Goal: Task Accomplishment & Management: Manage account settings

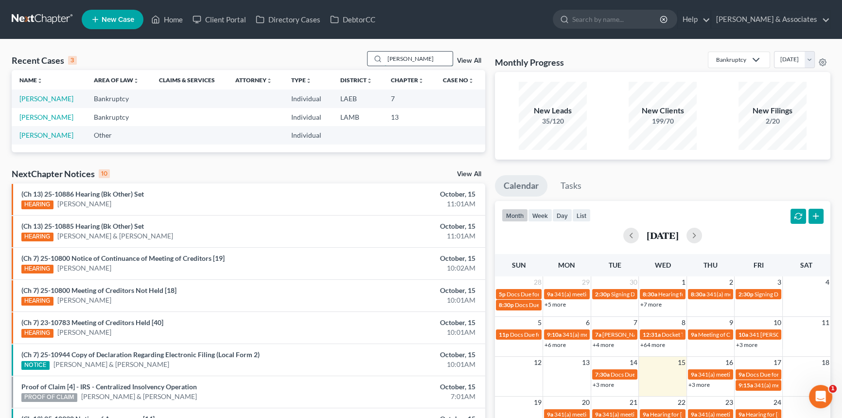
click at [433, 64] on input "hudson" at bounding box center [419, 59] width 68 height 14
click at [432, 64] on input "hudson" at bounding box center [419, 59] width 68 height 14
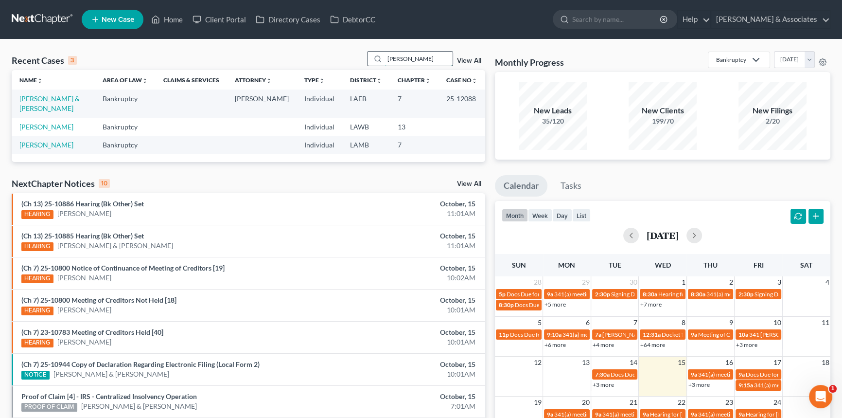
click at [426, 57] on input "arnold" at bounding box center [419, 59] width 68 height 14
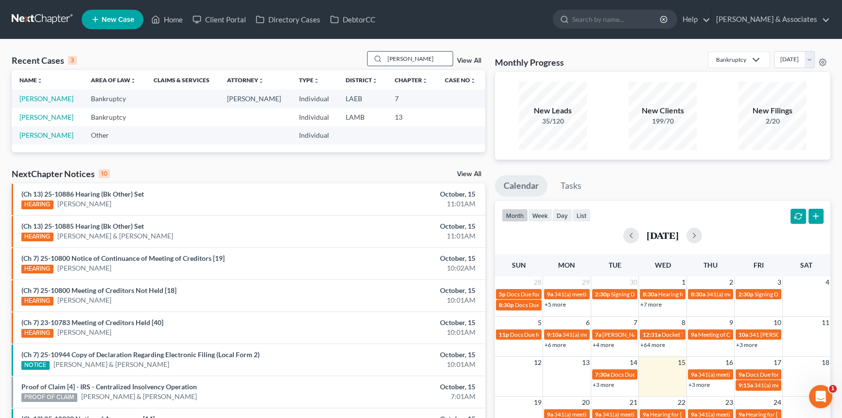
click at [419, 61] on input "hudson" at bounding box center [419, 59] width 68 height 14
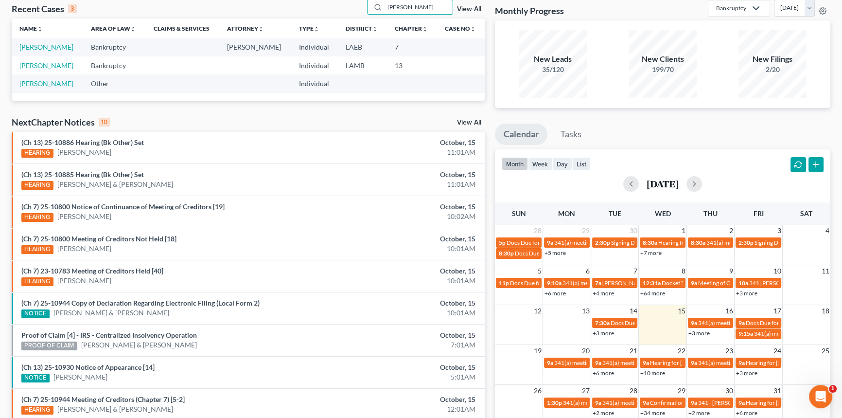
scroll to position [132, 0]
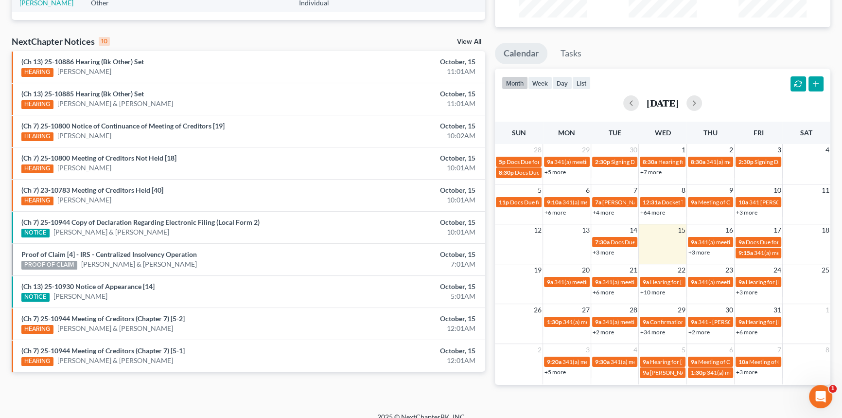
click at [649, 292] on link "+10 more" at bounding box center [652, 291] width 25 height 7
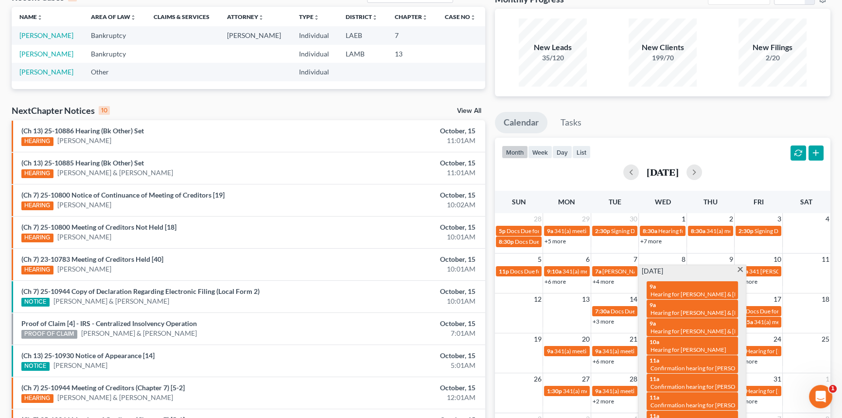
scroll to position [0, 0]
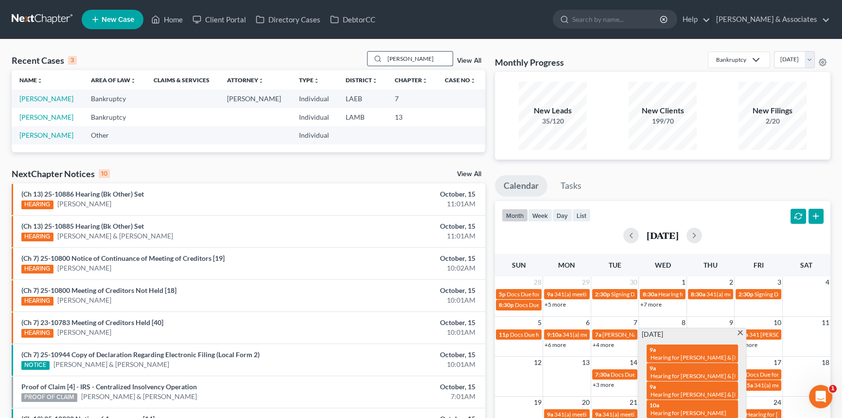
click at [424, 61] on input "hudson" at bounding box center [419, 59] width 68 height 14
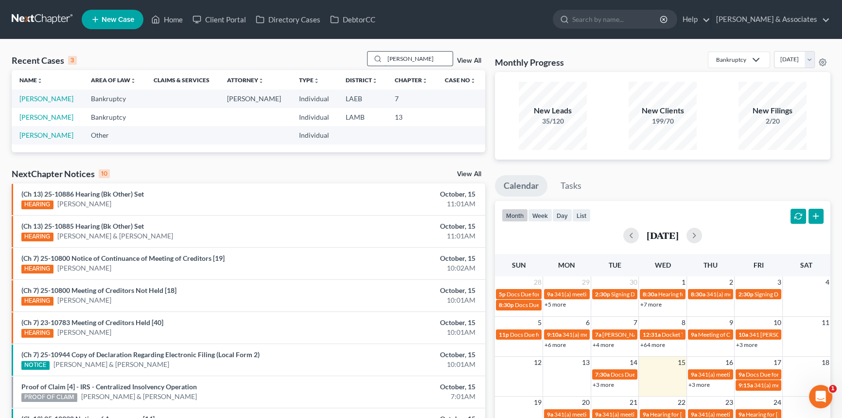
click at [423, 60] on input "hudson" at bounding box center [419, 59] width 68 height 14
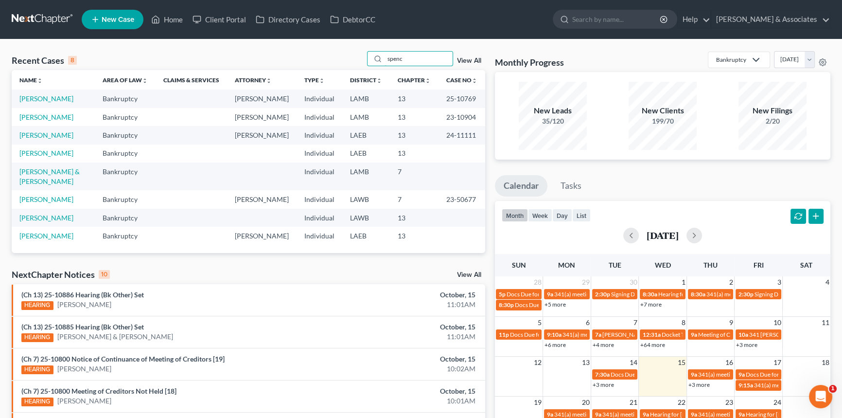
type input "spenc"
click at [46, 106] on td "Spencer, Tracey" at bounding box center [53, 98] width 83 height 18
click at [51, 100] on link "Spencer, Tracey" at bounding box center [46, 98] width 54 height 8
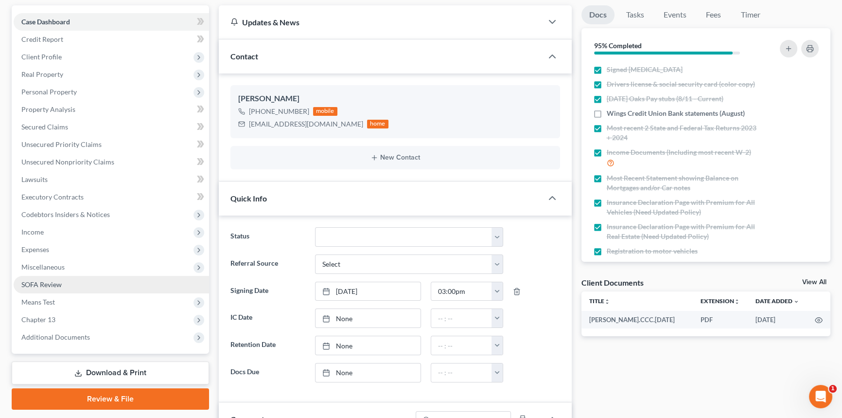
scroll to position [1752, 0]
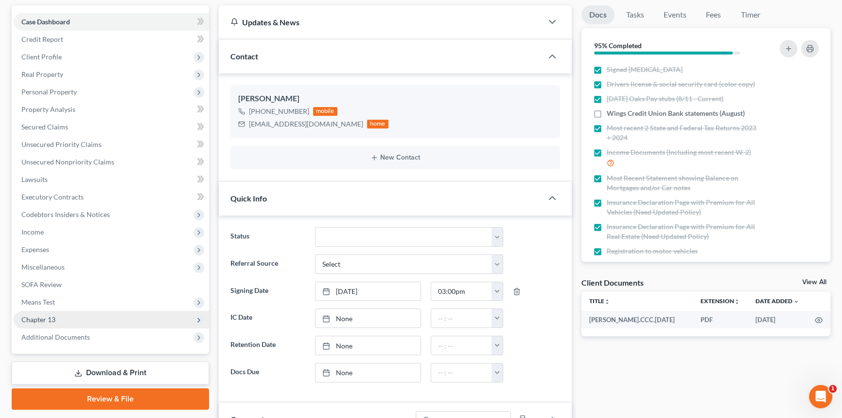
click at [34, 321] on span "Chapter 13" at bounding box center [38, 319] width 34 height 8
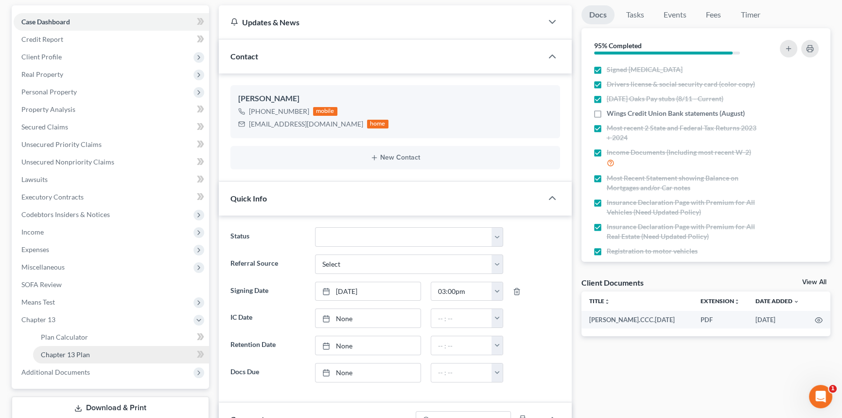
click at [53, 357] on link "Chapter 13 Plan" at bounding box center [121, 355] width 176 height 18
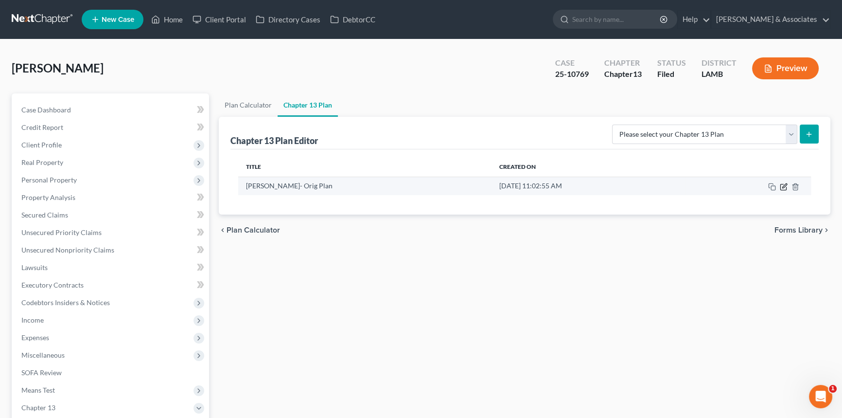
click at [782, 184] on icon "button" at bounding box center [784, 187] width 8 height 8
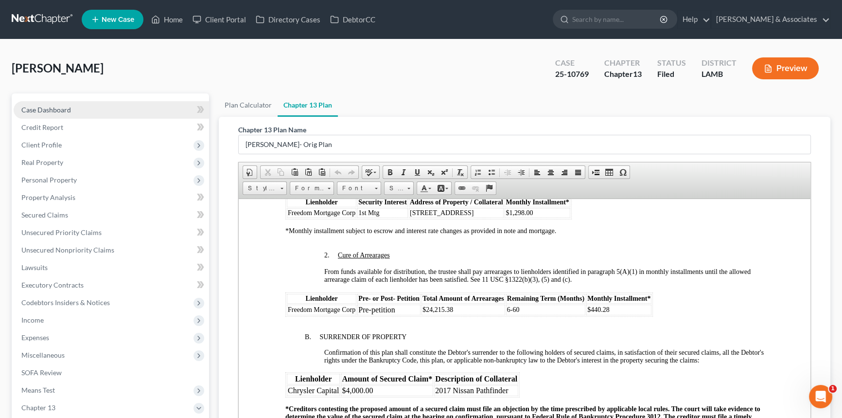
drag, startPoint x: 84, startPoint y: 94, endPoint x: 81, endPoint y: 101, distance: 7.0
click at [84, 94] on div "Case Dashboard Payments Invoices Payments Payments Credit Report Client Profile…" at bounding box center [110, 284] width 197 height 383
click at [81, 101] on link "Case Dashboard" at bounding box center [111, 110] width 195 height 18
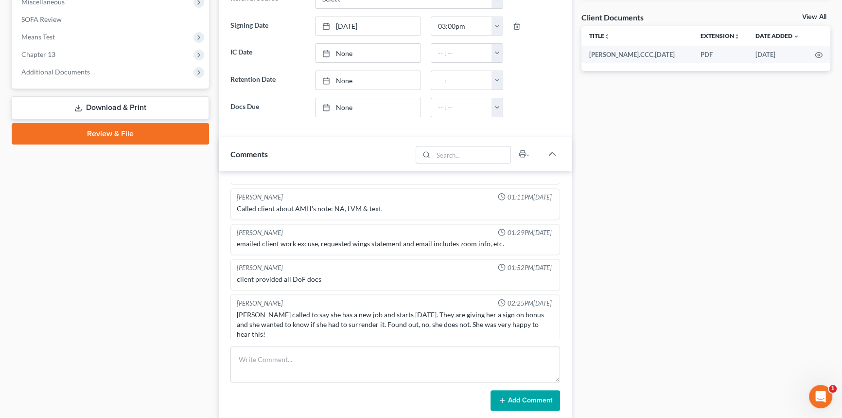
scroll to position [354, 0]
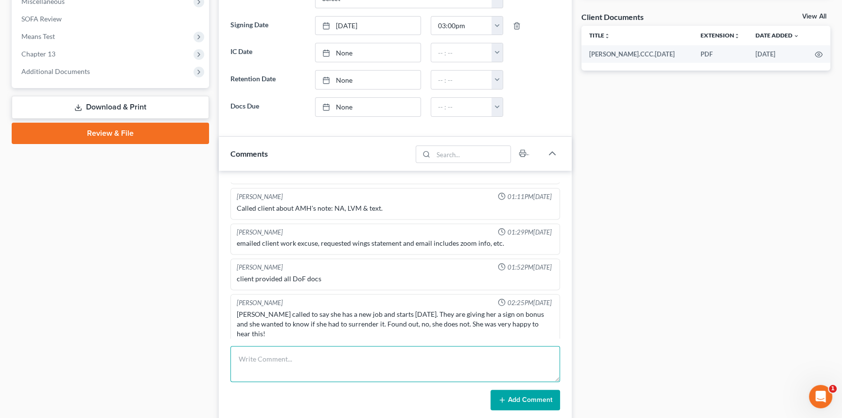
click at [272, 374] on textarea at bounding box center [395, 364] width 330 height 36
type textarea "Rec'd loan mod packet. Reviewed file for it. It might be in her best interest. …"
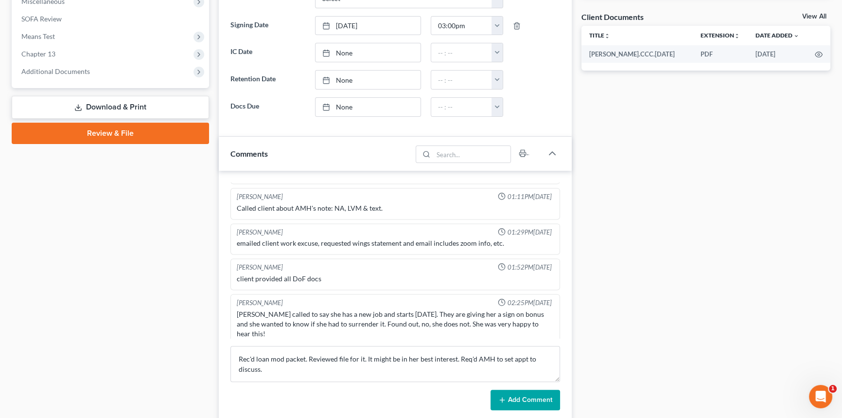
click at [527, 399] on button "Add Comment" at bounding box center [526, 400] width 70 height 20
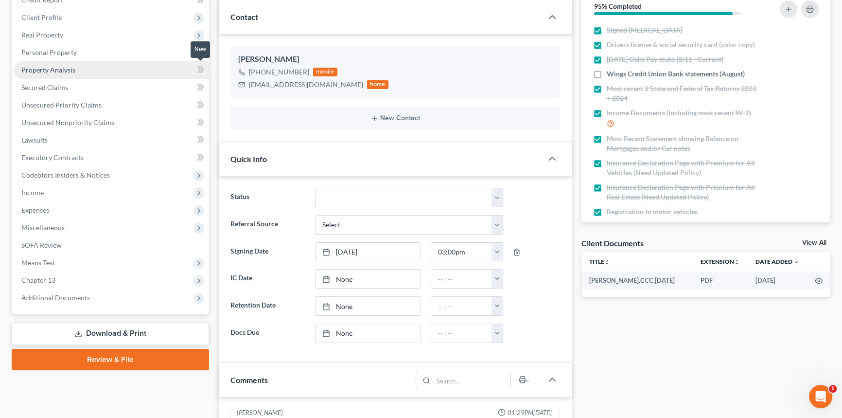
scroll to position [0, 0]
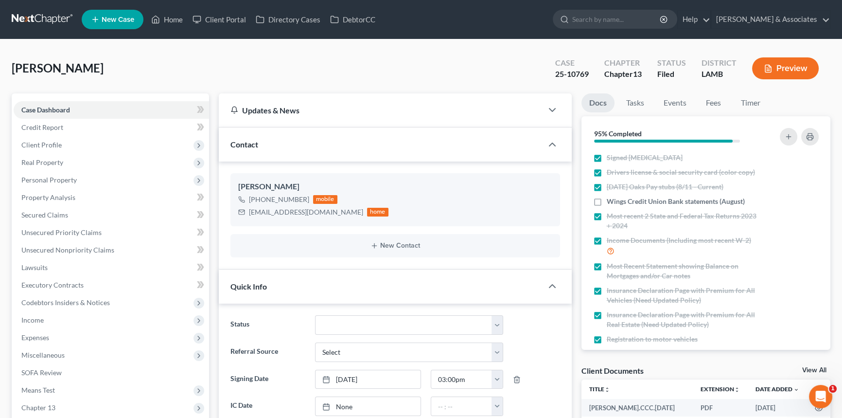
click at [50, 15] on link at bounding box center [43, 20] width 62 height 18
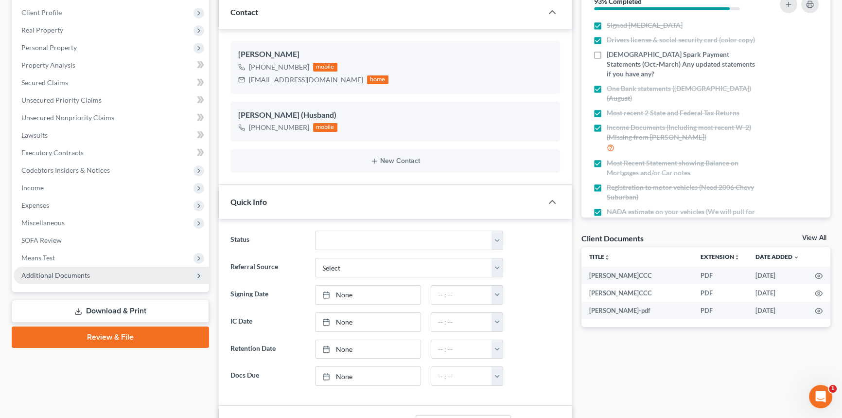
click at [89, 275] on span "Additional Documents" at bounding box center [111, 275] width 195 height 18
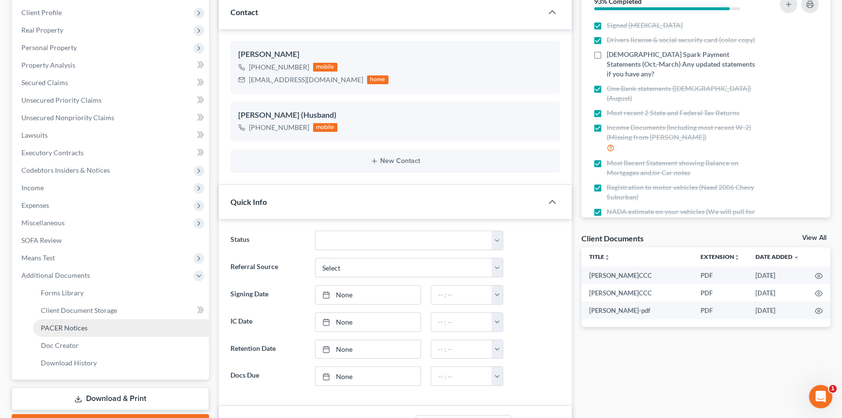
click at [101, 327] on link "PACER Notices" at bounding box center [121, 328] width 176 height 18
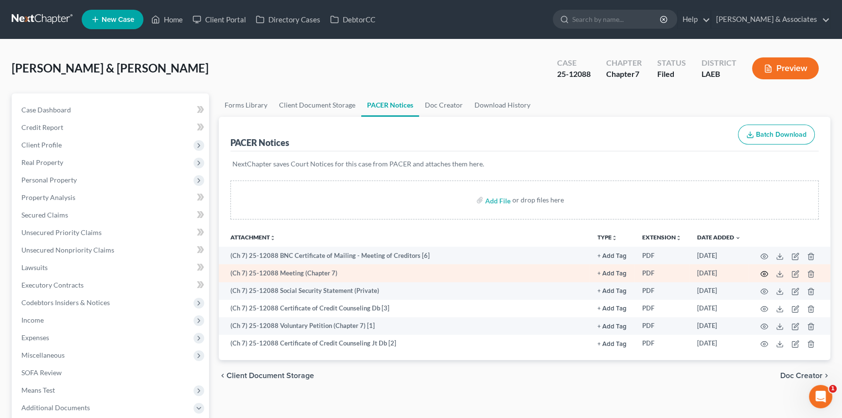
click at [766, 272] on icon "button" at bounding box center [765, 274] width 8 height 8
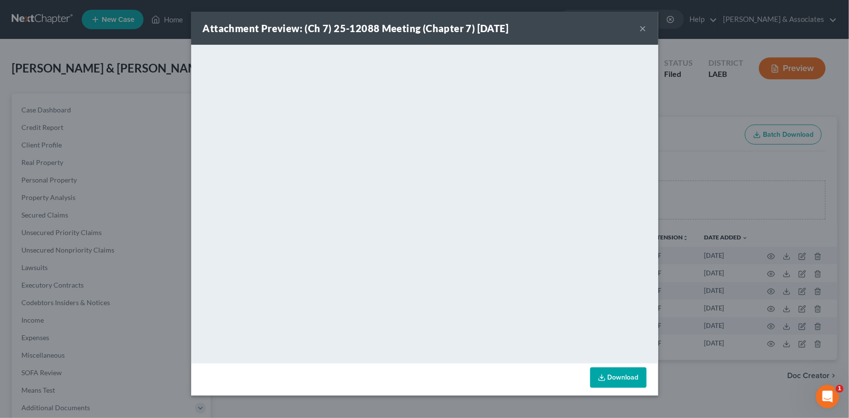
click at [643, 24] on button "×" at bounding box center [642, 28] width 7 height 12
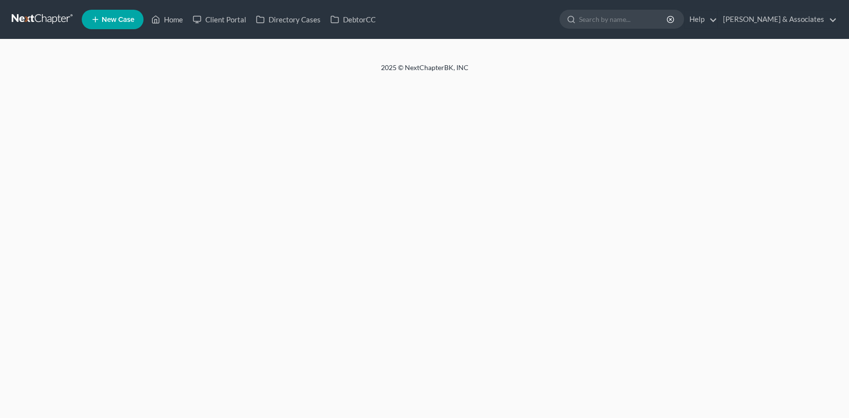
select select "6"
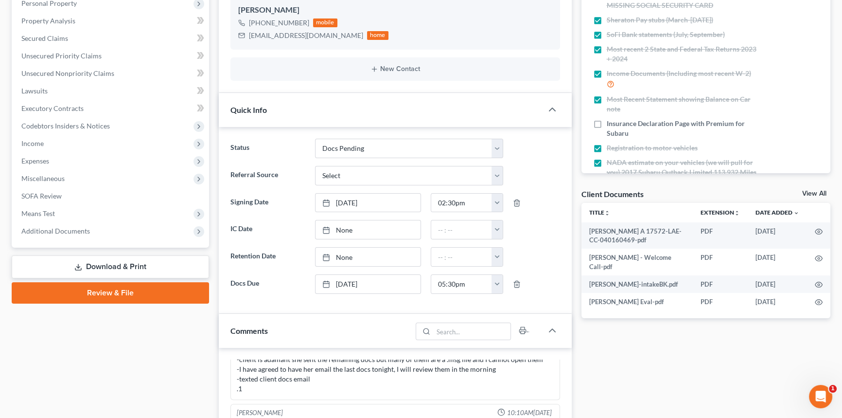
click at [141, 262] on link "Download & Print" at bounding box center [110, 266] width 197 height 23
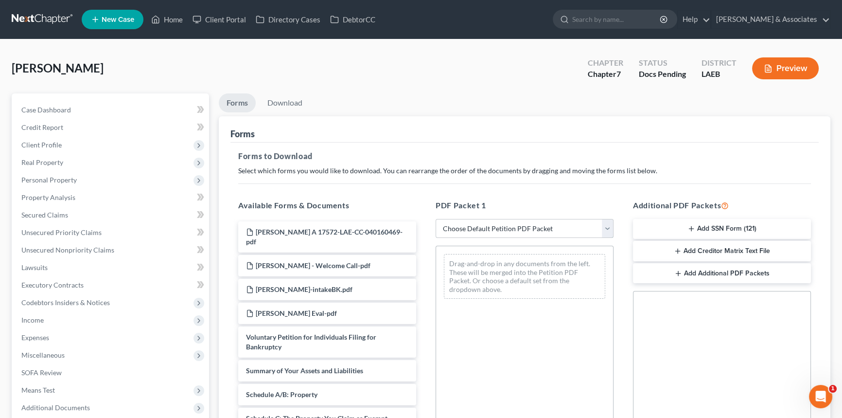
drag, startPoint x: 527, startPoint y: 224, endPoint x: 526, endPoint y: 231, distance: 7.9
click at [527, 224] on select "Choose Default Petition PDF Packet Complete Bankruptcy Petition (all forms and …" at bounding box center [525, 228] width 178 height 19
select select "0"
click at [436, 219] on select "Choose Default Petition PDF Packet Complete Bankruptcy Petition (all forms and …" at bounding box center [525, 228] width 178 height 19
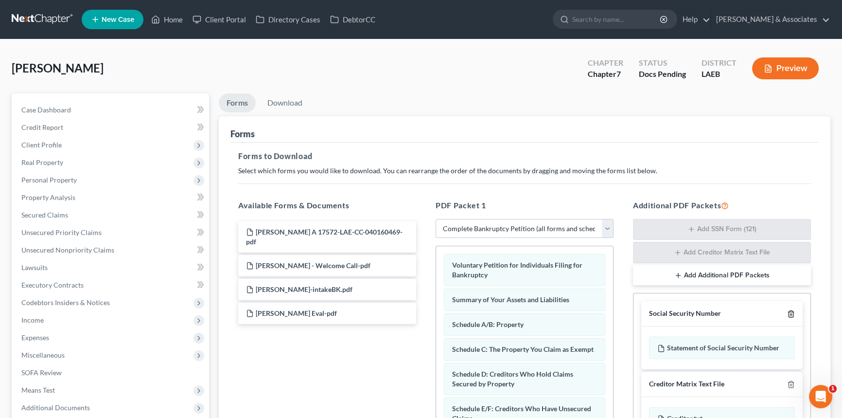
click at [790, 311] on icon "button" at bounding box center [791, 314] width 8 height 8
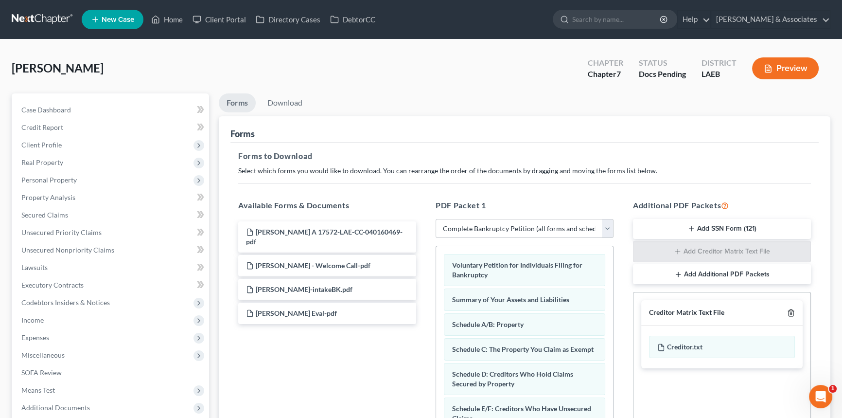
click at [790, 311] on icon "button" at bounding box center [791, 313] width 8 height 8
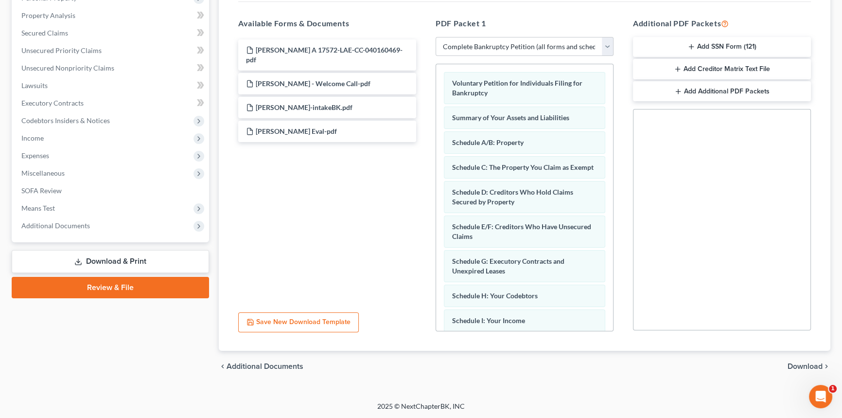
click at [817, 362] on span "Download" at bounding box center [805, 366] width 35 height 8
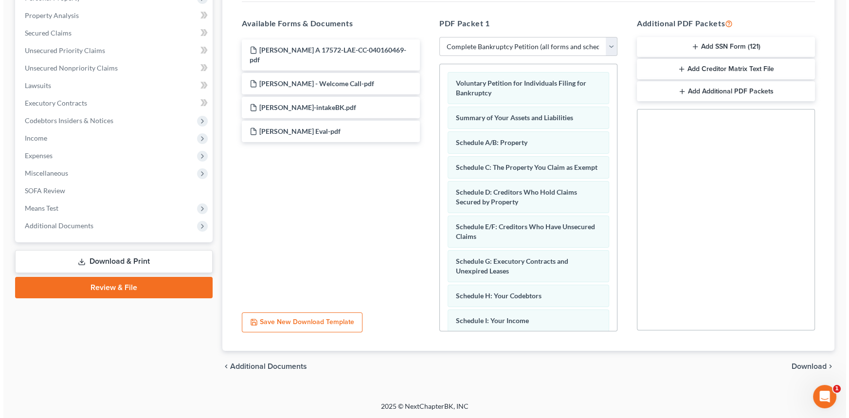
scroll to position [98, 0]
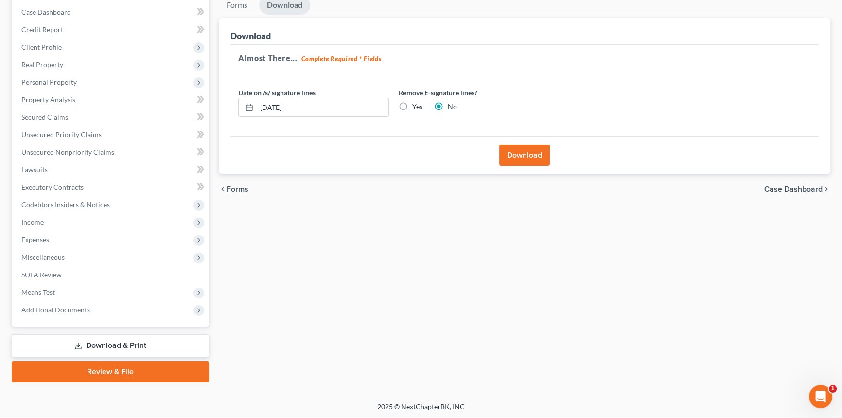
click at [414, 105] on label "Yes" at bounding box center [417, 107] width 10 height 10
click at [416, 105] on input "Yes" at bounding box center [419, 105] width 6 height 6
radio input "true"
radio input "false"
click at [514, 147] on button "Download" at bounding box center [524, 154] width 51 height 21
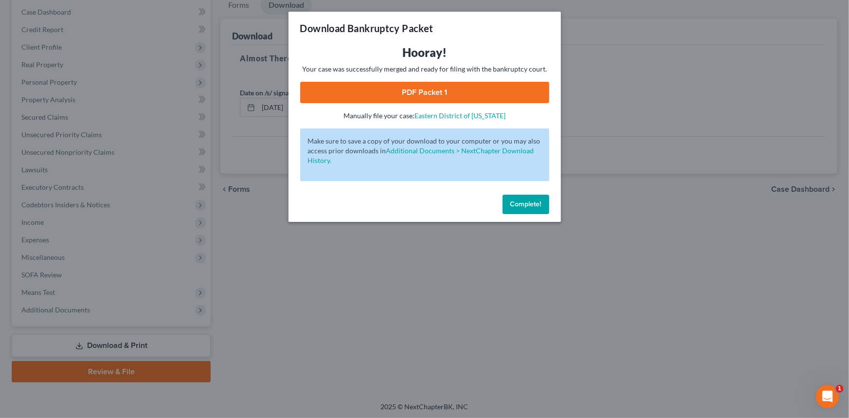
click at [401, 97] on link "PDF Packet 1" at bounding box center [424, 92] width 249 height 21
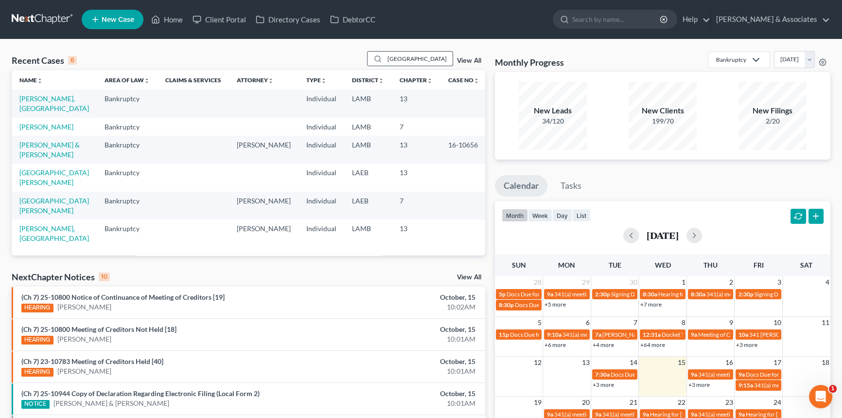
click at [403, 62] on input "[GEOGRAPHIC_DATA]" at bounding box center [419, 59] width 68 height 14
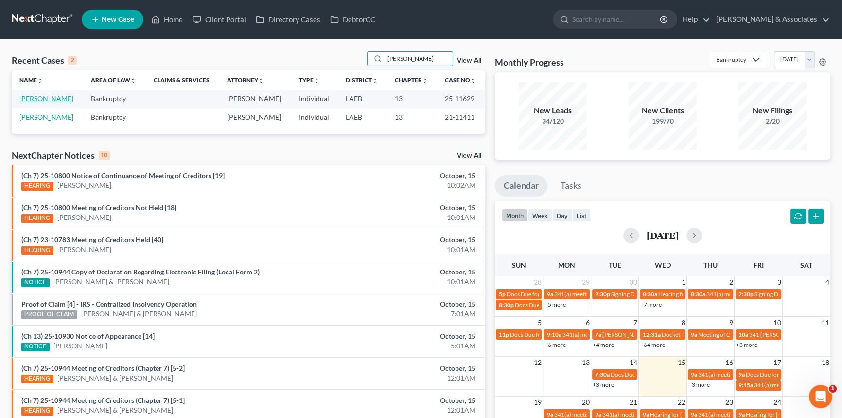
click at [55, 101] on link "[PERSON_NAME]" at bounding box center [46, 98] width 54 height 8
click at [426, 55] on input "[PERSON_NAME]" at bounding box center [419, 59] width 68 height 14
type input "[PERSON_NAME]"
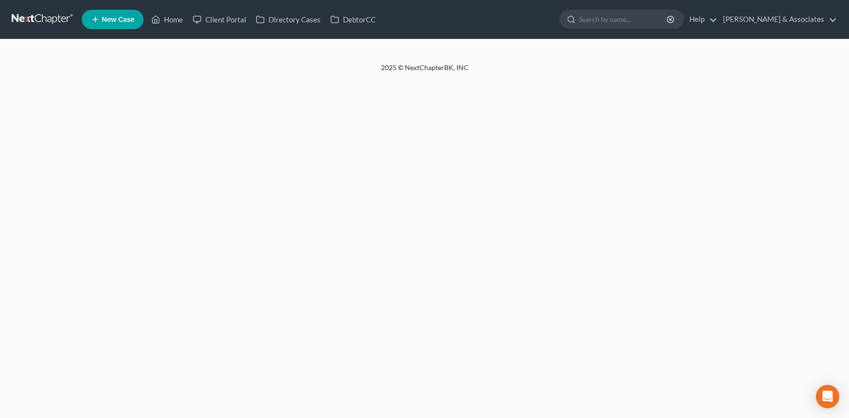
select select "8"
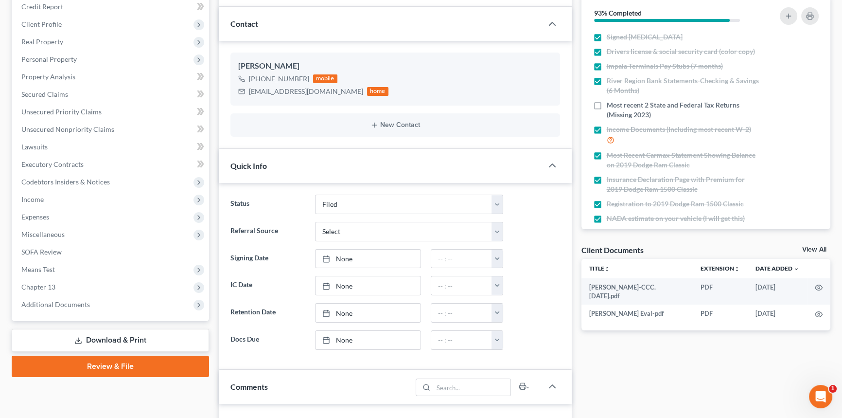
scroll to position [132, 0]
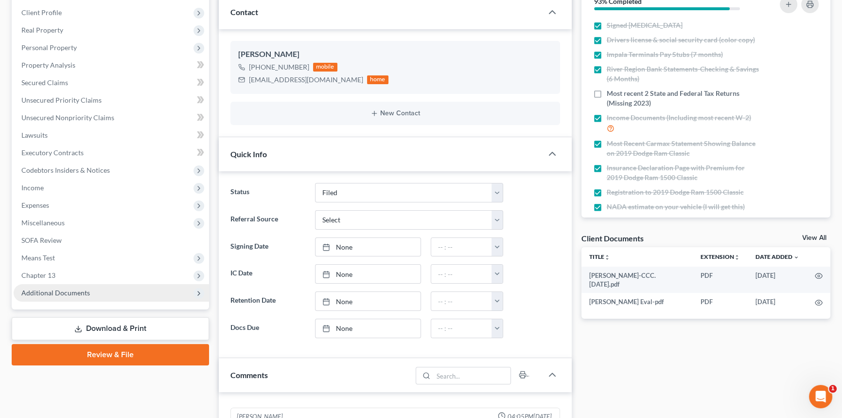
click at [83, 293] on span "Additional Documents" at bounding box center [55, 292] width 69 height 8
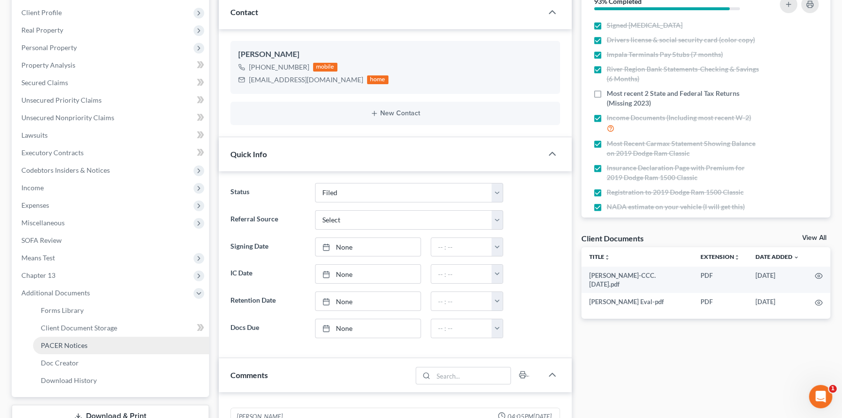
click at [78, 346] on span "PACER Notices" at bounding box center [64, 345] width 47 height 8
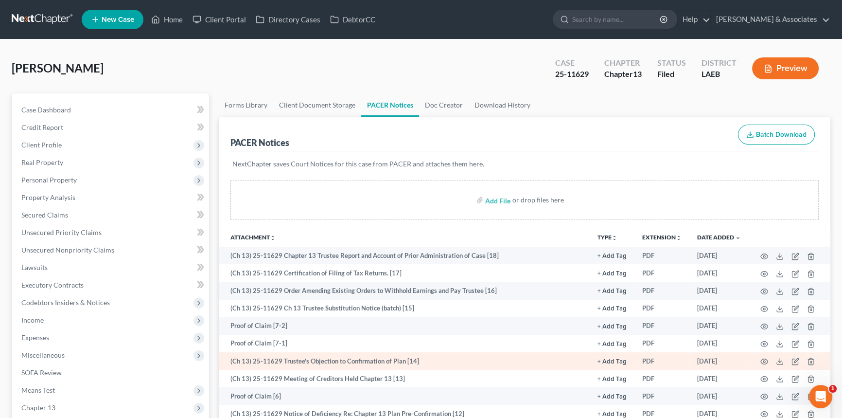
scroll to position [44, 0]
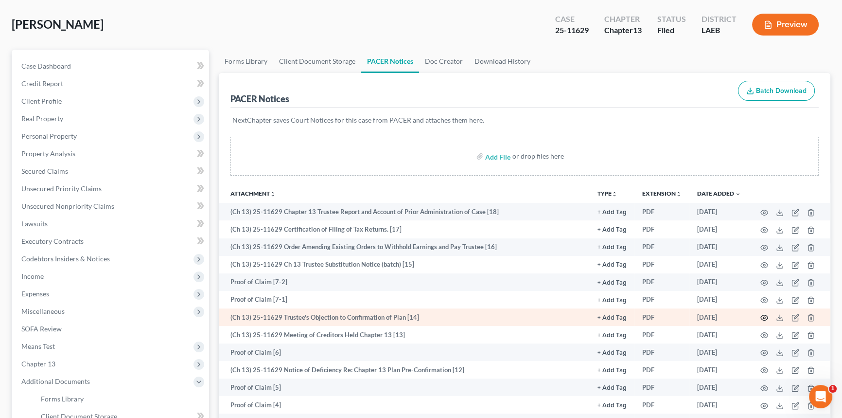
click at [765, 317] on circle "button" at bounding box center [764, 318] width 2 height 2
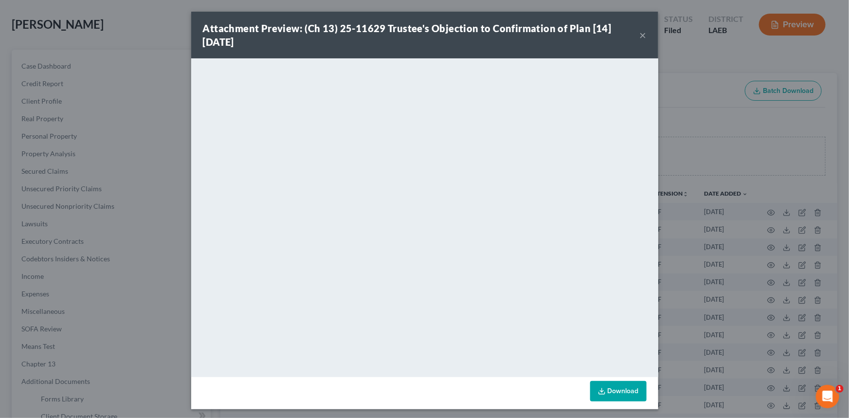
click at [639, 38] on button "×" at bounding box center [642, 35] width 7 height 12
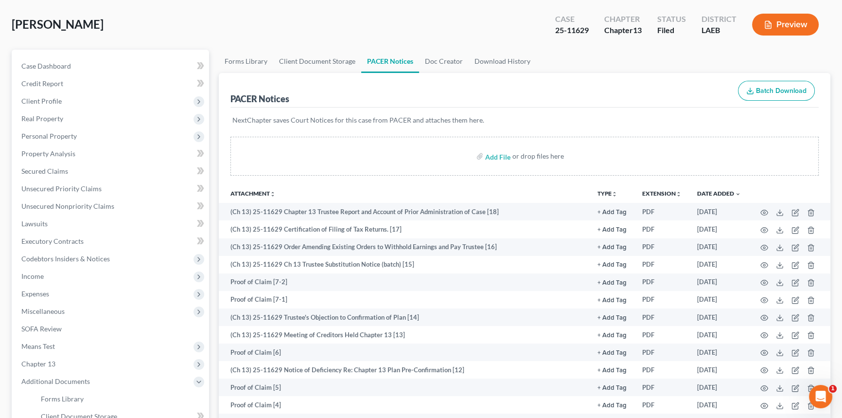
scroll to position [0, 0]
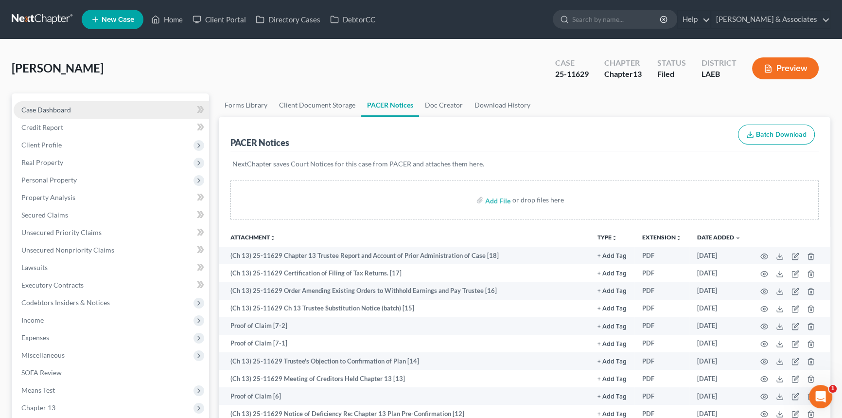
click at [92, 109] on link "Case Dashboard" at bounding box center [111, 110] width 195 height 18
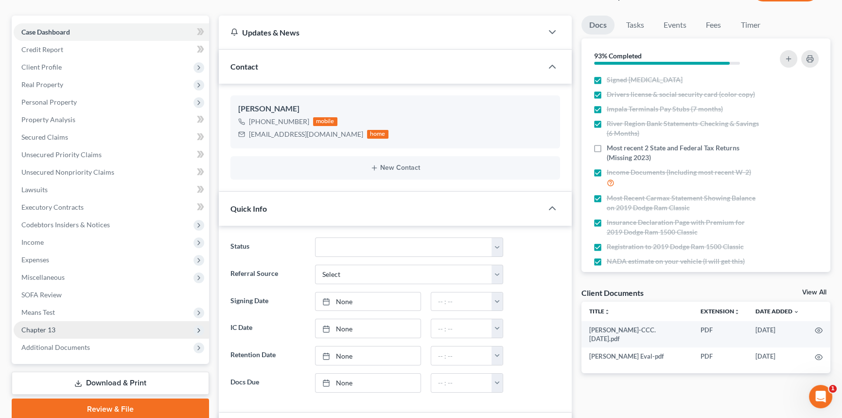
scroll to position [221, 0]
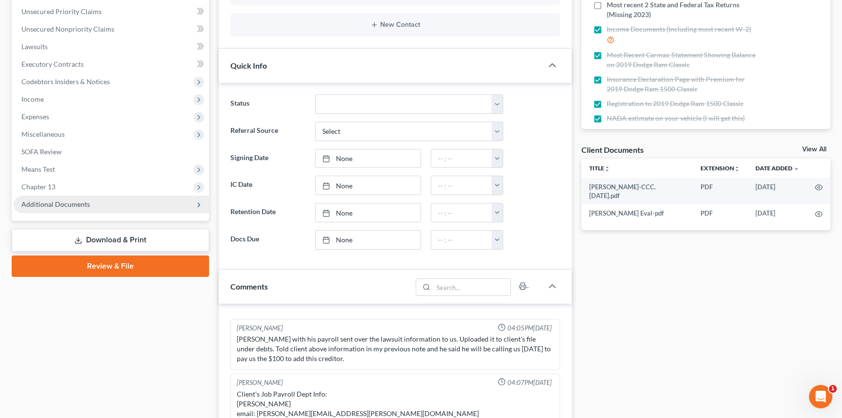
click at [93, 197] on span "Additional Documents" at bounding box center [111, 204] width 195 height 18
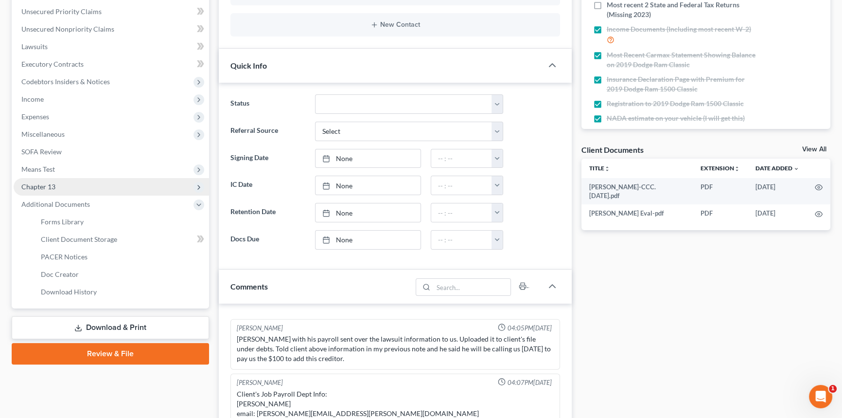
click at [89, 179] on span "Chapter 13" at bounding box center [111, 187] width 195 height 18
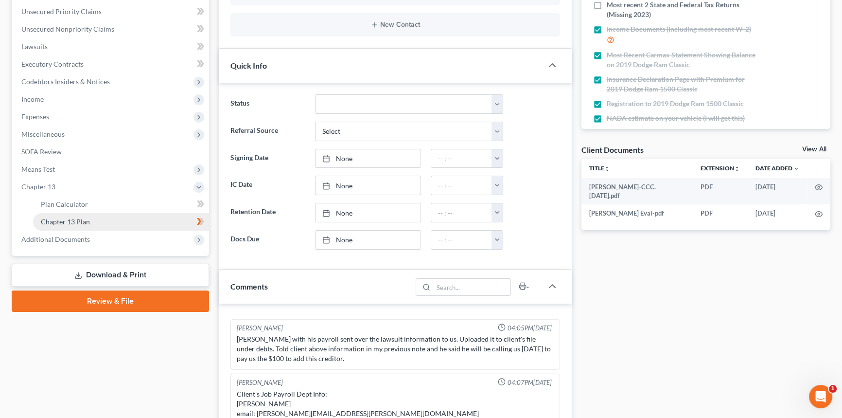
click at [75, 221] on span "Chapter 13 Plan" at bounding box center [65, 221] width 49 height 8
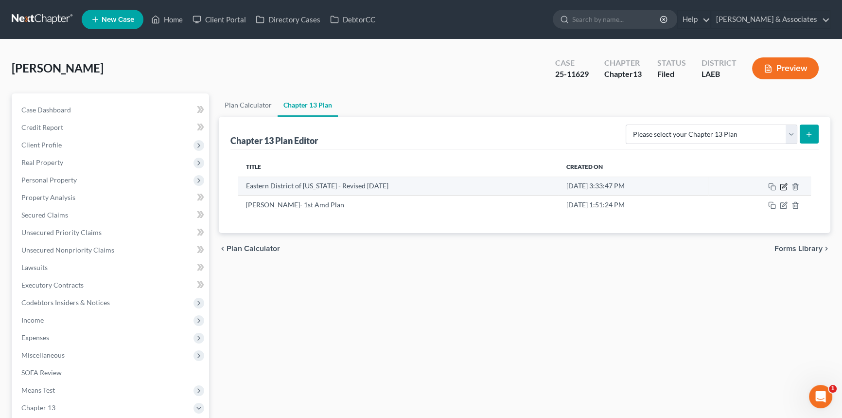
click at [782, 188] on icon "button" at bounding box center [784, 187] width 8 height 8
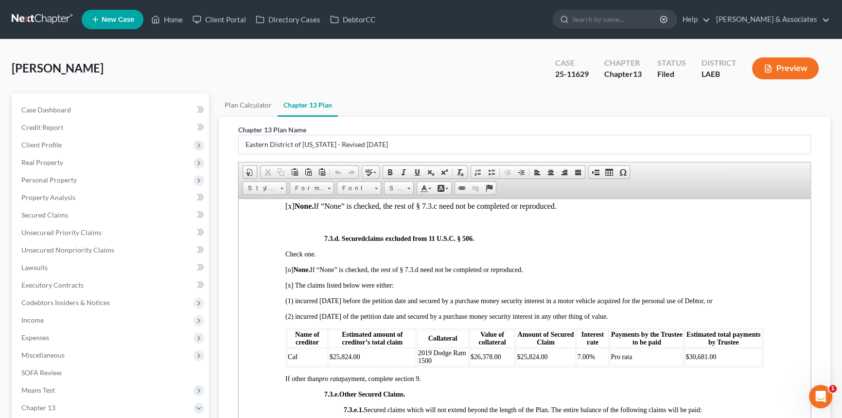
scroll to position [2475, 0]
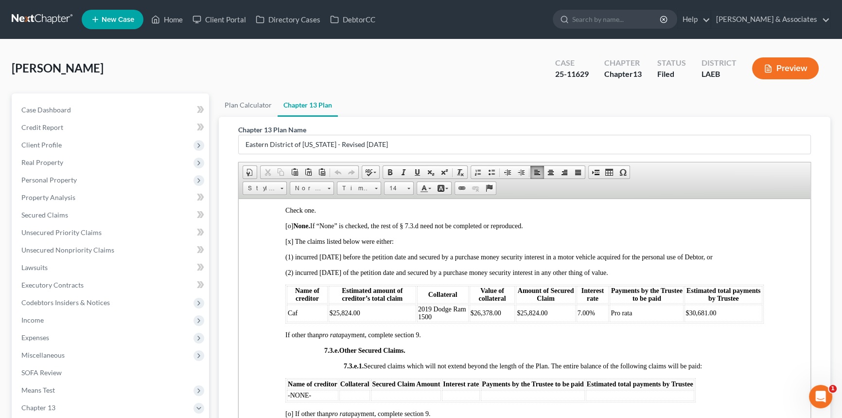
click at [397, 321] on td "$25,824.00" at bounding box center [373, 313] width 88 height 18
click at [477, 316] on span "$26,378.00" at bounding box center [486, 312] width 31 height 7
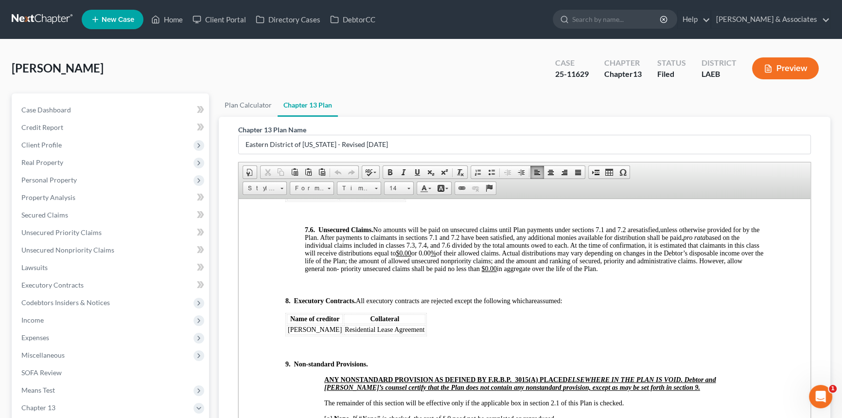
scroll to position [3227, 0]
click at [51, 250] on span "Unsecured Nonpriority Claims" at bounding box center [67, 250] width 93 height 8
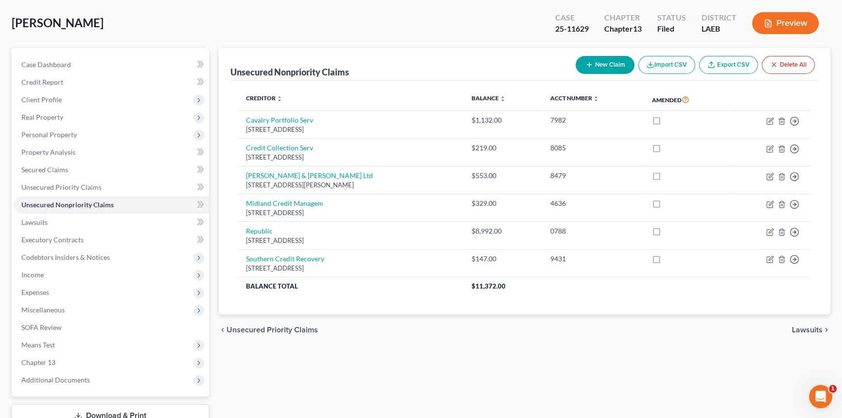
scroll to position [115, 0]
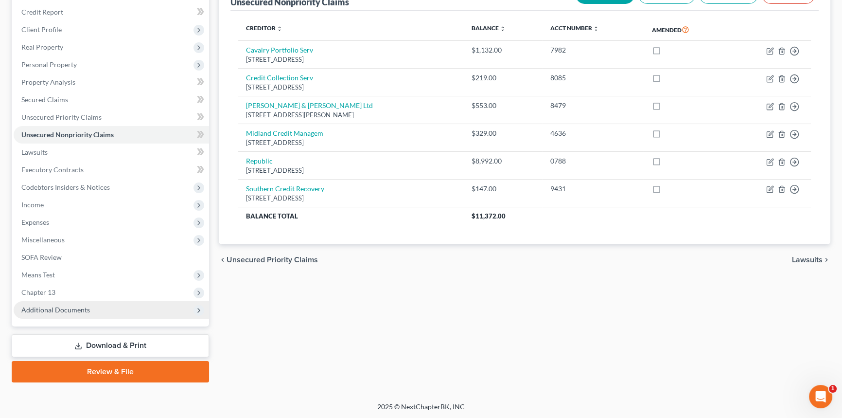
click at [75, 304] on span "Additional Documents" at bounding box center [111, 310] width 195 height 18
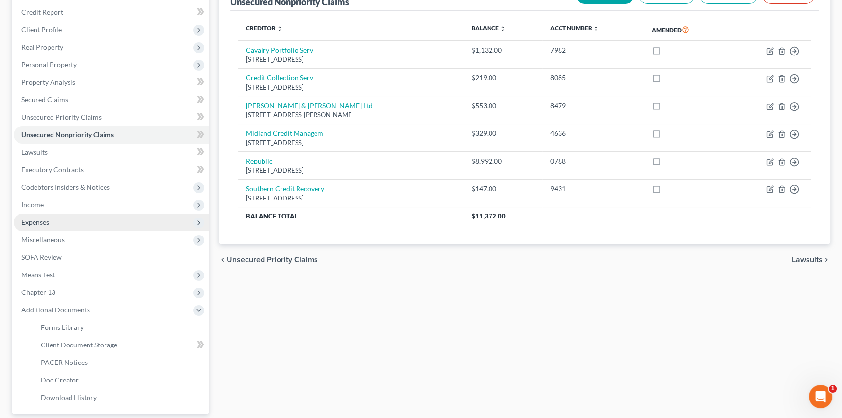
click at [62, 225] on span "Expenses" at bounding box center [111, 222] width 195 height 18
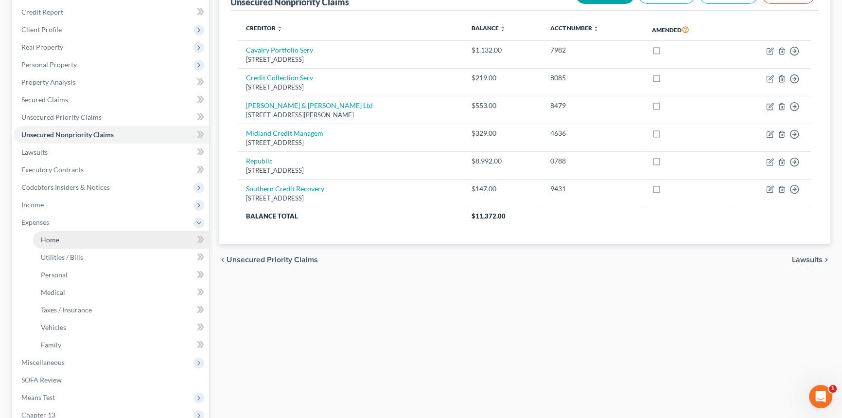
click at [61, 237] on link "Home" at bounding box center [121, 240] width 176 height 18
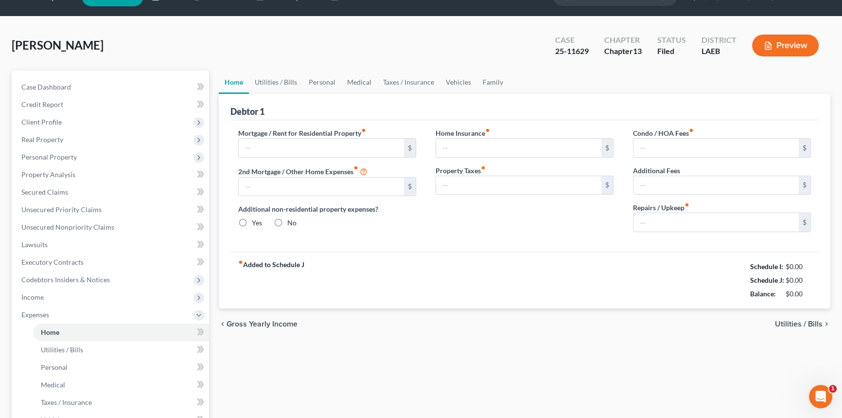
type input "800.00"
type input "0.00"
radio input "true"
type input "0.00"
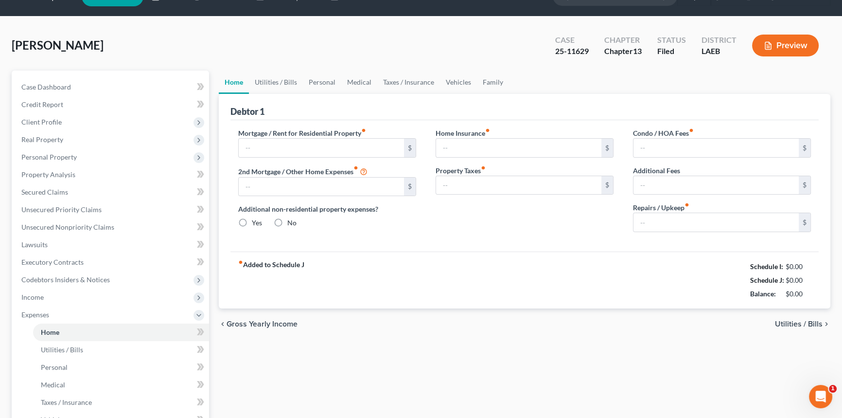
type input "0.00"
type input "50.00"
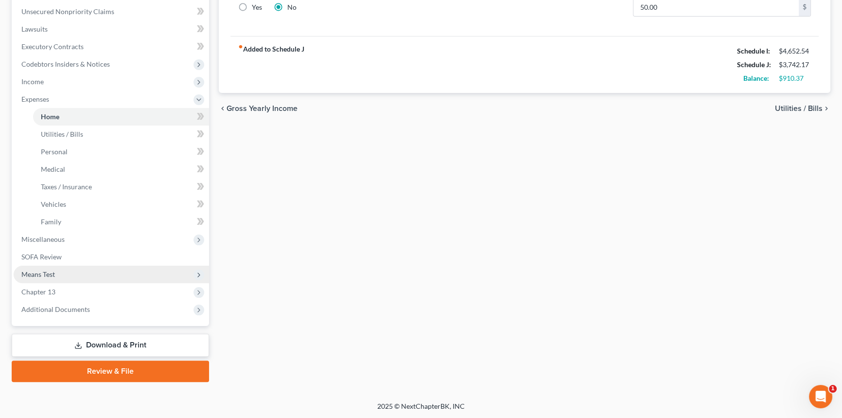
click at [64, 267] on span "Means Test" at bounding box center [111, 275] width 195 height 18
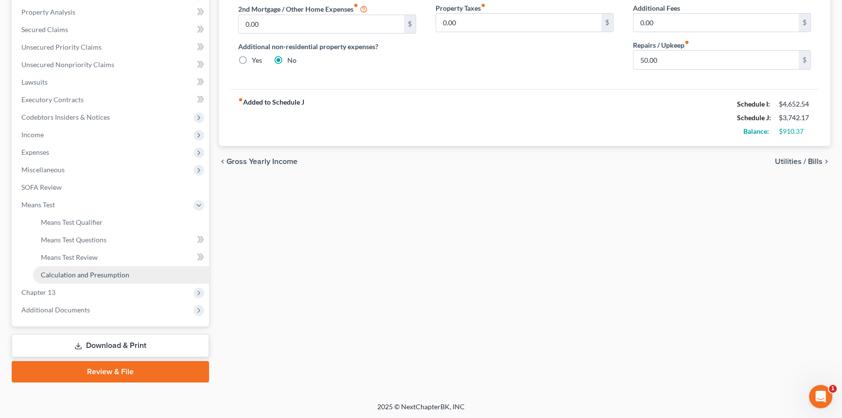
click at [107, 276] on span "Calculation and Presumption" at bounding box center [85, 274] width 89 height 8
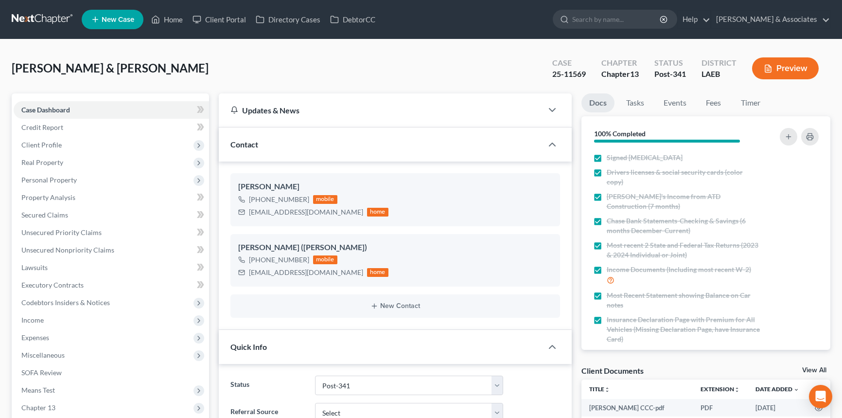
select select "19"
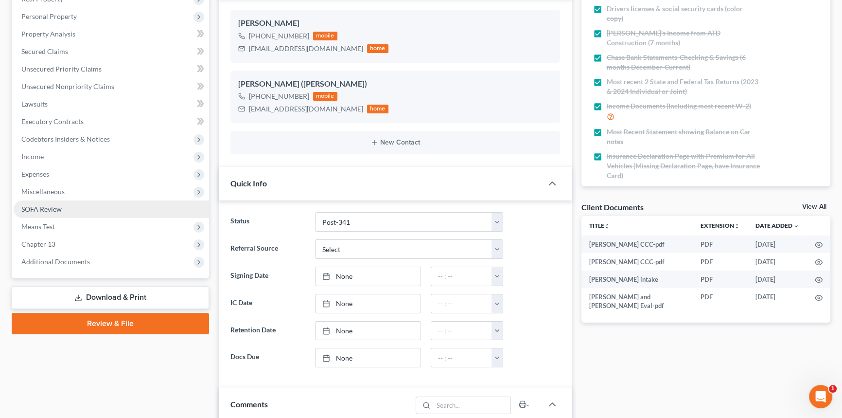
scroll to position [132, 0]
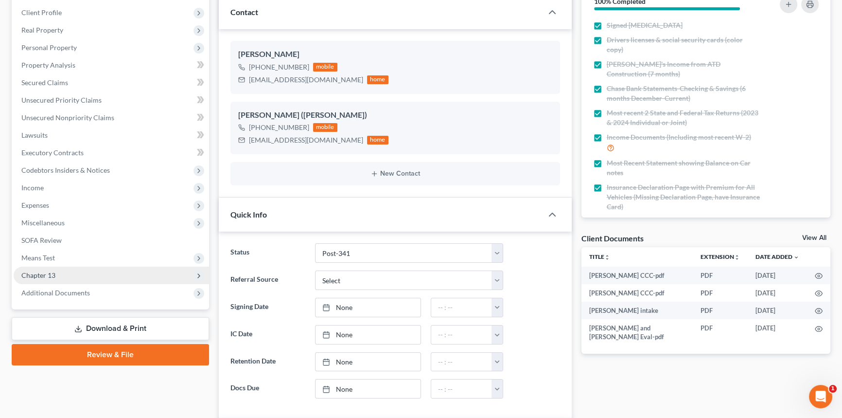
click at [64, 266] on span "Chapter 13" at bounding box center [111, 275] width 195 height 18
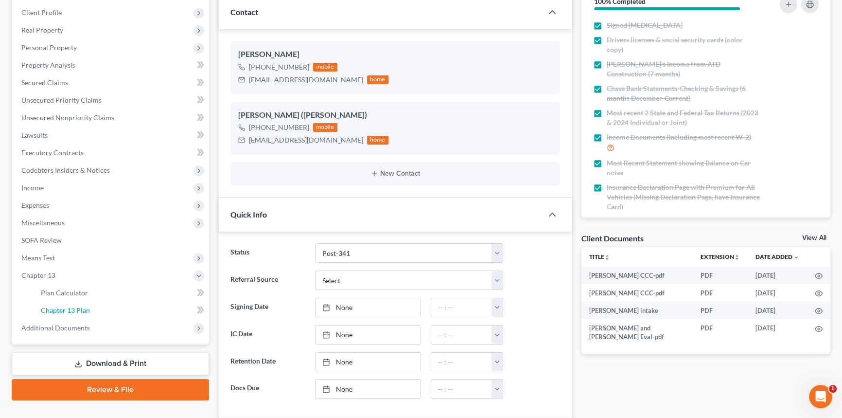
drag, startPoint x: 76, startPoint y: 308, endPoint x: 13, endPoint y: 308, distance: 63.2
click at [76, 308] on span "Chapter 13 Plan" at bounding box center [65, 310] width 49 height 8
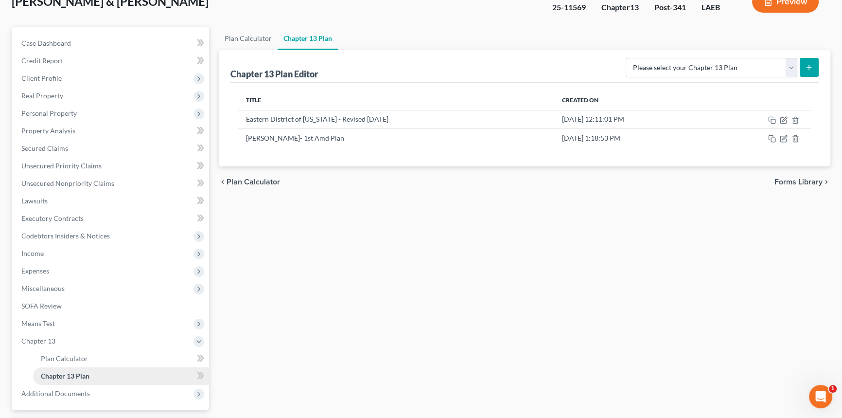
scroll to position [151, 0]
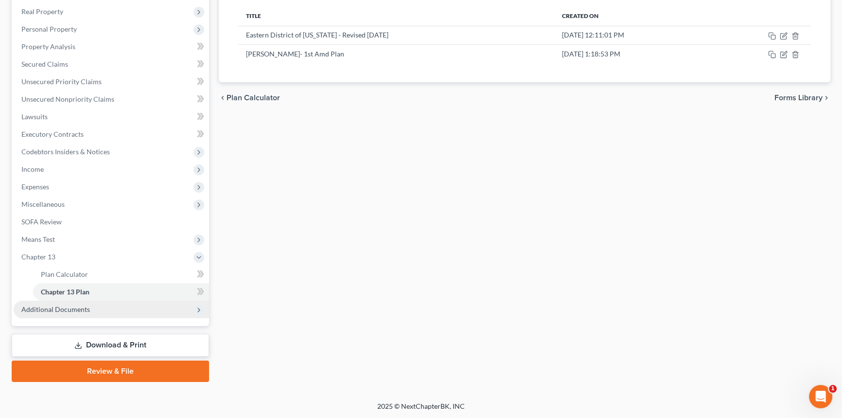
click at [85, 311] on span "Additional Documents" at bounding box center [55, 309] width 69 height 8
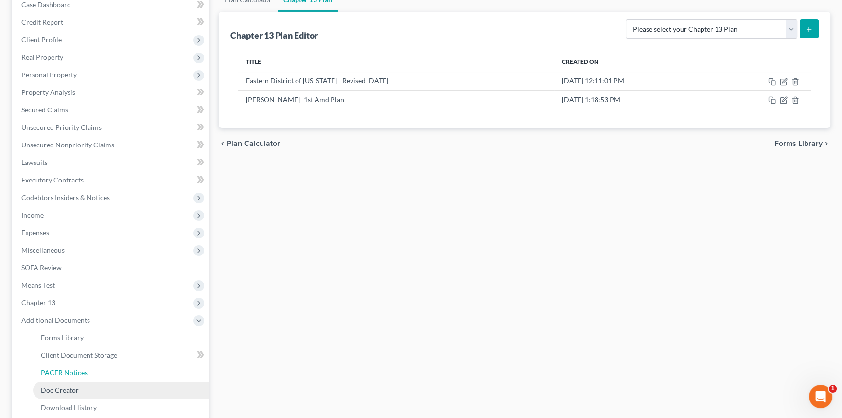
scroll to position [203, 0]
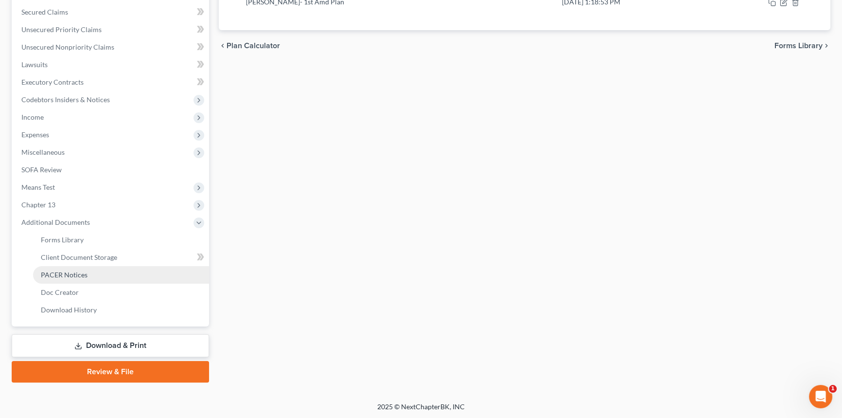
click at [98, 272] on link "PACER Notices" at bounding box center [121, 275] width 176 height 18
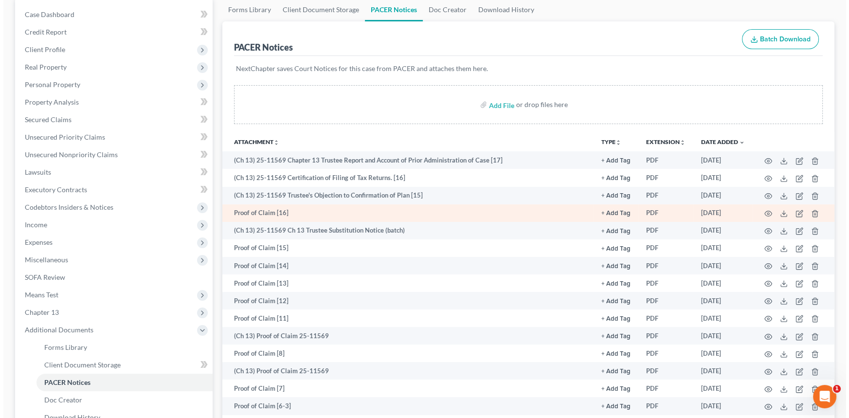
scroll to position [221, 0]
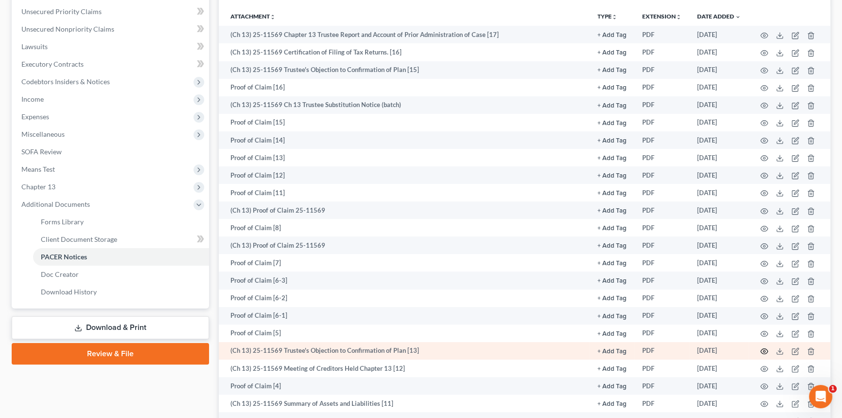
click at [764, 349] on icon "button" at bounding box center [765, 351] width 8 height 8
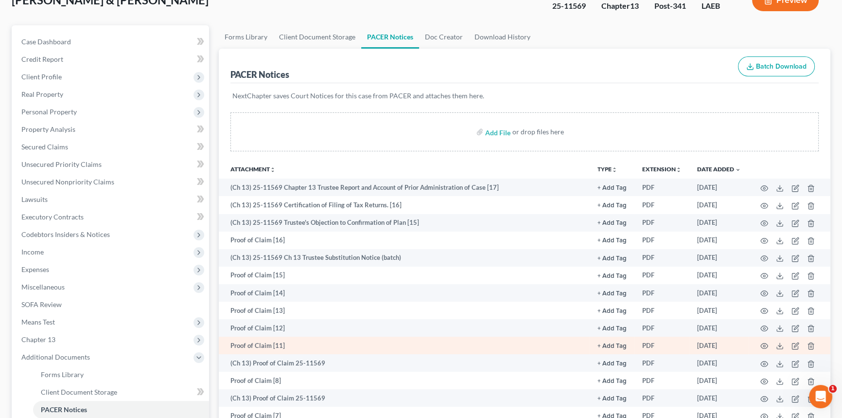
scroll to position [88, 0]
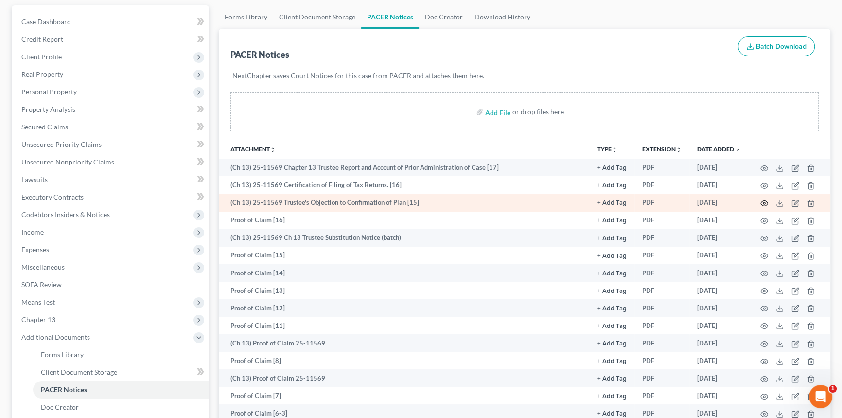
click at [767, 199] on icon "button" at bounding box center [765, 203] width 8 height 8
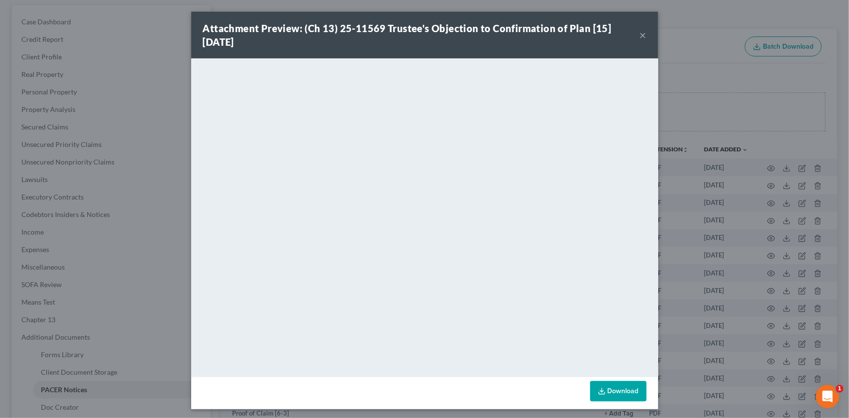
click at [639, 36] on button "×" at bounding box center [642, 35] width 7 height 12
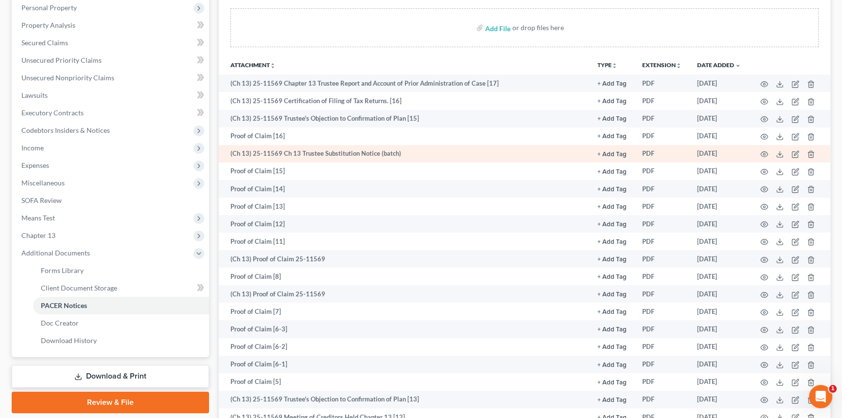
scroll to position [309, 0]
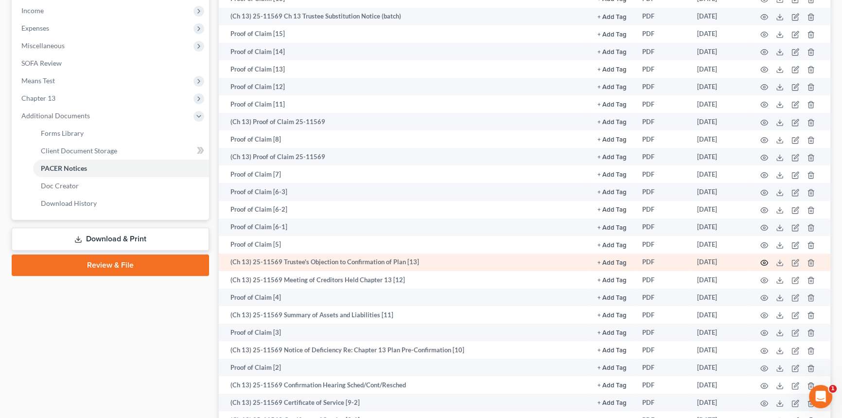
click at [765, 256] on td at bounding box center [790, 262] width 82 height 18
click at [763, 259] on icon "button" at bounding box center [765, 263] width 8 height 8
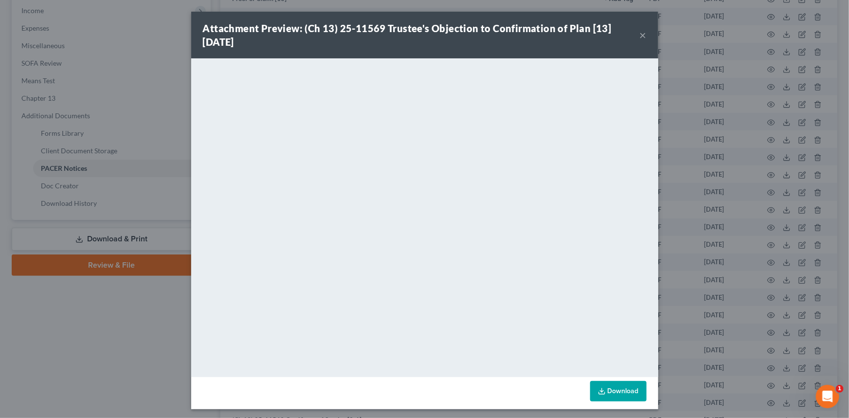
click at [635, 36] on div "Attachment Preview: (Ch 13) 25-11569 Trustee's Objection to Confirmation of Pla…" at bounding box center [421, 34] width 437 height 27
click at [639, 35] on button "×" at bounding box center [642, 35] width 7 height 12
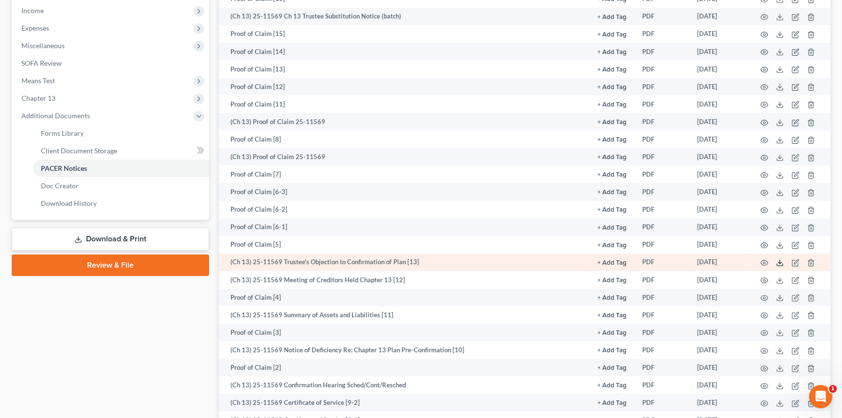
click at [781, 261] on icon at bounding box center [780, 263] width 8 height 8
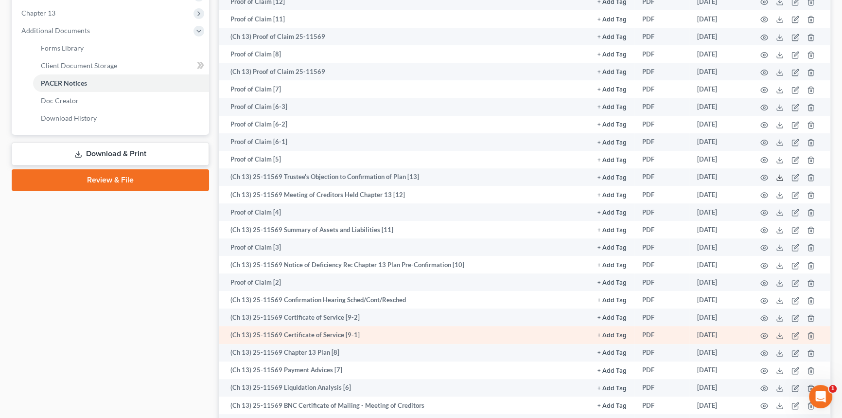
scroll to position [398, 0]
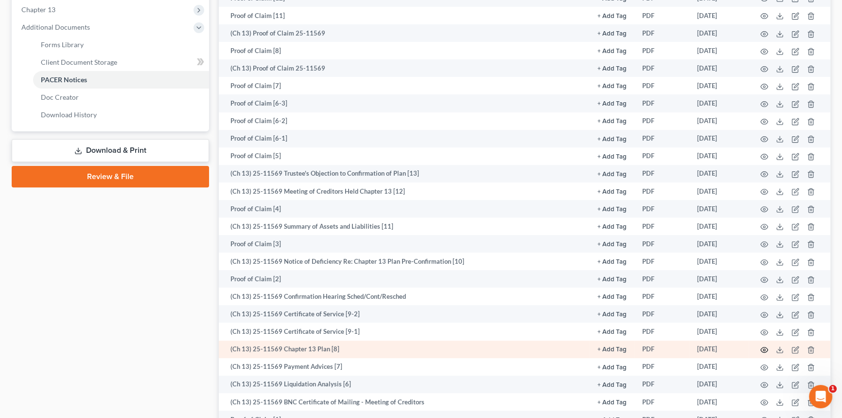
click at [767, 346] on icon "button" at bounding box center [765, 350] width 8 height 8
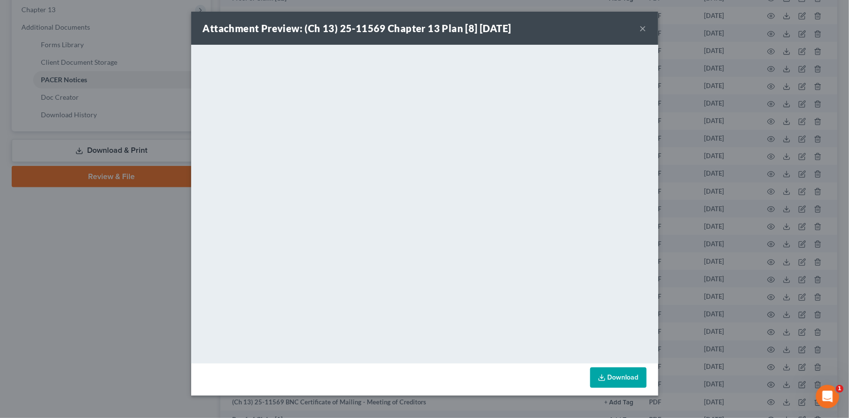
click at [639, 30] on button "×" at bounding box center [642, 28] width 7 height 12
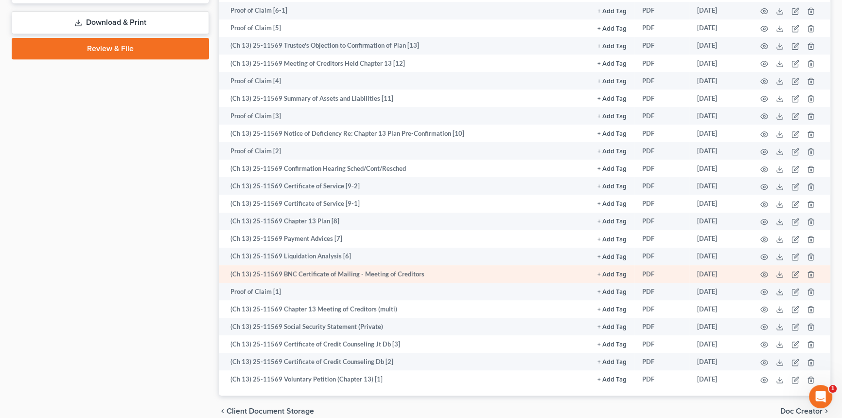
scroll to position [530, 0]
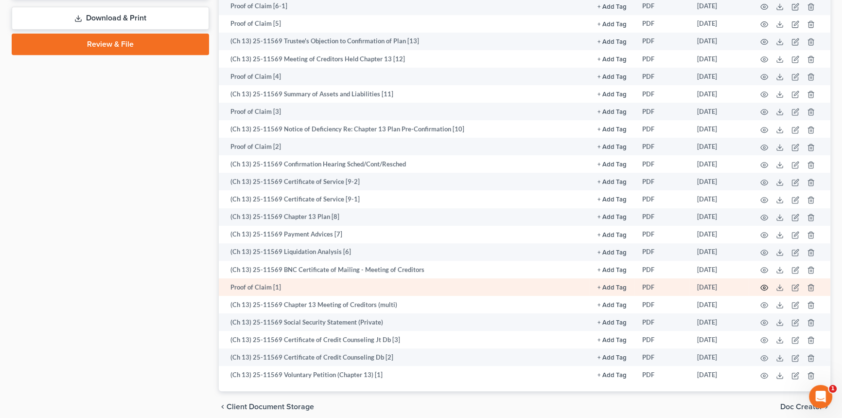
click at [762, 284] on icon "button" at bounding box center [765, 288] width 8 height 8
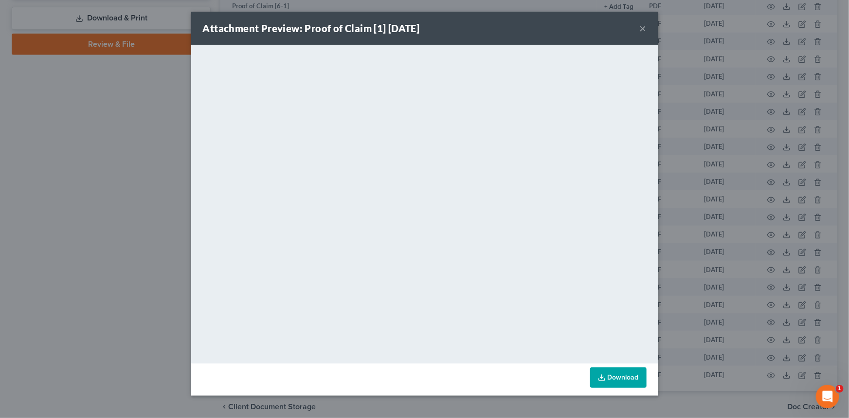
click at [648, 31] on div "Attachment Preview: Proof of Claim [1] 07/29/2025 ×" at bounding box center [424, 28] width 467 height 33
click at [641, 30] on button "×" at bounding box center [642, 28] width 7 height 12
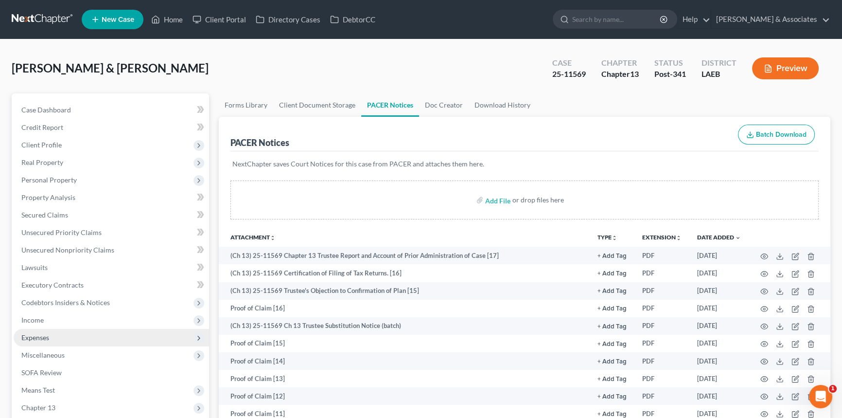
scroll to position [177, 0]
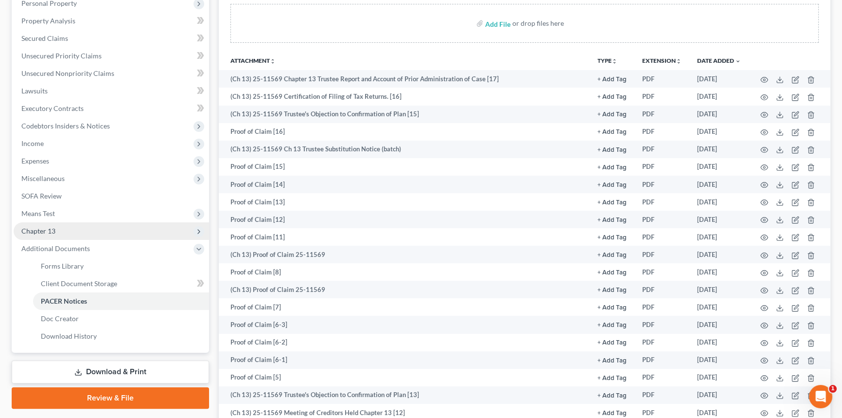
click at [74, 225] on span "Chapter 13" at bounding box center [111, 231] width 195 height 18
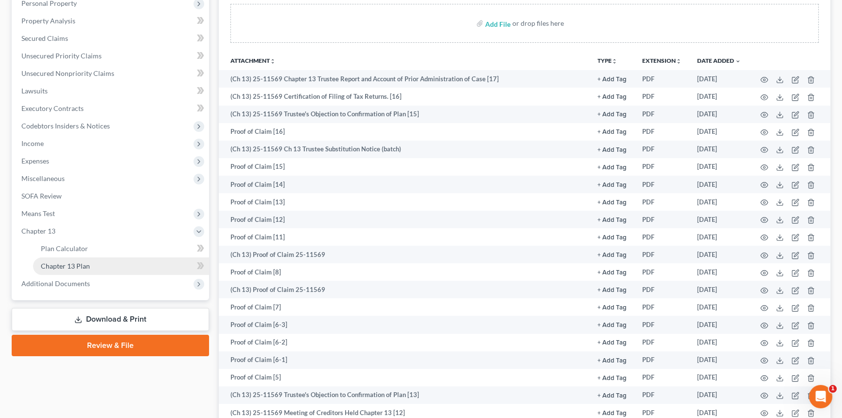
click at [71, 262] on span "Chapter 13 Plan" at bounding box center [65, 266] width 49 height 8
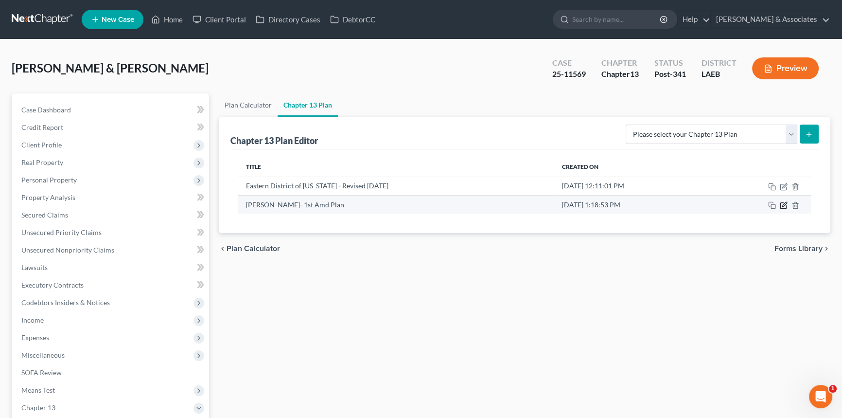
click at [786, 206] on icon "button" at bounding box center [784, 205] width 8 height 8
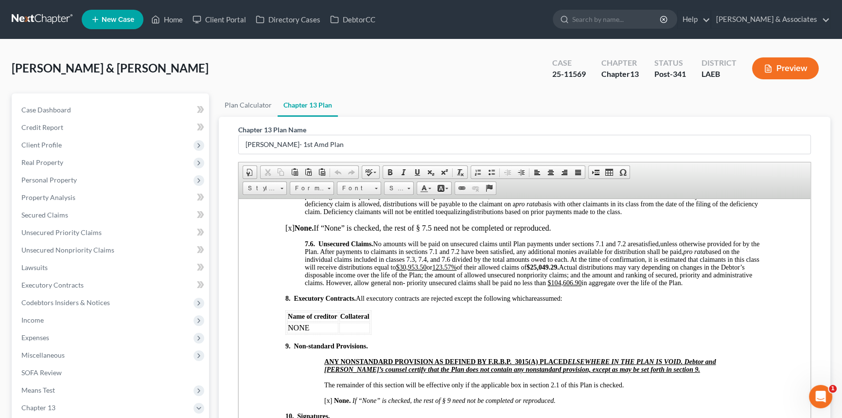
scroll to position [2652, 0]
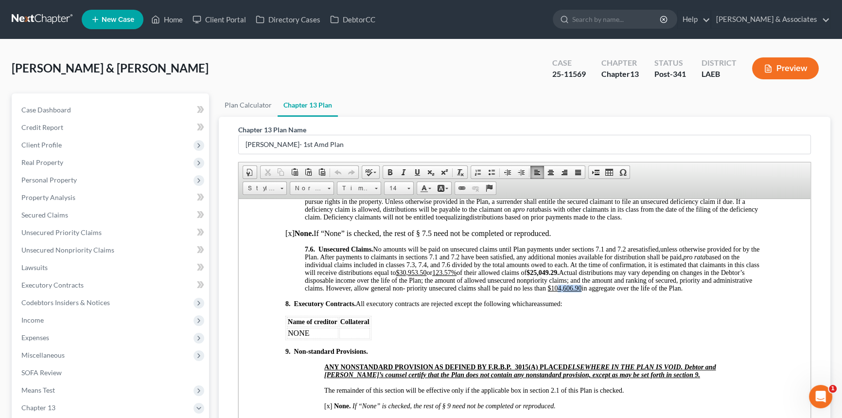
drag, startPoint x: 599, startPoint y: 343, endPoint x: 623, endPoint y: 342, distance: 23.8
click at [582, 291] on u "$104,606.90" at bounding box center [565, 287] width 34 height 7
copy u "$109,083.00"
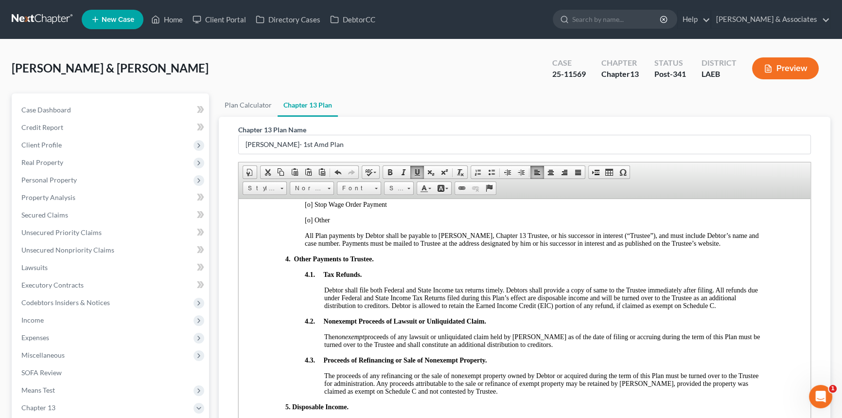
scroll to position [884, 0]
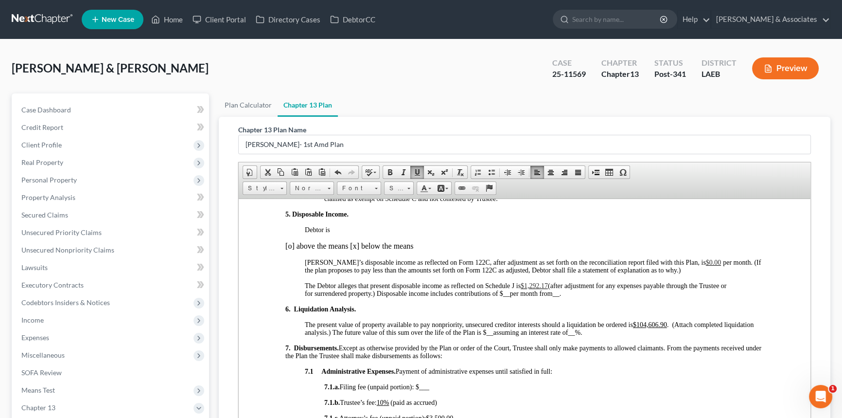
click at [637, 328] on u "$104,606.90" at bounding box center [650, 323] width 34 height 7
drag, startPoint x: 636, startPoint y: 347, endPoint x: 668, endPoint y: 348, distance: 32.6
click at [667, 328] on u "$104,606.90" at bounding box center [650, 323] width 34 height 7
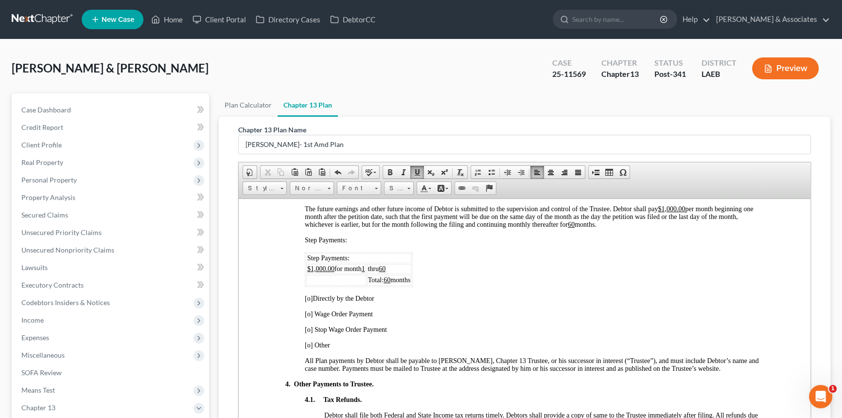
scroll to position [619, 0]
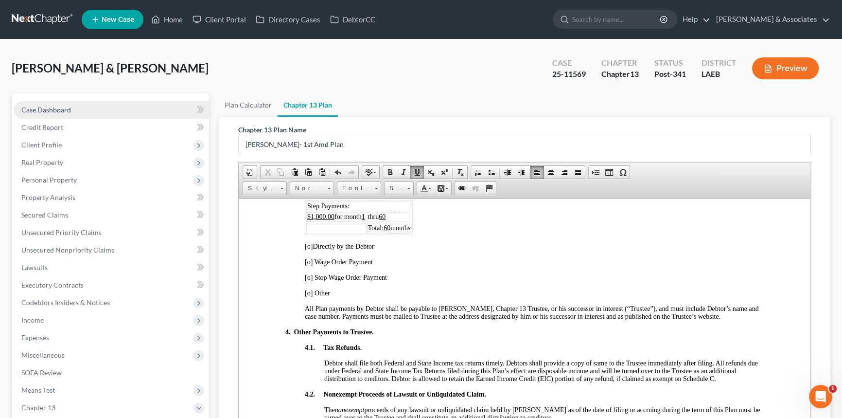
click at [109, 101] on link "Case Dashboard" at bounding box center [111, 110] width 195 height 18
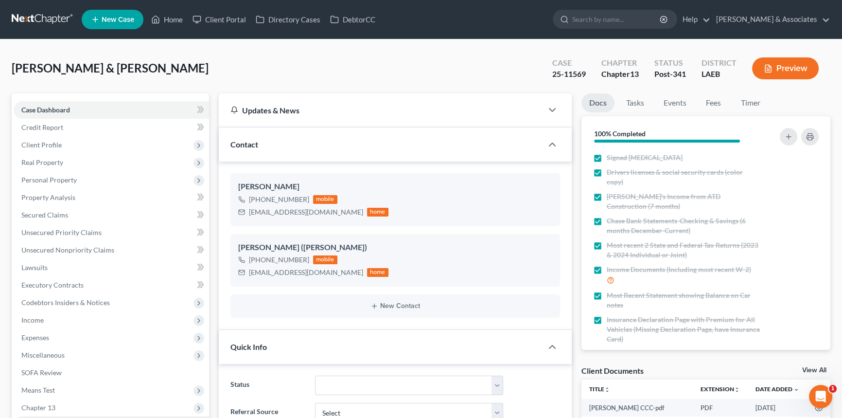
scroll to position [177, 0]
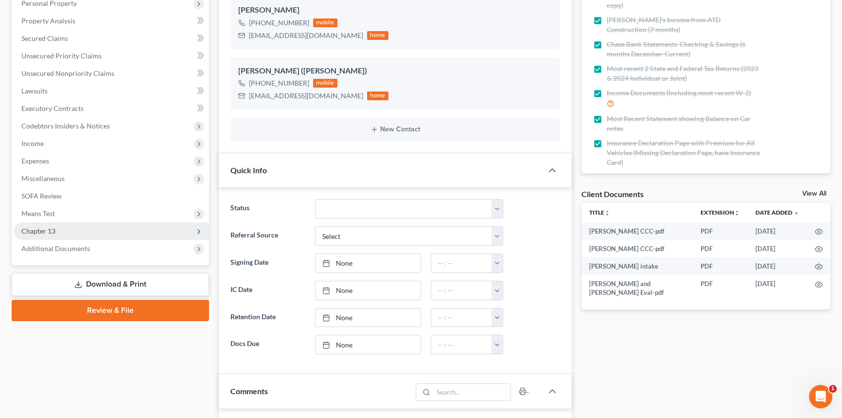
click at [49, 229] on span "Chapter 13" at bounding box center [38, 231] width 34 height 8
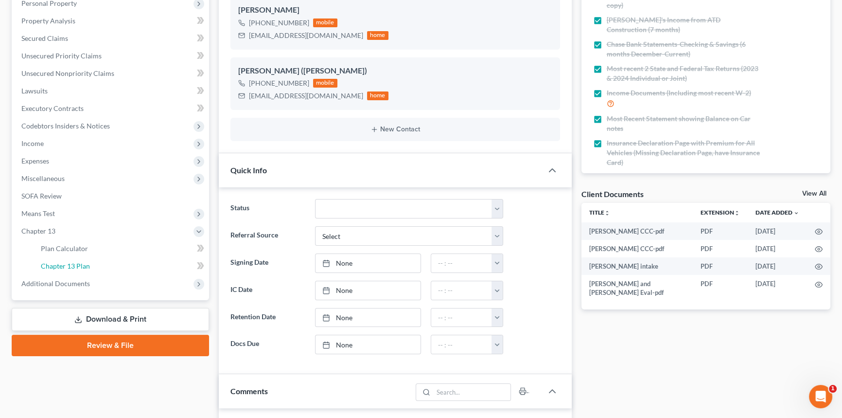
click at [72, 267] on span "Chapter 13 Plan" at bounding box center [65, 266] width 49 height 8
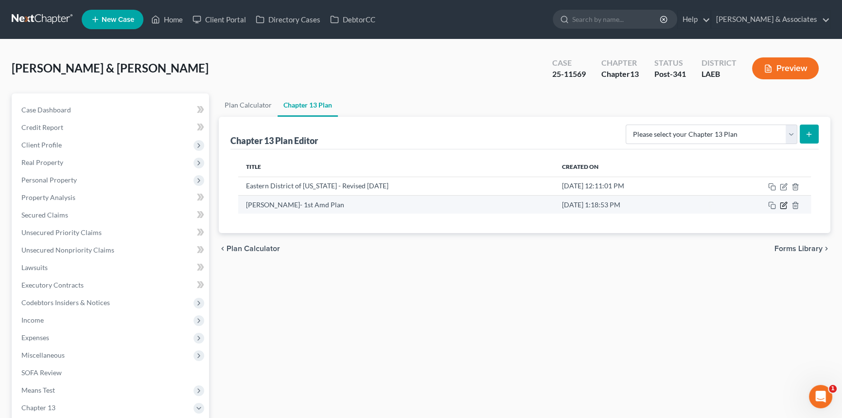
click at [783, 206] on icon "button" at bounding box center [784, 204] width 4 height 4
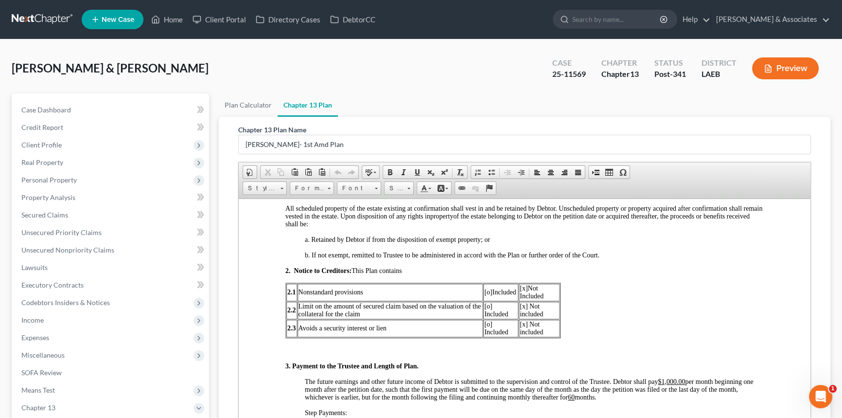
scroll to position [398, 0]
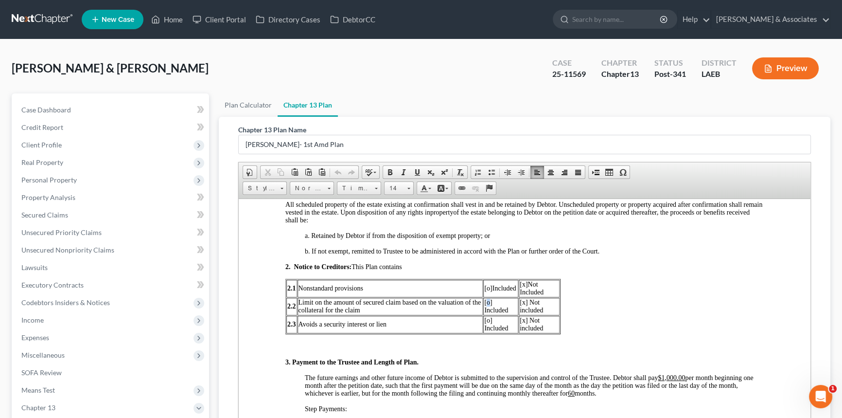
click at [488, 313] on span "[o] Included" at bounding box center [496, 305] width 24 height 15
click at [522, 313] on span "[x] Not included" at bounding box center [531, 305] width 23 height 15
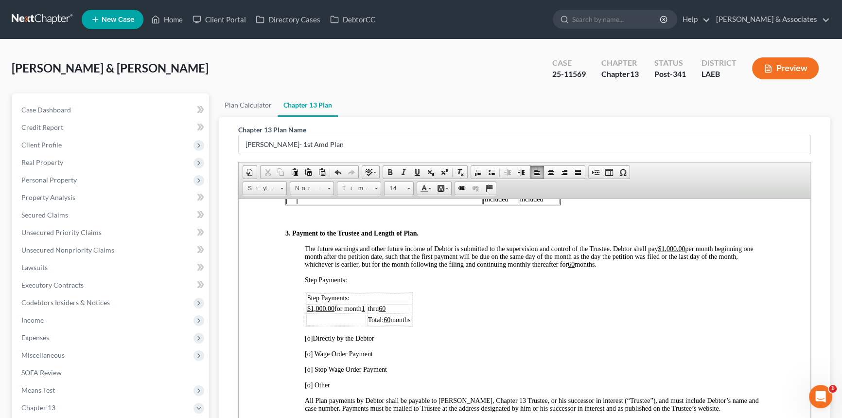
scroll to position [530, 0]
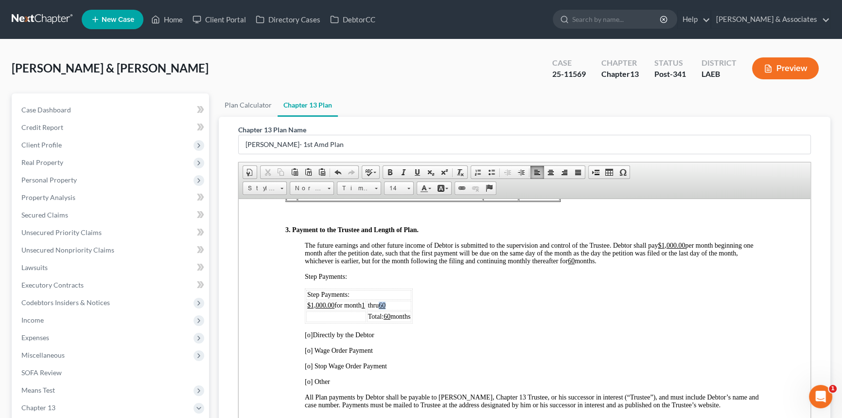
click at [386, 308] on u "60" at bounding box center [382, 304] width 7 height 7
click at [411, 319] on span "Total: 60 months" at bounding box center [389, 315] width 43 height 7
drag, startPoint x: 416, startPoint y: 331, endPoint x: 372, endPoint y: 334, distance: 43.9
click at [372, 319] on span "Total: 60 months" at bounding box center [389, 315] width 43 height 7
copy span "Total: 60 months"
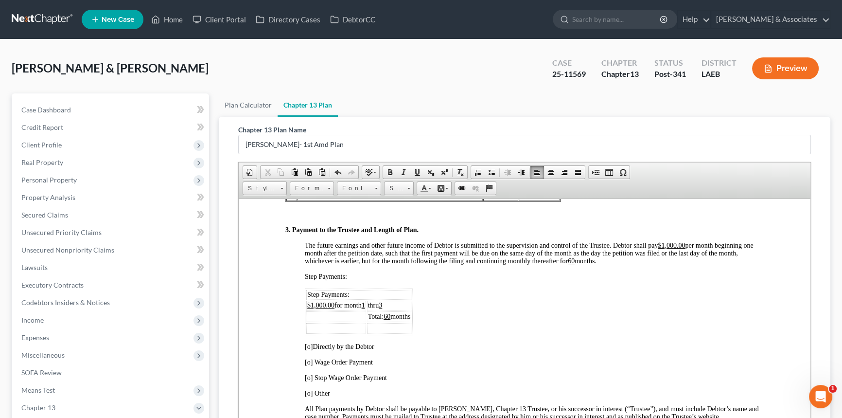
click at [396, 333] on td at bounding box center [389, 327] width 45 height 11
drag, startPoint x: 372, startPoint y: 333, endPoint x: 416, endPoint y: 333, distance: 44.3
click at [411, 319] on span "Total: 60 months" at bounding box center [389, 315] width 43 height 7
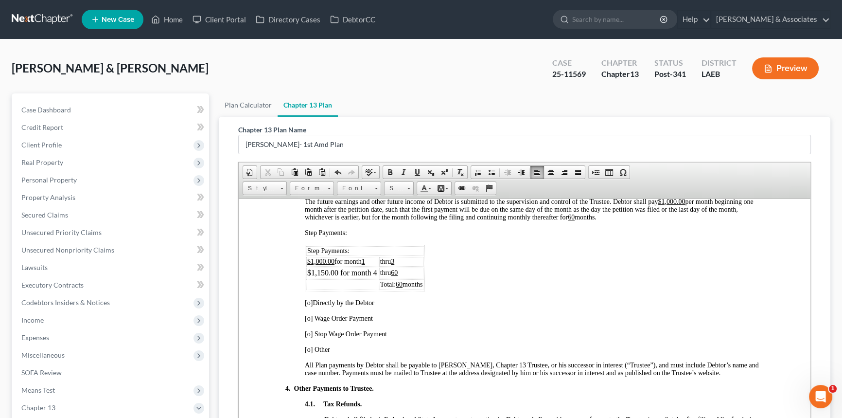
scroll to position [574, 0]
click at [309, 305] on span "[o]" at bounding box center [309, 301] width 8 height 7
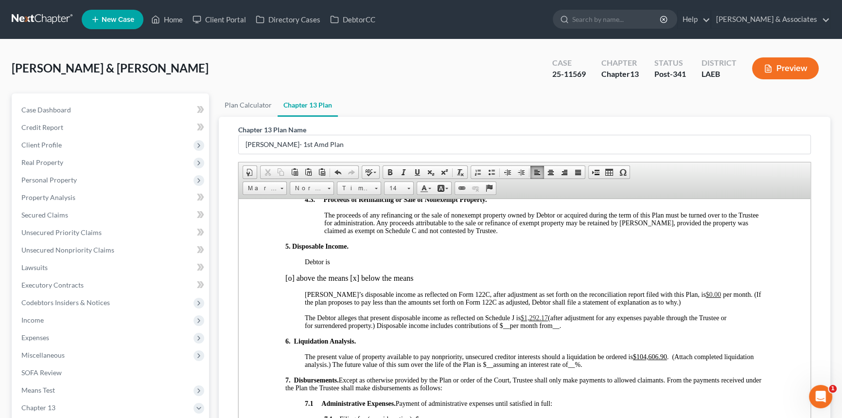
scroll to position [884, 0]
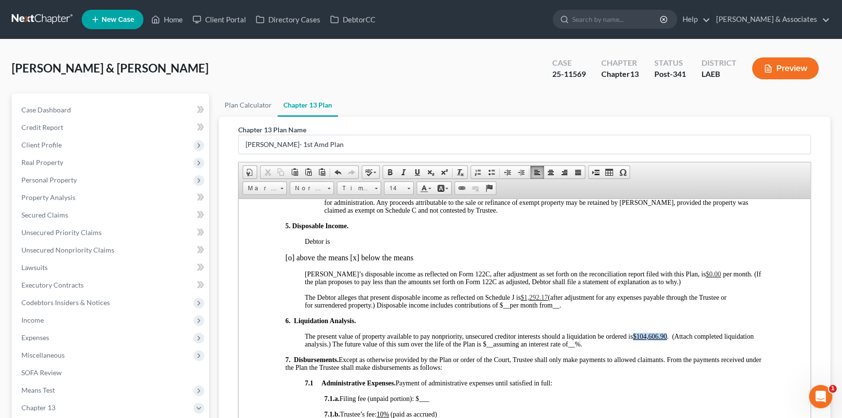
drag, startPoint x: 635, startPoint y: 357, endPoint x: 667, endPoint y: 356, distance: 32.1
click at [667, 339] on u "$104,606.90" at bounding box center [650, 335] width 34 height 7
click at [656, 339] on u "$104,606.90" at bounding box center [650, 335] width 34 height 7
drag, startPoint x: 643, startPoint y: 355, endPoint x: 663, endPoint y: 359, distance: 19.7
click at [667, 339] on u "$104,606.90" at bounding box center [650, 335] width 34 height 7
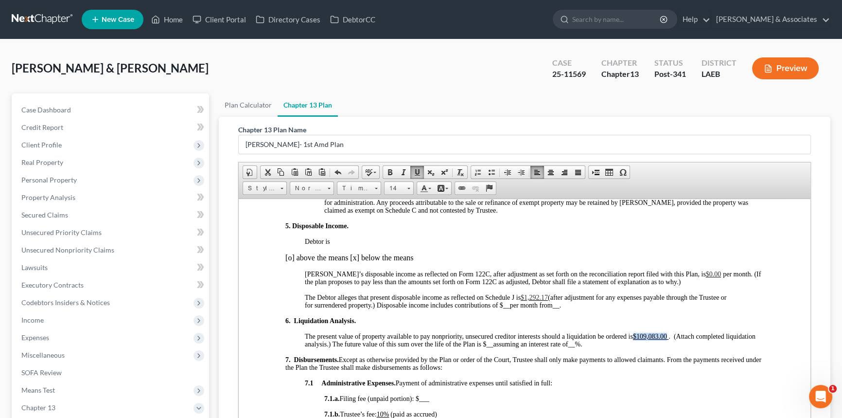
copy u "$109,083.00"
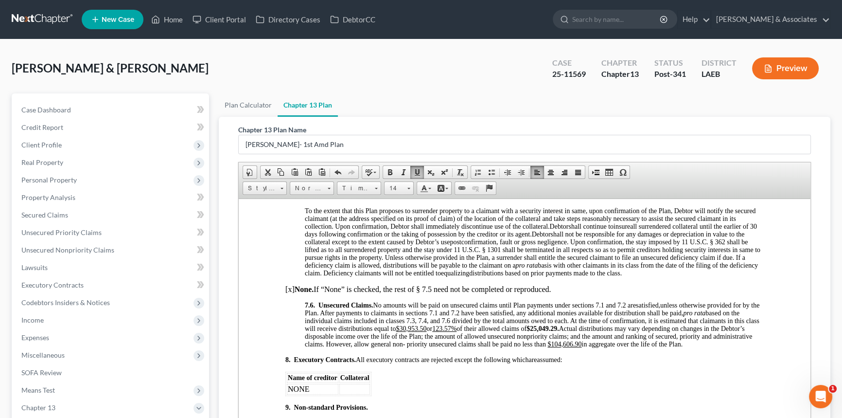
scroll to position [2696, 0]
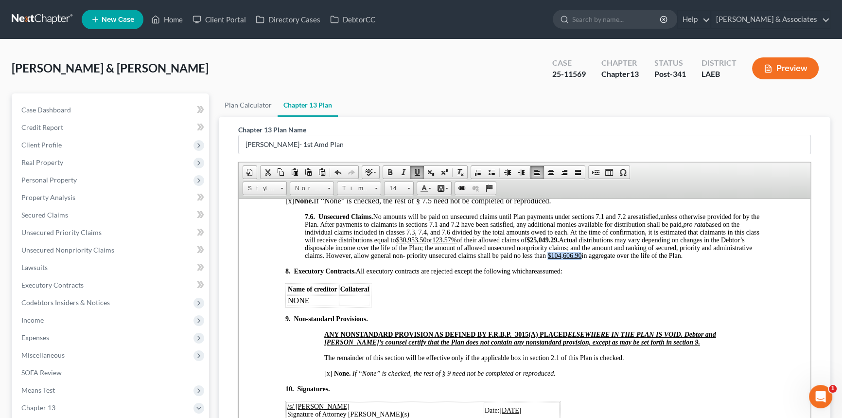
drag, startPoint x: 592, startPoint y: 310, endPoint x: 624, endPoint y: 310, distance: 32.1
click at [624, 259] on p "7.6. Unsecured Claims. No amounts will be paid on unsecured claims until Plan p…" at bounding box center [534, 236] width 459 height 47
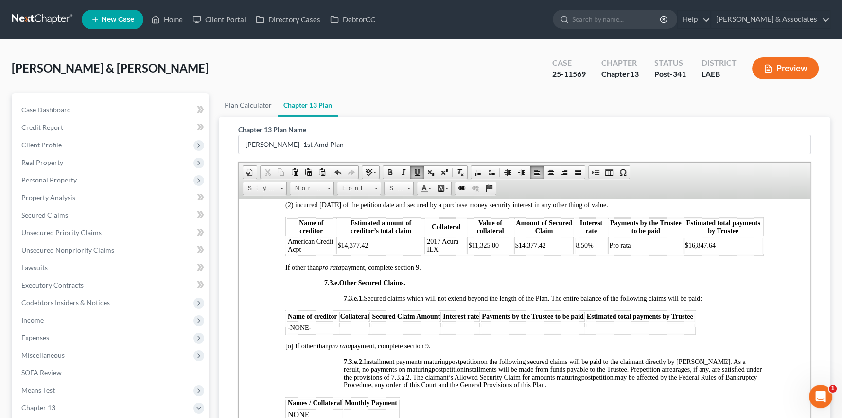
scroll to position [2122, 0]
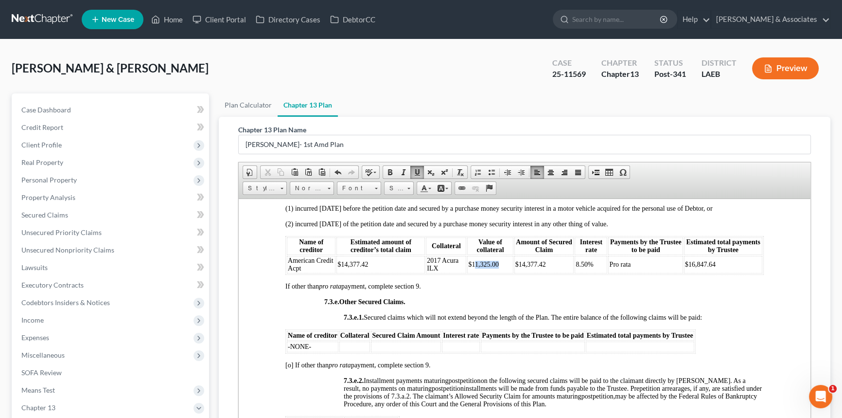
drag, startPoint x: 496, startPoint y: 313, endPoint x: 473, endPoint y: 314, distance: 23.8
click at [473, 273] on td "$11,325.00" at bounding box center [490, 264] width 46 height 18
click at [482, 267] on span "$14,,377.42" at bounding box center [484, 263] width 33 height 7
click at [478, 267] on span "$14,,377.42" at bounding box center [484, 263] width 33 height 7
click at [490, 253] on span "Value of collateral" at bounding box center [490, 245] width 27 height 15
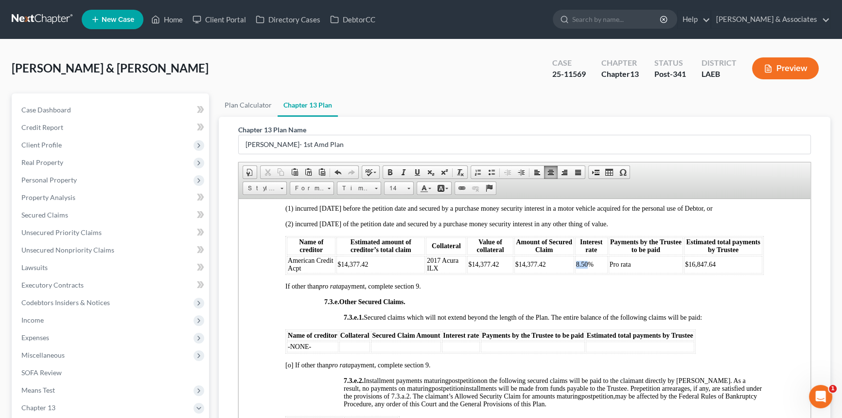
drag, startPoint x: 584, startPoint y: 312, endPoint x: 570, endPoint y: 311, distance: 13.2
click at [570, 274] on table "Name of creditor Estimated amount of creditor’s total claim Collateral Value of…" at bounding box center [524, 254] width 479 height 39
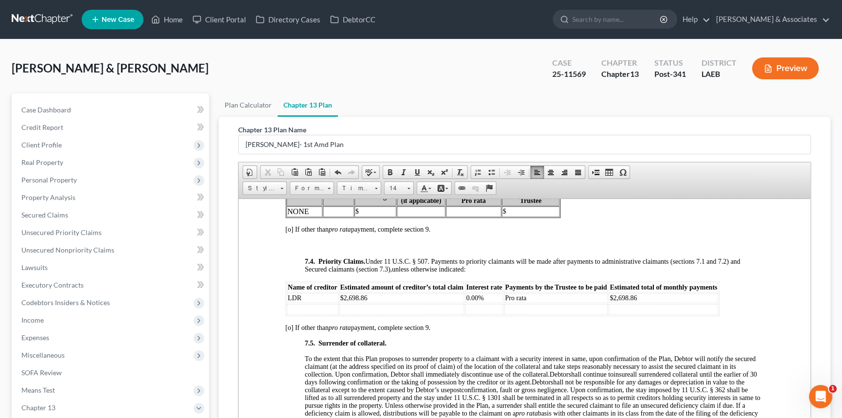
scroll to position [2475, 0]
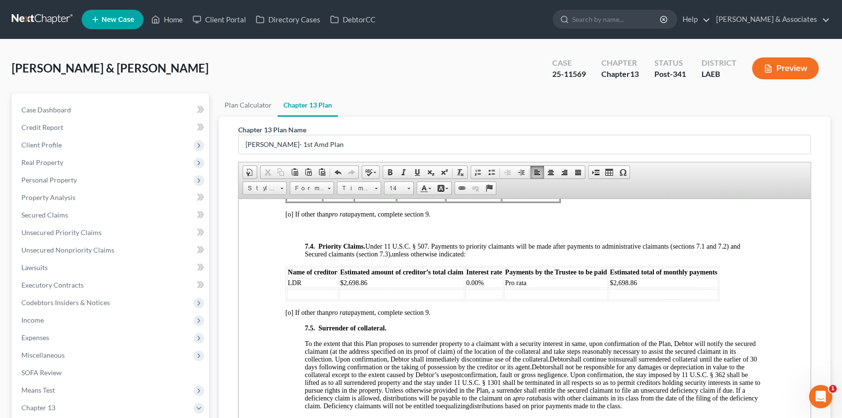
click at [426, 299] on td at bounding box center [401, 293] width 125 height 11
click at [467, 371] on span "Row" at bounding box center [461, 373] width 47 height 12
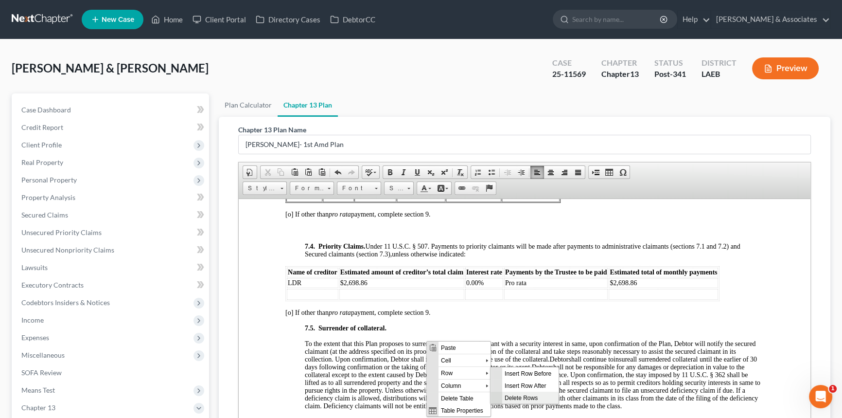
click at [519, 394] on span "Delete Rows" at bounding box center [530, 397] width 56 height 12
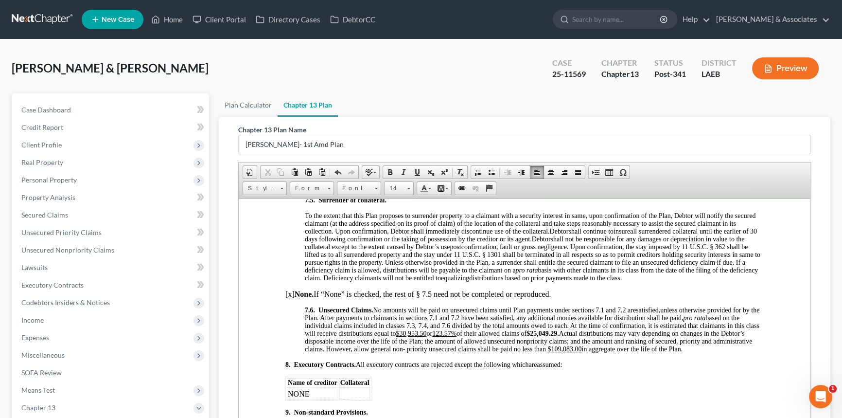
scroll to position [2652, 0]
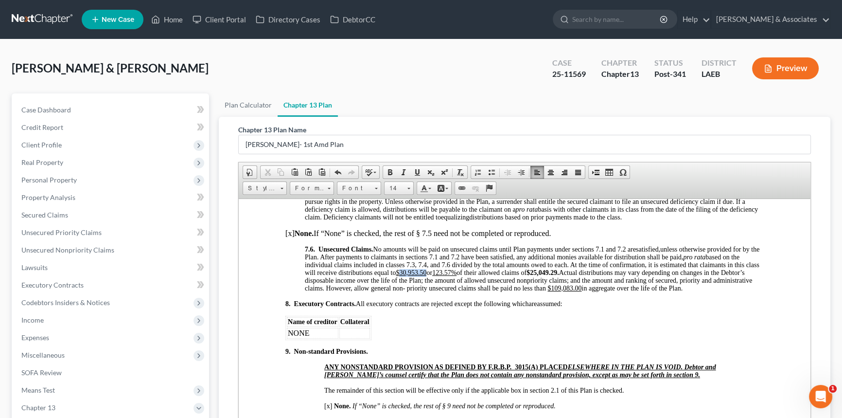
drag, startPoint x: 416, startPoint y: 328, endPoint x: 443, endPoint y: 329, distance: 27.2
click at [426, 276] on u "$30,953.50" at bounding box center [411, 271] width 31 height 7
drag, startPoint x: 458, startPoint y: 328, endPoint x: 473, endPoint y: 327, distance: 15.6
click at [457, 276] on u "123.57%" at bounding box center [444, 271] width 24 height 7
drag, startPoint x: 544, startPoint y: 328, endPoint x: 583, endPoint y: 327, distance: 38.4
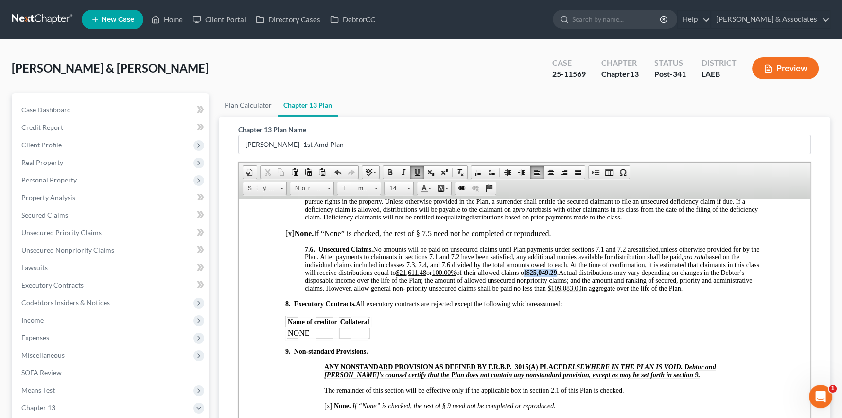
click at [583, 291] on span "unless otherwise provided for by the Plan. After payments to claimants in secti…" at bounding box center [532, 268] width 455 height 46
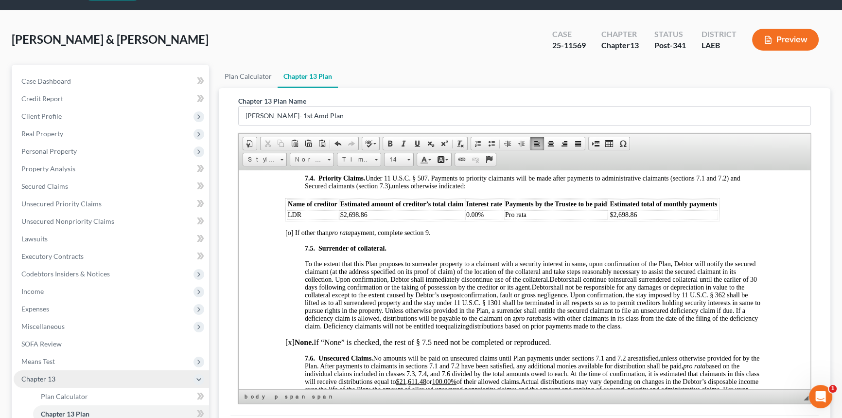
scroll to position [44, 0]
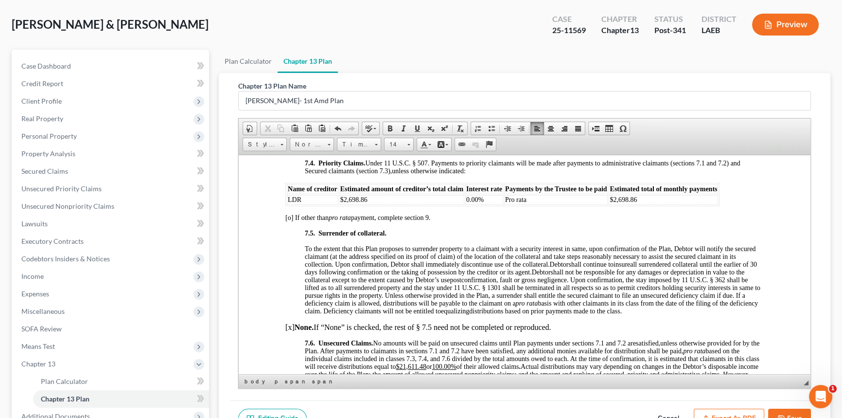
click at [667, 204] on td "$2,698.86" at bounding box center [663, 200] width 109 height 10
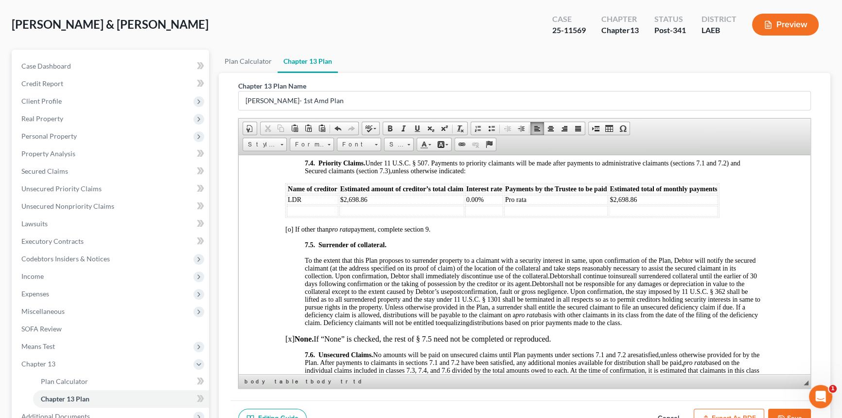
click at [321, 216] on td at bounding box center [313, 210] width 52 height 11
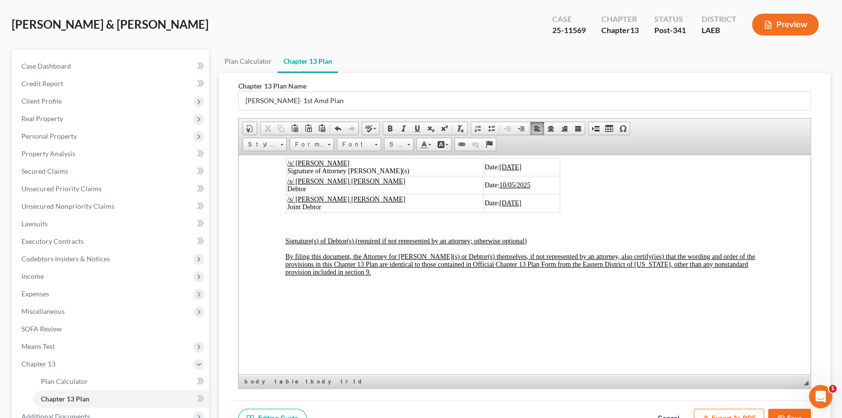
scroll to position [2913, 0]
click at [499, 170] on u "10/05/2025" at bounding box center [510, 165] width 22 height 7
drag, startPoint x: 488, startPoint y: 240, endPoint x: 493, endPoint y: 242, distance: 5.7
click at [499, 188] on u "10/05" at bounding box center [507, 183] width 16 height 7
drag, startPoint x: 487, startPoint y: 262, endPoint x: 495, endPoint y: 262, distance: 7.3
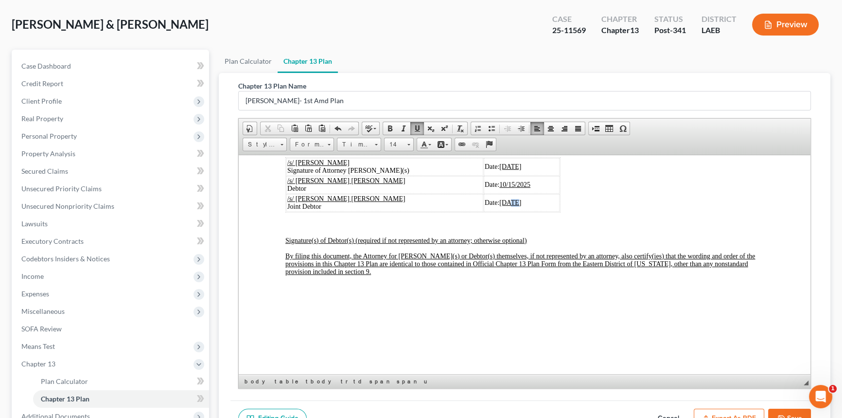
click at [499, 206] on u "10/05/2025" at bounding box center [510, 201] width 22 height 7
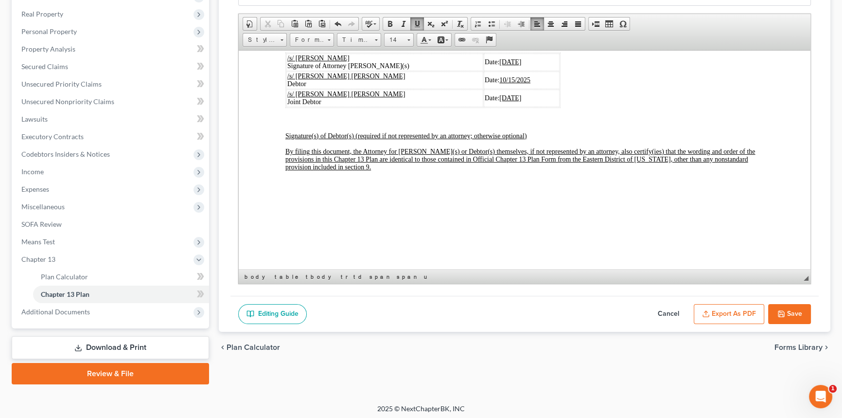
scroll to position [151, 0]
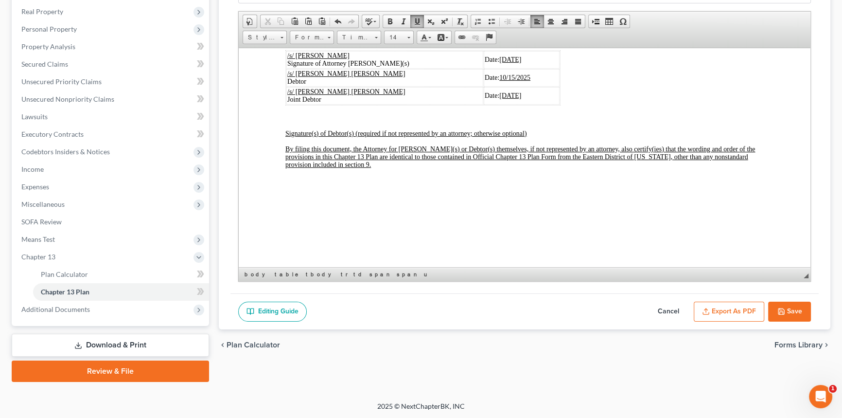
click at [796, 310] on button "Save" at bounding box center [789, 311] width 43 height 20
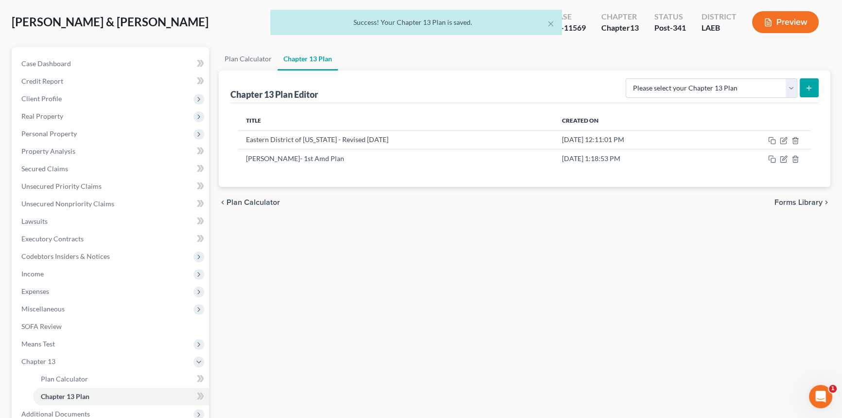
scroll to position [0, 0]
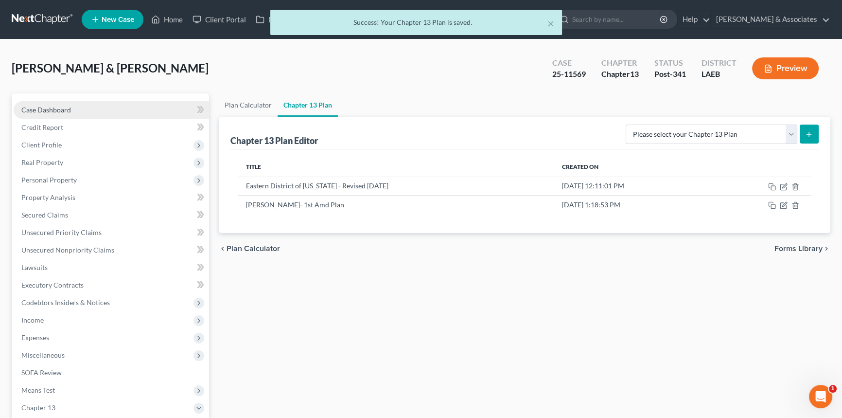
click at [108, 111] on link "Case Dashboard" at bounding box center [111, 110] width 195 height 18
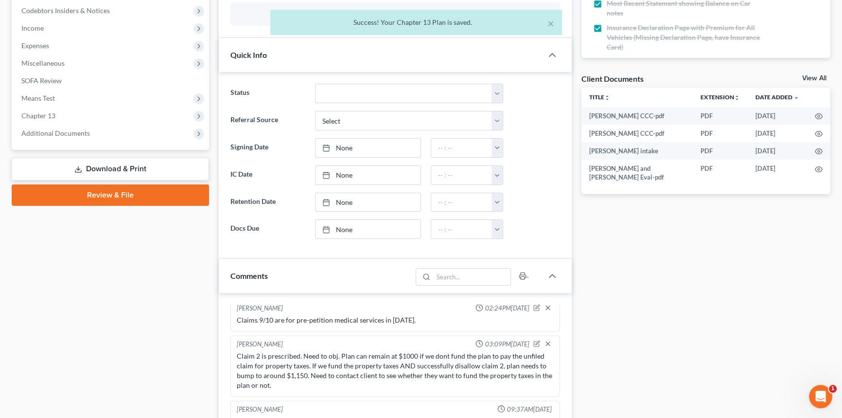
scroll to position [398, 0]
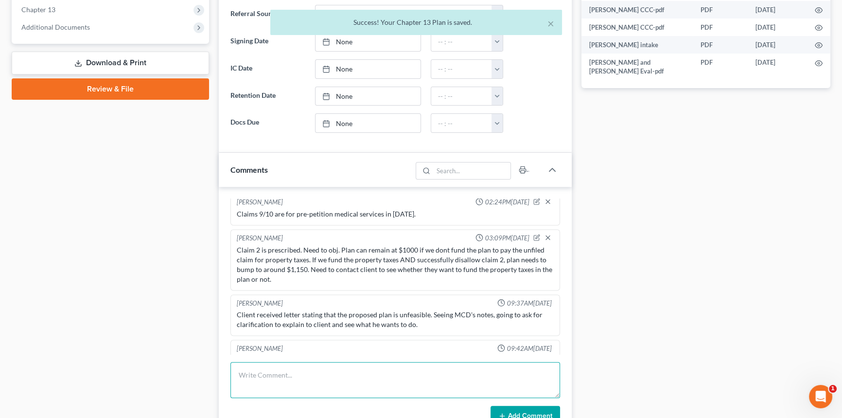
click at [294, 382] on textarea at bounding box center [395, 380] width 330 height 36
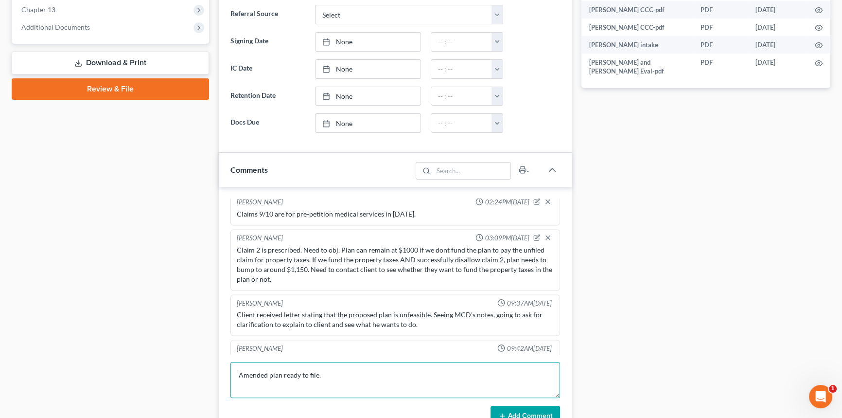
type textarea "Amended plan ready to file."
click at [556, 407] on button "Add Comment" at bounding box center [526, 416] width 70 height 20
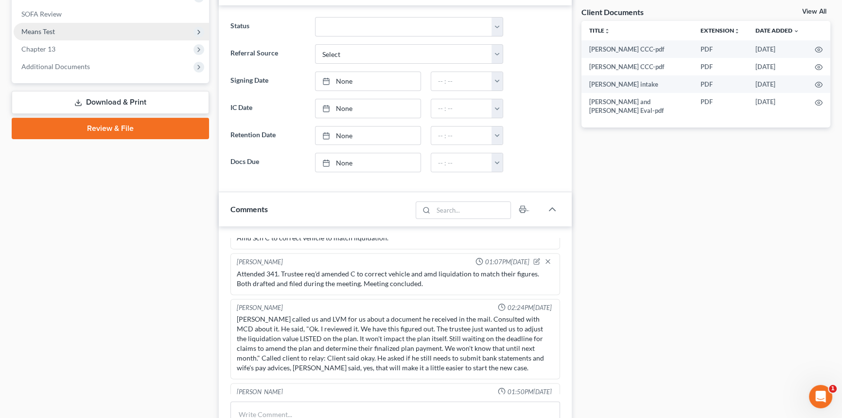
scroll to position [309, 0]
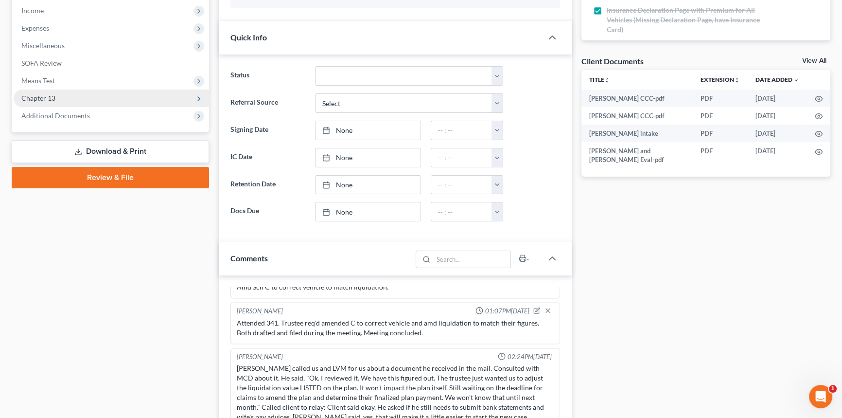
drag, startPoint x: 85, startPoint y: 93, endPoint x: 85, endPoint y: 102, distance: 8.8
click at [85, 93] on span "Chapter 13" at bounding box center [111, 98] width 195 height 18
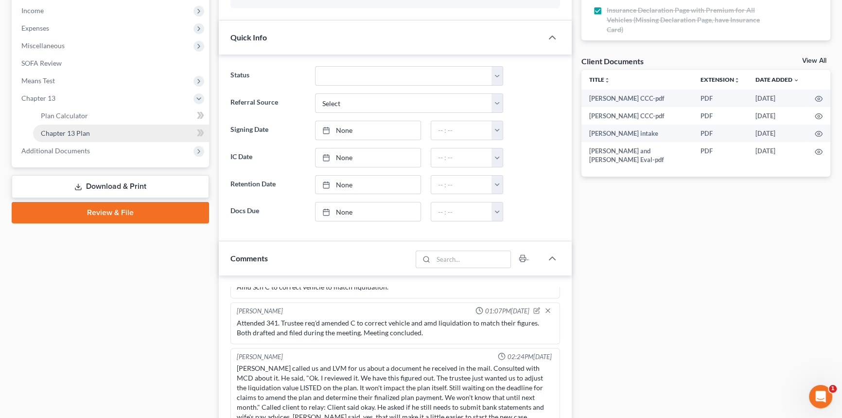
click at [96, 127] on link "Chapter 13 Plan" at bounding box center [121, 133] width 176 height 18
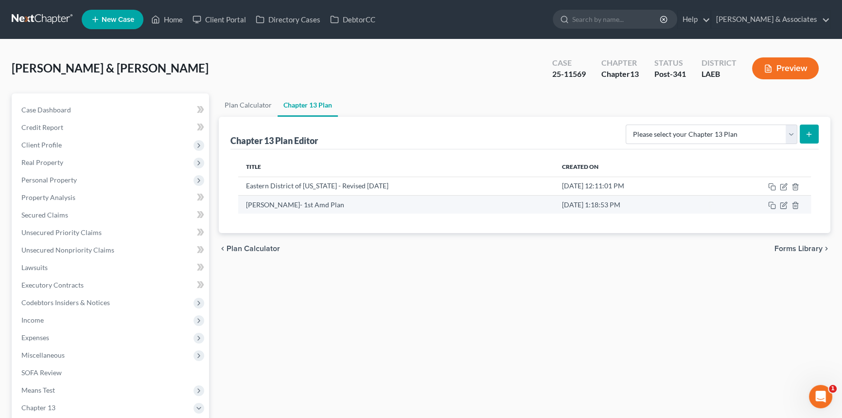
click at [784, 209] on td at bounding box center [760, 204] width 101 height 18
click at [784, 206] on icon "button" at bounding box center [784, 205] width 8 height 8
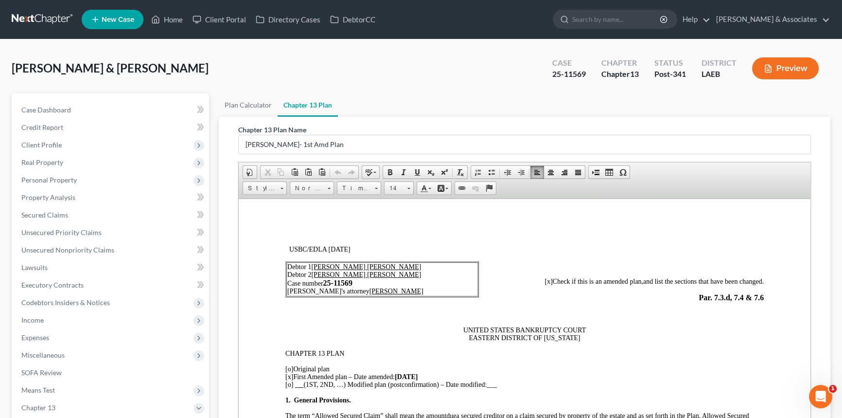
click at [709, 297] on span "Par. 7.3.d, 7.4 & 7.6" at bounding box center [731, 297] width 65 height 8
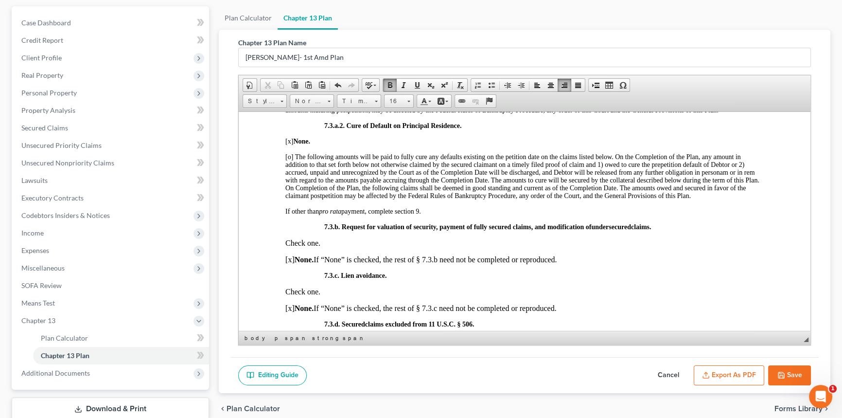
scroll to position [151, 0]
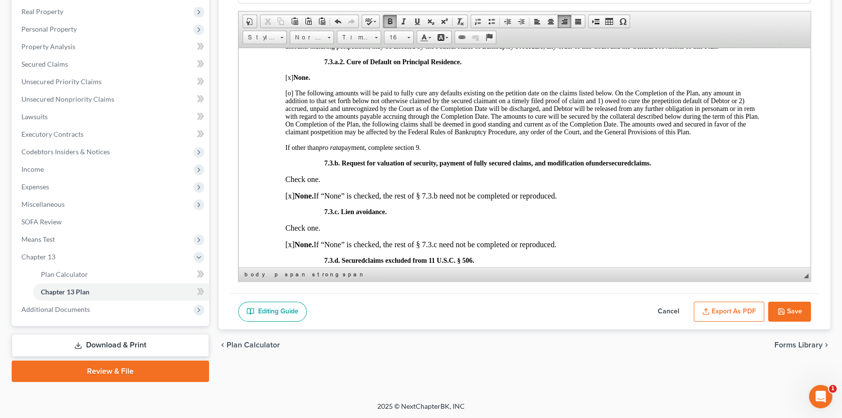
click at [783, 307] on icon "button" at bounding box center [782, 311] width 8 height 8
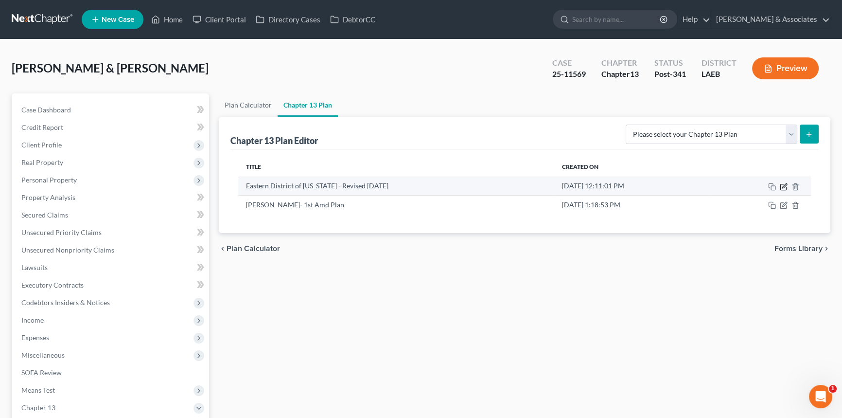
click at [422, 185] on icon "button" at bounding box center [784, 187] width 8 height 8
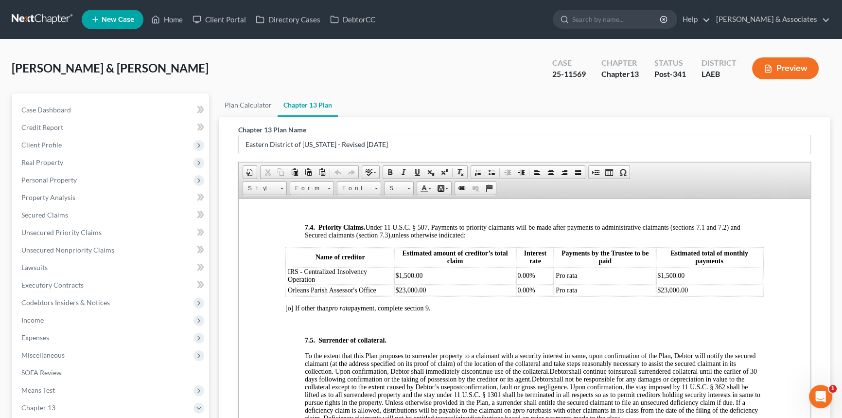
scroll to position [2918, 0]
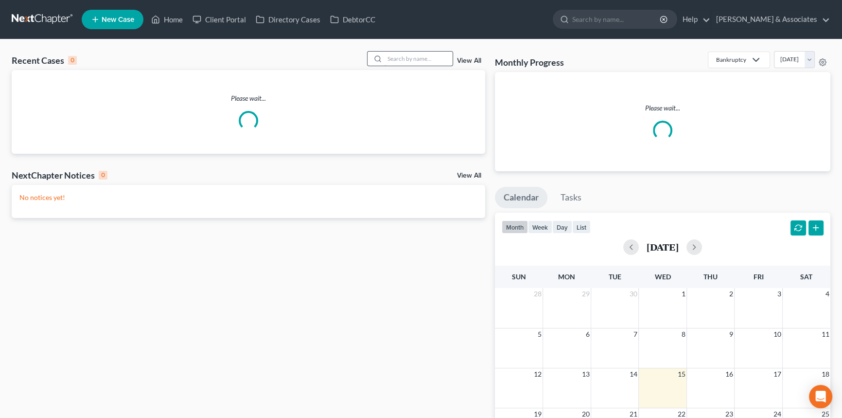
click at [430, 62] on input "search" at bounding box center [419, 59] width 68 height 14
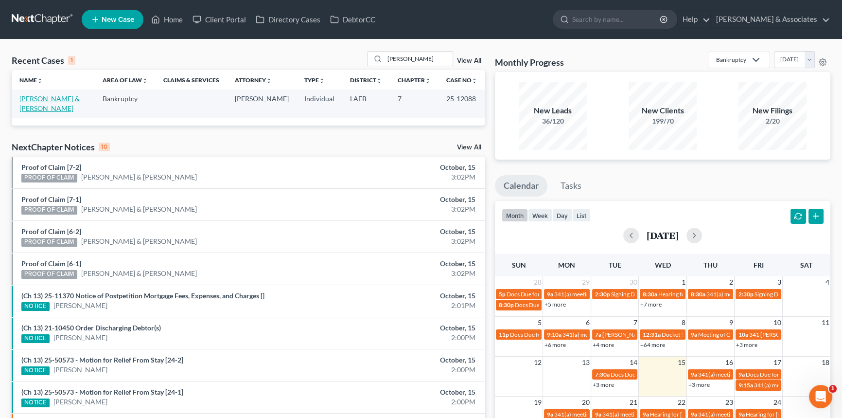
click at [45, 102] on link "[PERSON_NAME] & [PERSON_NAME]" at bounding box center [49, 103] width 60 height 18
click at [413, 61] on input "[PERSON_NAME]" at bounding box center [419, 59] width 68 height 14
type input "huds"
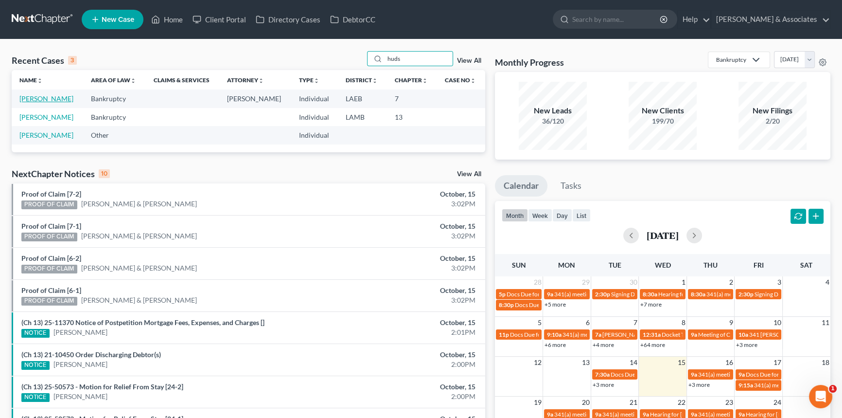
click at [42, 99] on link "[PERSON_NAME]" at bounding box center [46, 98] width 54 height 8
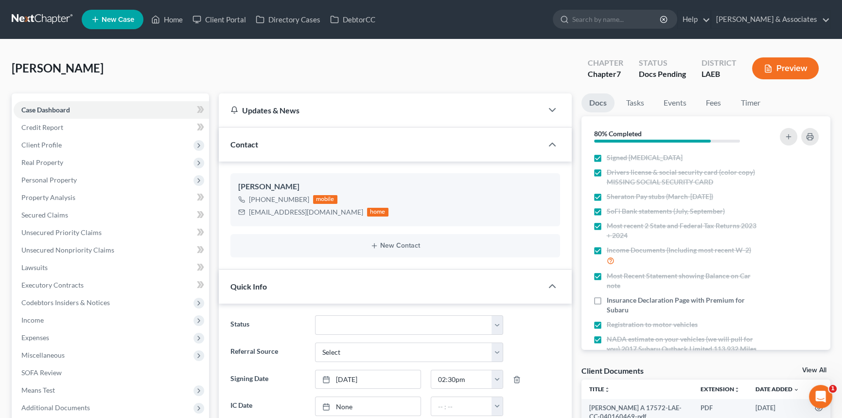
scroll to position [802, 0]
click at [61, 317] on span "Income" at bounding box center [111, 320] width 195 height 18
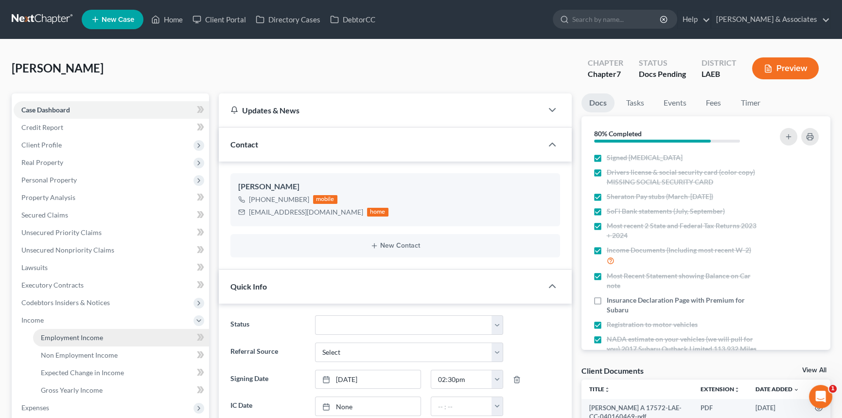
click at [62, 330] on link "Employment Income" at bounding box center [121, 338] width 176 height 18
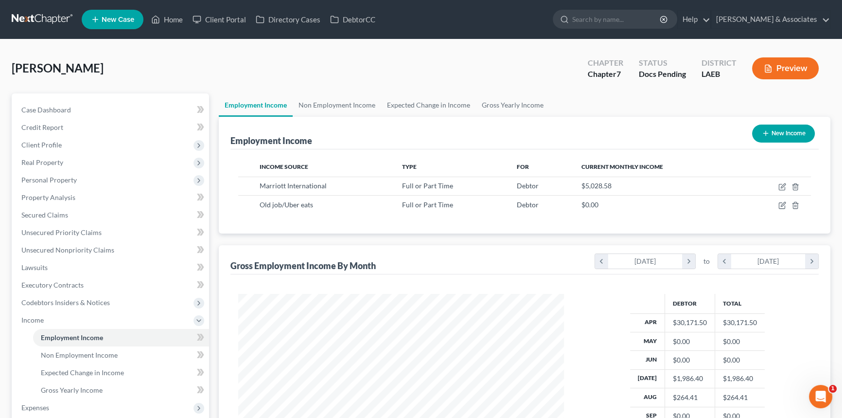
scroll to position [174, 345]
click at [130, 102] on link "Case Dashboard" at bounding box center [111, 110] width 195 height 18
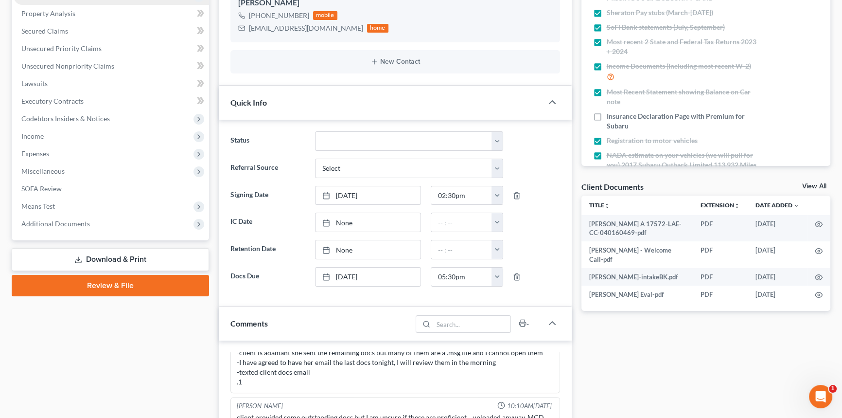
scroll to position [44, 0]
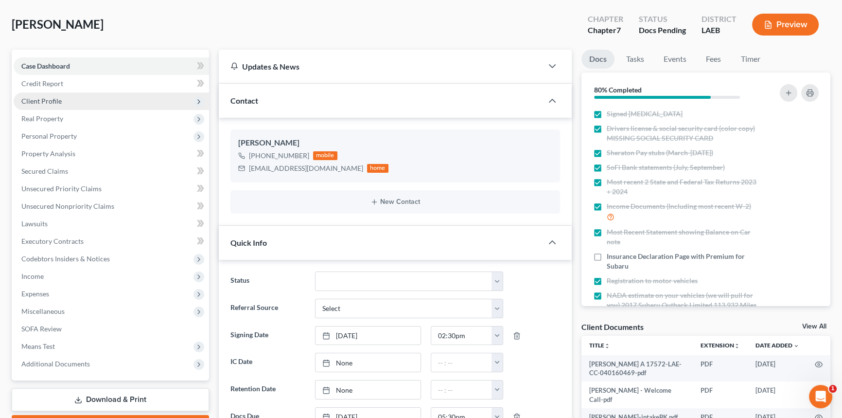
click at [59, 106] on span "Client Profile" at bounding box center [111, 101] width 195 height 18
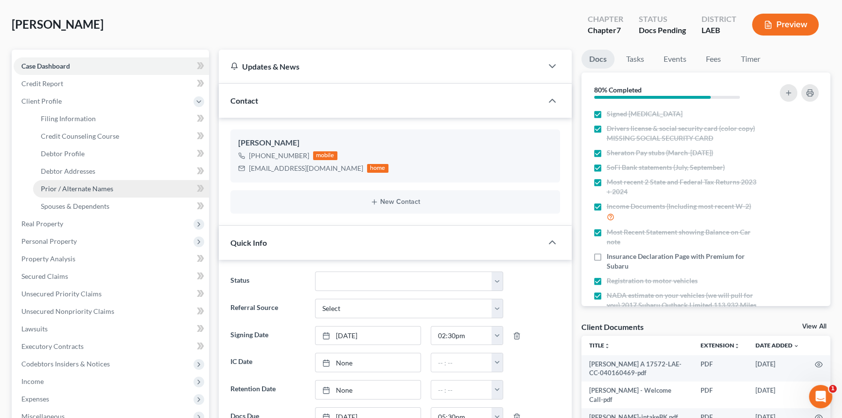
click at [100, 190] on span "Prior / Alternate Names" at bounding box center [77, 188] width 72 height 8
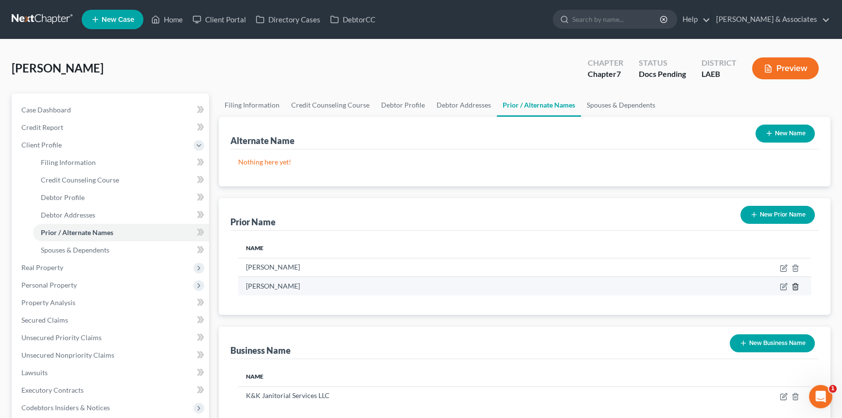
click at [798, 287] on icon "button" at bounding box center [795, 287] width 4 height 6
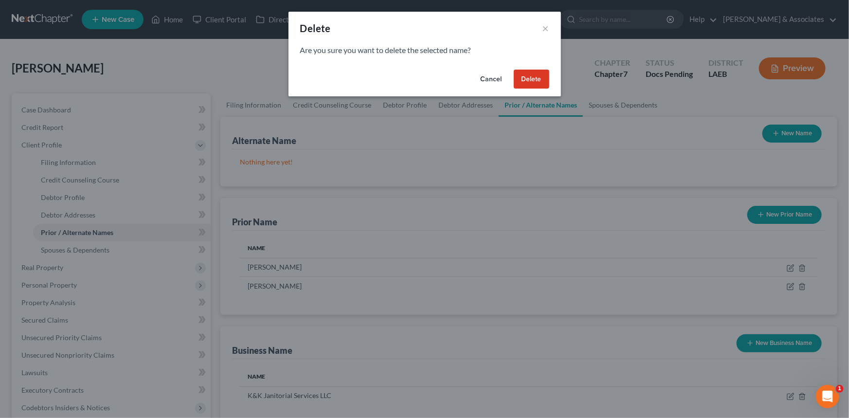
click at [542, 76] on button "Delete" at bounding box center [531, 79] width 35 height 19
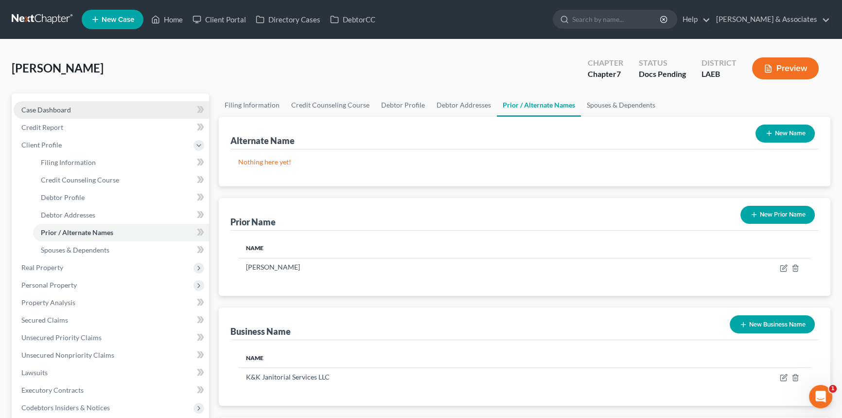
click at [104, 111] on link "Case Dashboard" at bounding box center [111, 110] width 195 height 18
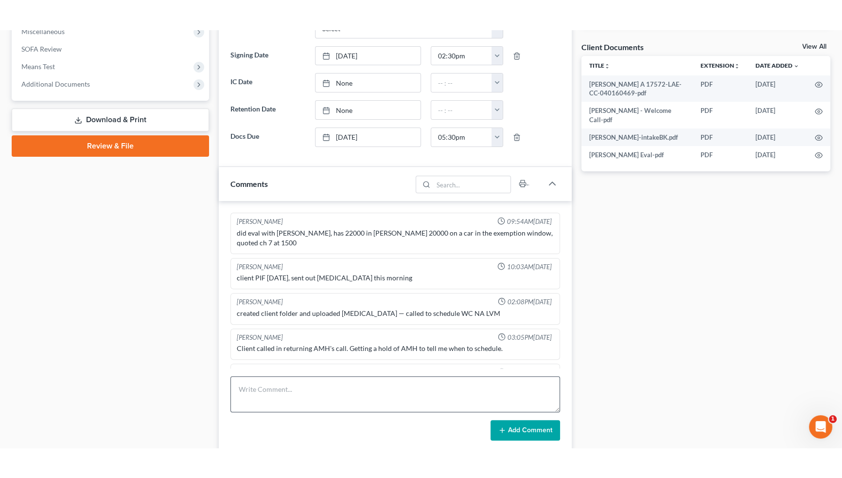
scroll to position [802, 0]
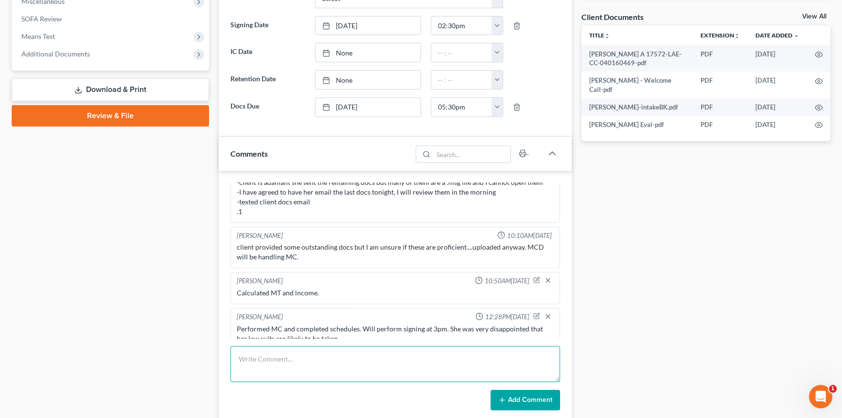
click at [291, 352] on textarea at bounding box center [395, 364] width 330 height 36
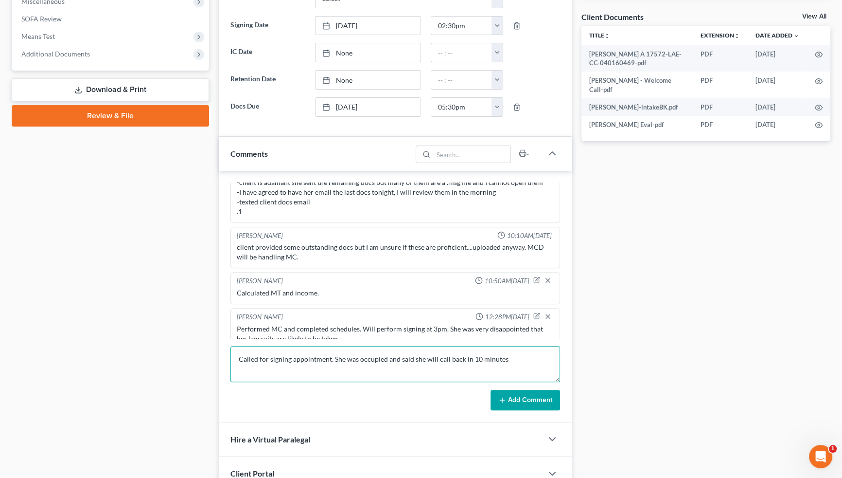
type textarea "Called for signing appointment. She was occupied and said she will call back in…"
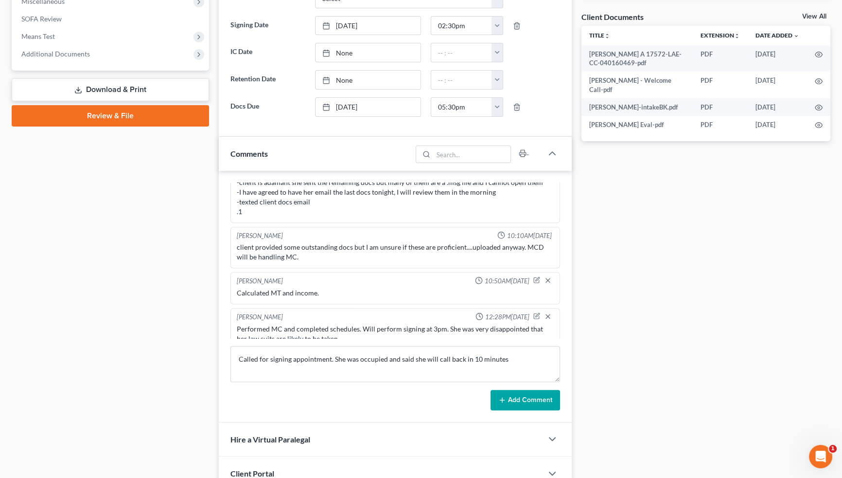
drag, startPoint x: 520, startPoint y: 397, endPoint x: 510, endPoint y: 392, distance: 11.8
click at [520, 397] on button "Add Comment" at bounding box center [526, 400] width 70 height 20
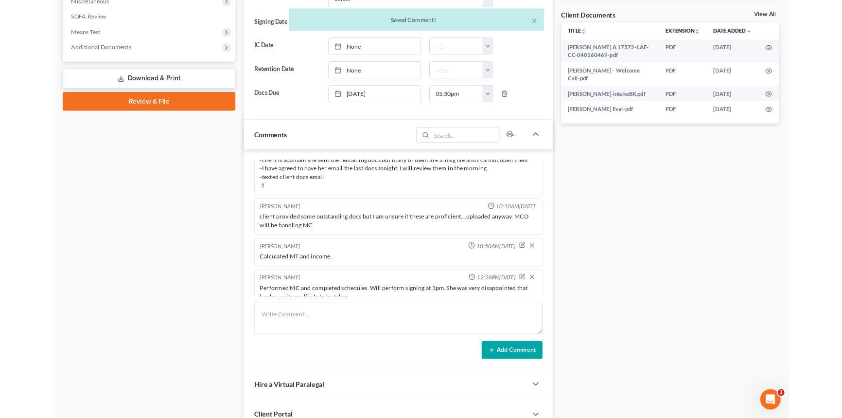
scroll to position [838, 0]
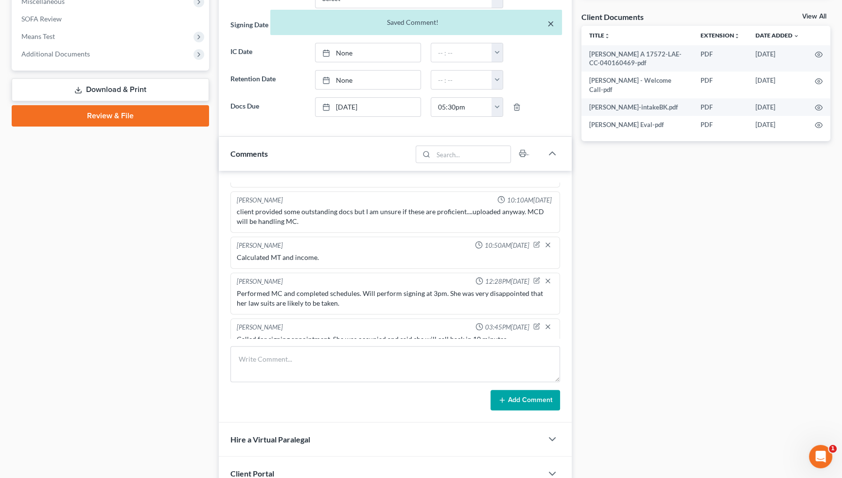
drag, startPoint x: 552, startPoint y: 24, endPoint x: 545, endPoint y: 30, distance: 9.0
click at [552, 24] on button "×" at bounding box center [551, 24] width 7 height 12
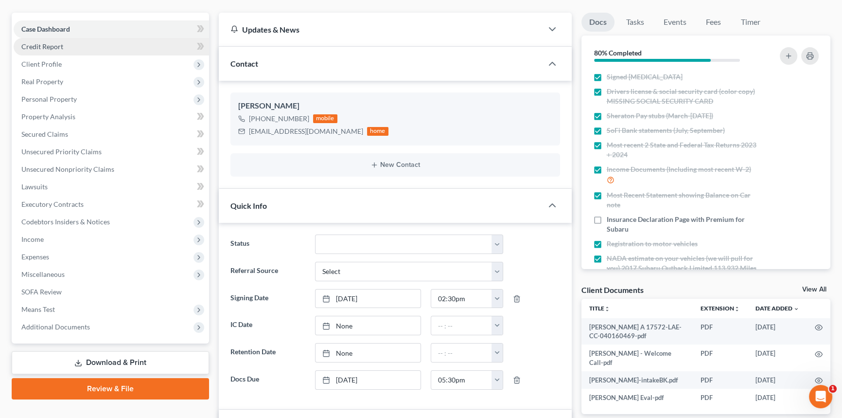
scroll to position [0, 0]
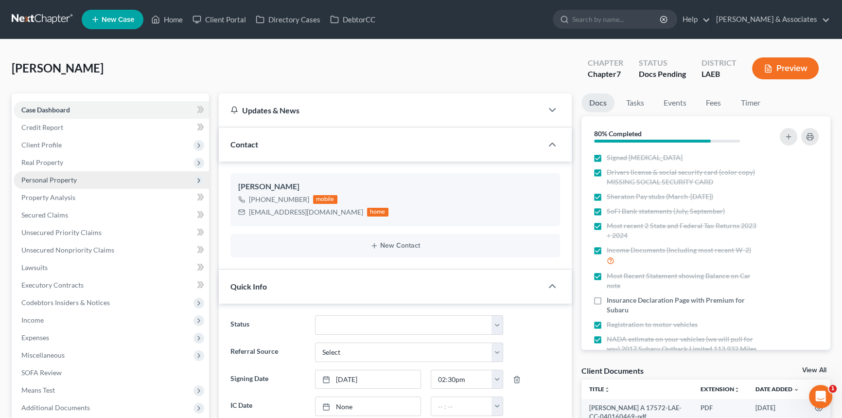
click at [105, 179] on span "Personal Property" at bounding box center [111, 180] width 195 height 18
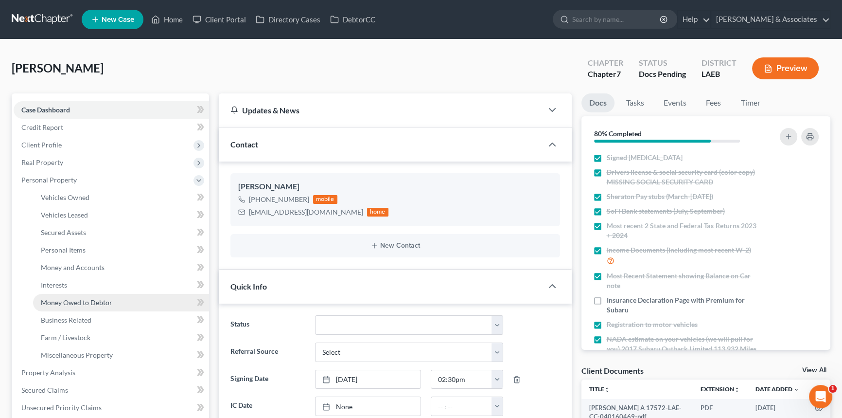
click at [111, 305] on span "Money Owed to Debtor" at bounding box center [76, 302] width 71 height 8
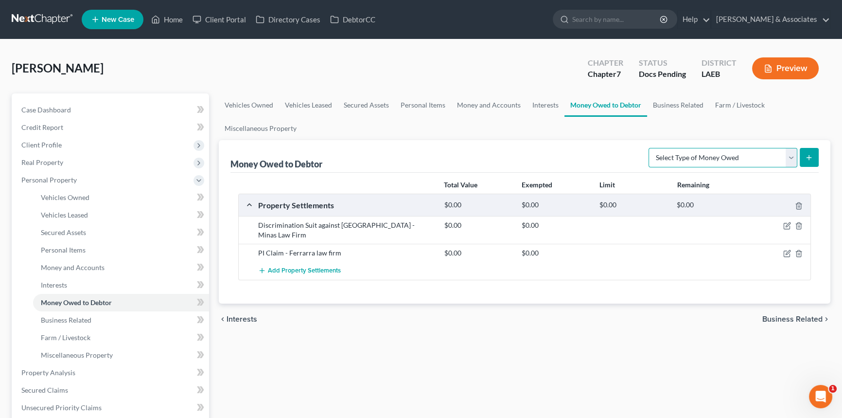
click at [697, 148] on select "Select Type of Money Owed Accounts Receivable Alimony Child Support Claims Agai…" at bounding box center [723, 157] width 149 height 19
select select "claims_against_third_parties"
click at [651, 148] on select "Select Type of Money Owed Accounts Receivable Alimony Child Support Claims Agai…" at bounding box center [723, 157] width 149 height 19
click at [811, 159] on icon "submit" at bounding box center [809, 158] width 8 height 8
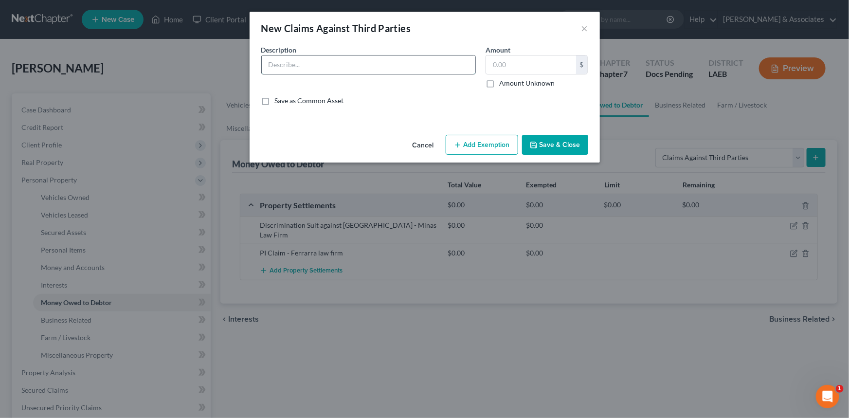
click at [432, 62] on input "text" at bounding box center [368, 64] width 213 height 18
type input "Discrimination Suit against Ambridge Hospital - Minas Law Firm"
click at [543, 150] on button "Save & Close" at bounding box center [555, 145] width 66 height 20
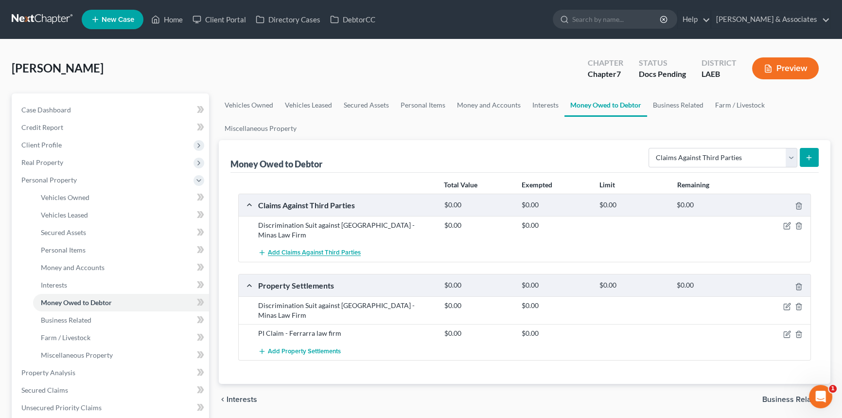
click at [345, 251] on span "Add Claims Against Third Parties" at bounding box center [314, 253] width 93 height 8
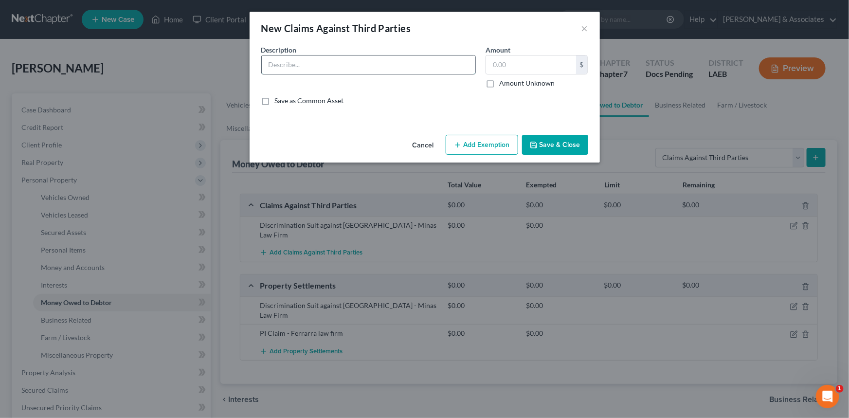
click at [394, 69] on input "text" at bounding box center [368, 64] width 213 height 18
type input "PI Claim - Ferrarra law firm"
click at [546, 146] on button "Save & Close" at bounding box center [555, 145] width 66 height 20
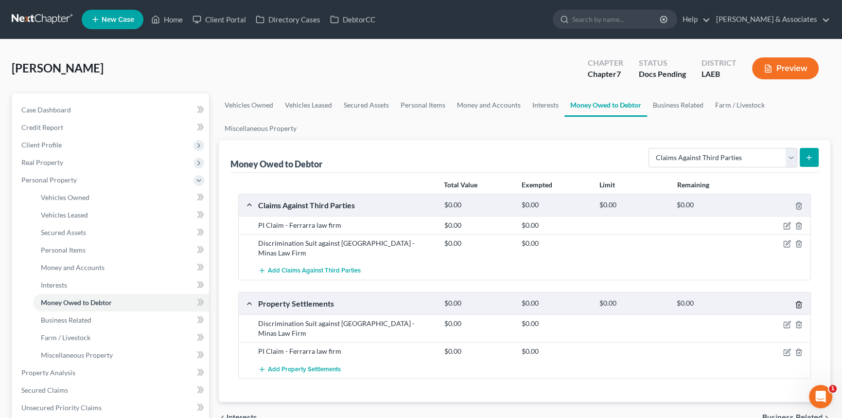
click at [800, 301] on icon "button" at bounding box center [799, 305] width 8 height 8
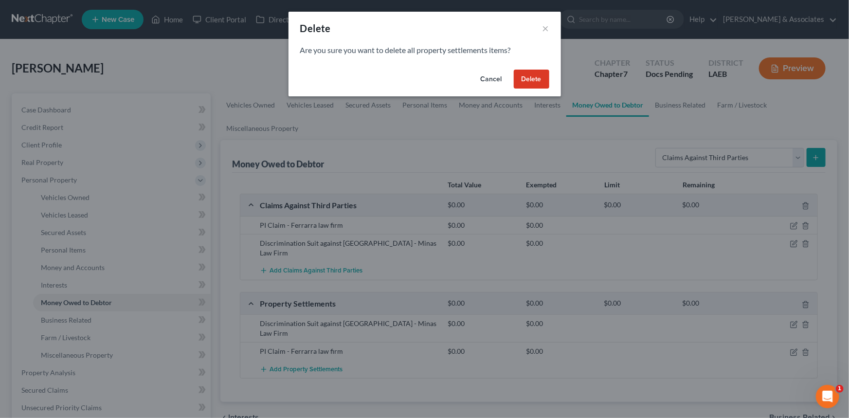
click at [541, 75] on button "Delete" at bounding box center [531, 79] width 35 height 19
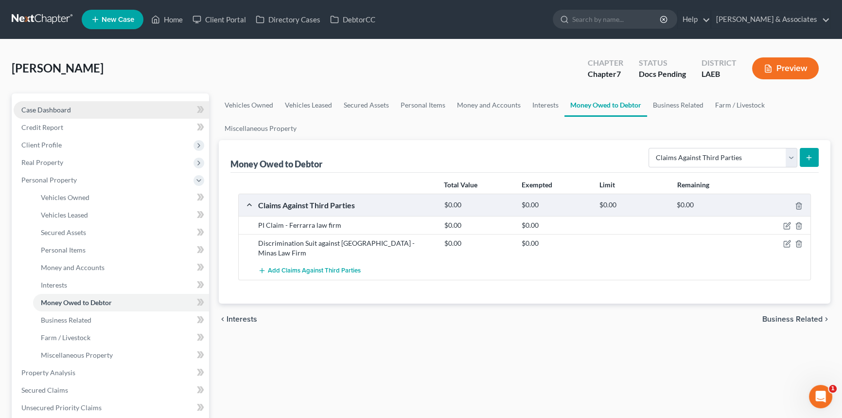
click at [49, 111] on span "Case Dashboard" at bounding box center [46, 110] width 50 height 8
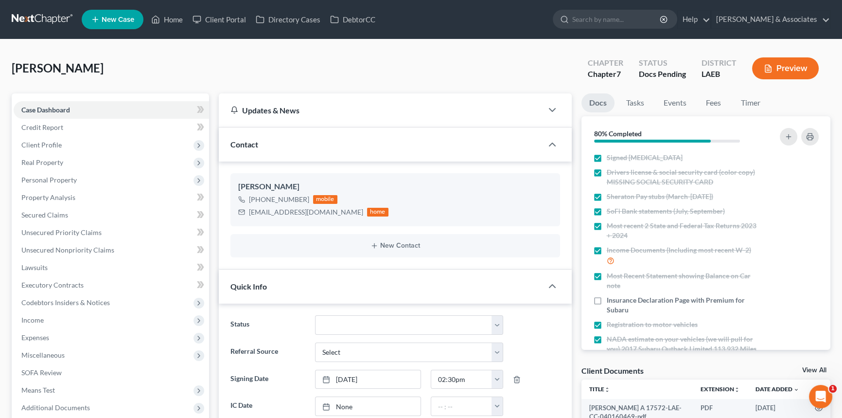
scroll to position [883, 0]
click at [67, 190] on link "Property Analysis" at bounding box center [111, 198] width 195 height 18
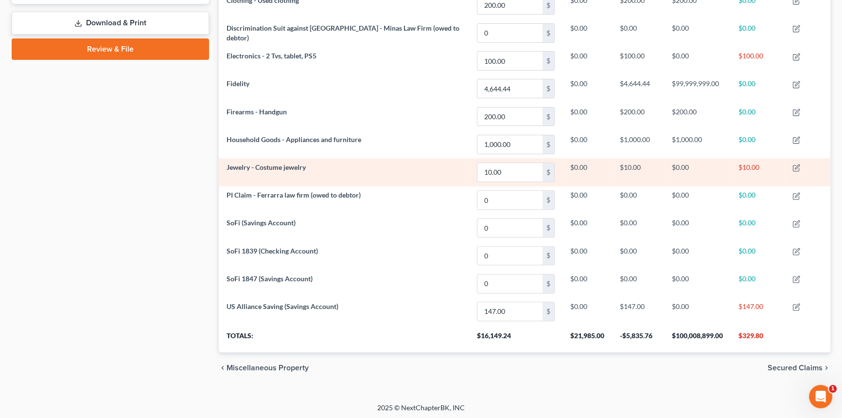
scroll to position [421, 0]
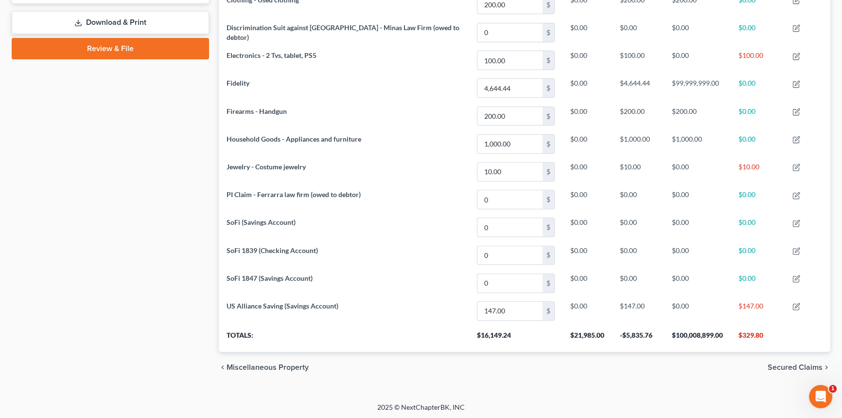
click at [83, 318] on div "Case Dashboard Payments Invoices Payments Payments Credit Report Client Profile" at bounding box center [110, 28] width 207 height 710
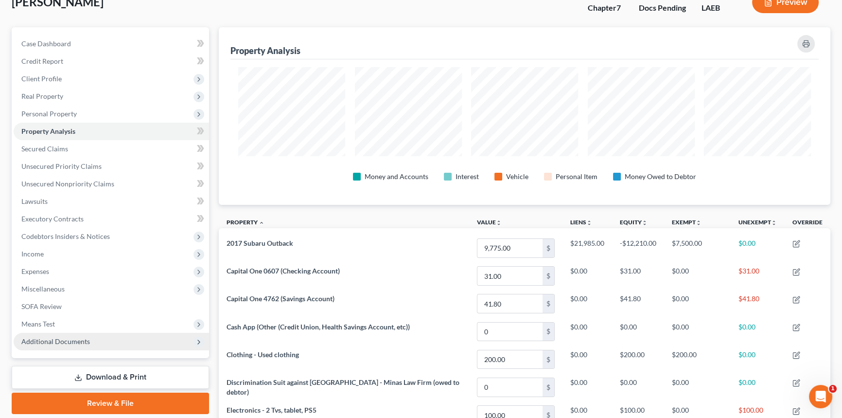
scroll to position [0, 0]
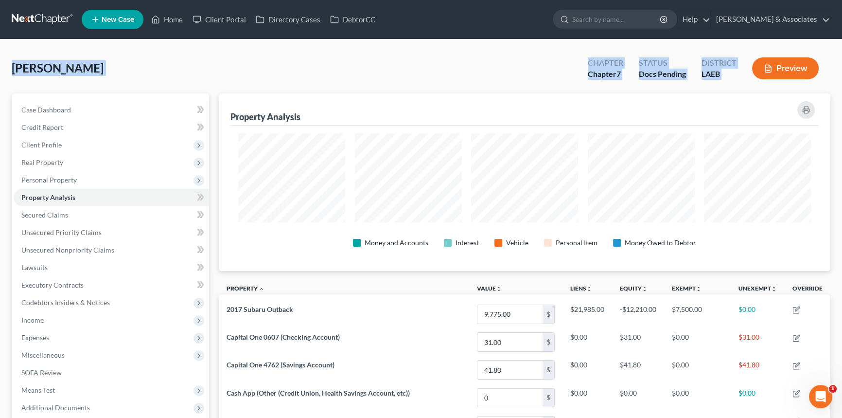
drag, startPoint x: 8, startPoint y: 67, endPoint x: 618, endPoint y: 92, distance: 610.3
click at [105, 247] on span "Unsecured Nonpriority Claims" at bounding box center [67, 250] width 93 height 8
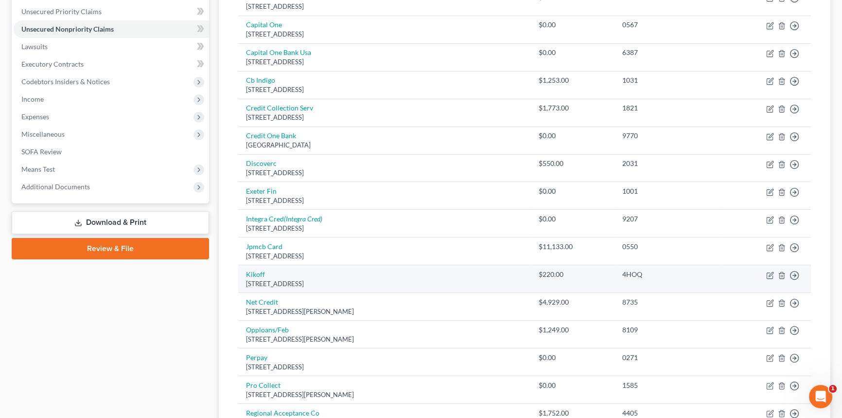
scroll to position [265, 0]
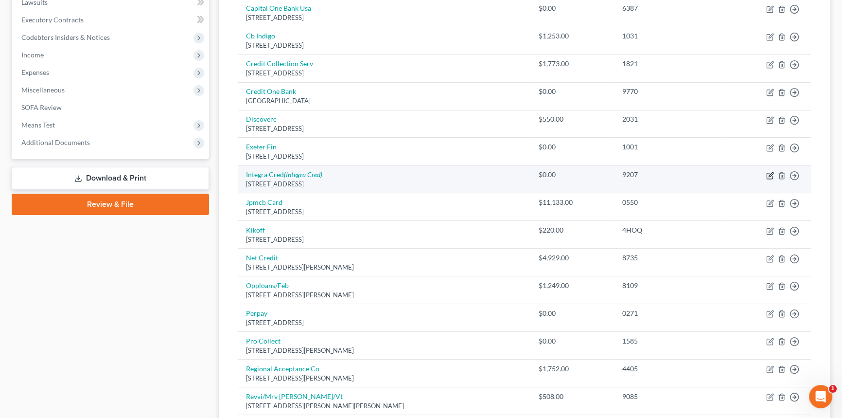
click at [770, 172] on icon "button" at bounding box center [770, 176] width 8 height 8
select select "14"
select select "0"
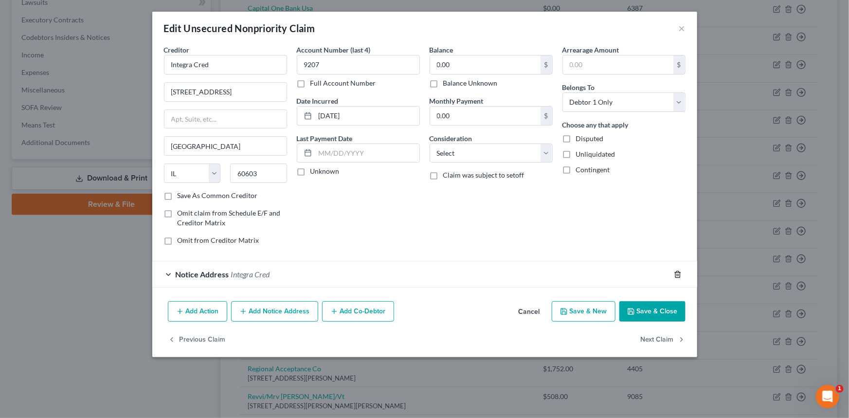
click at [676, 272] on polyline "button" at bounding box center [677, 272] width 6 height 0
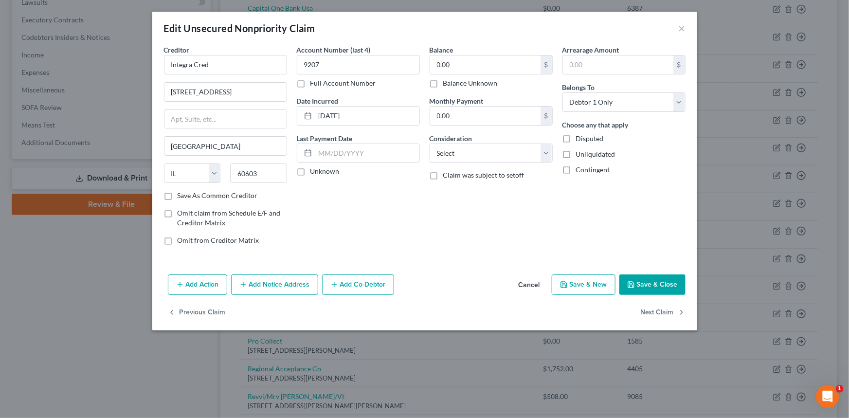
click at [662, 288] on button "Save & Close" at bounding box center [652, 284] width 66 height 20
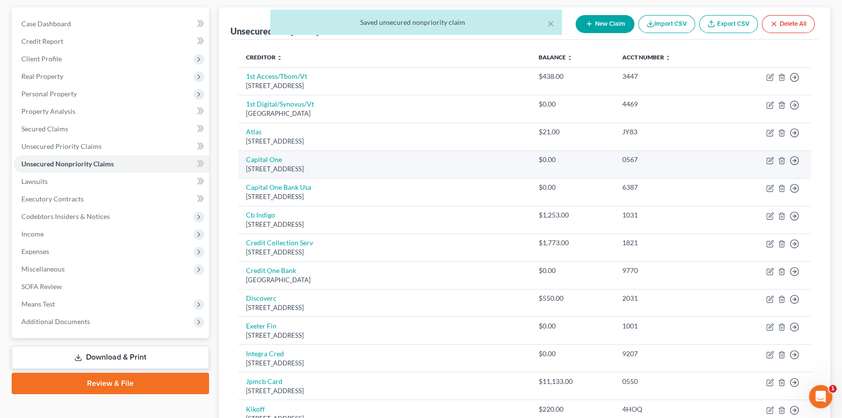
scroll to position [0, 0]
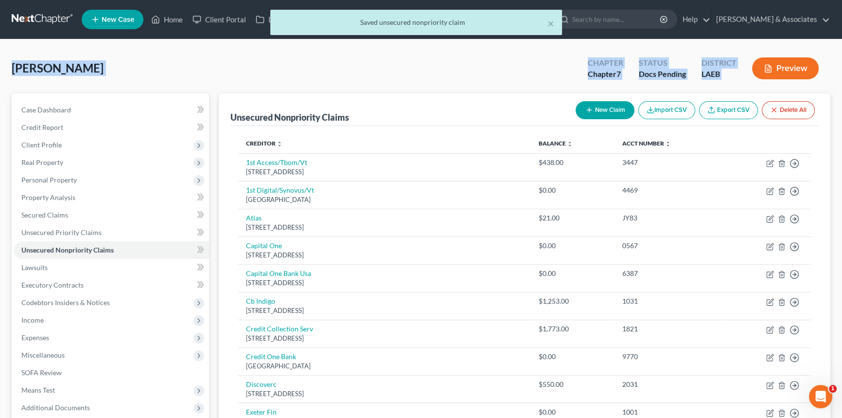
click at [127, 73] on div "Hudson, Kacey Upgraded Chapter Chapter 7 Status Docs Pending District LAEB Prev…" at bounding box center [421, 72] width 819 height 42
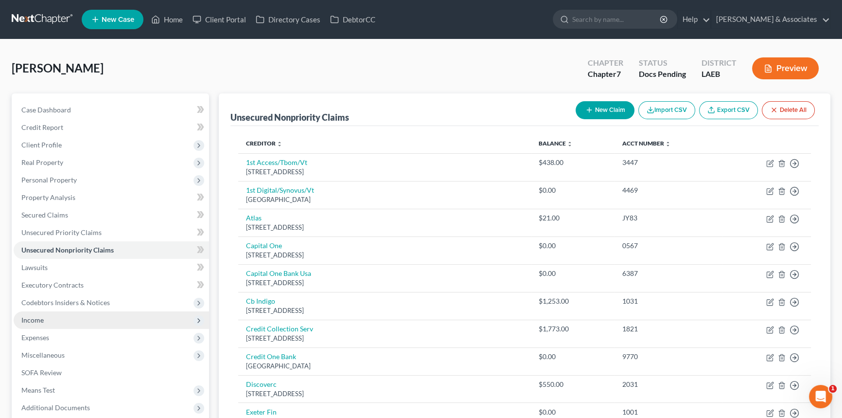
click at [39, 323] on span "Income" at bounding box center [111, 320] width 195 height 18
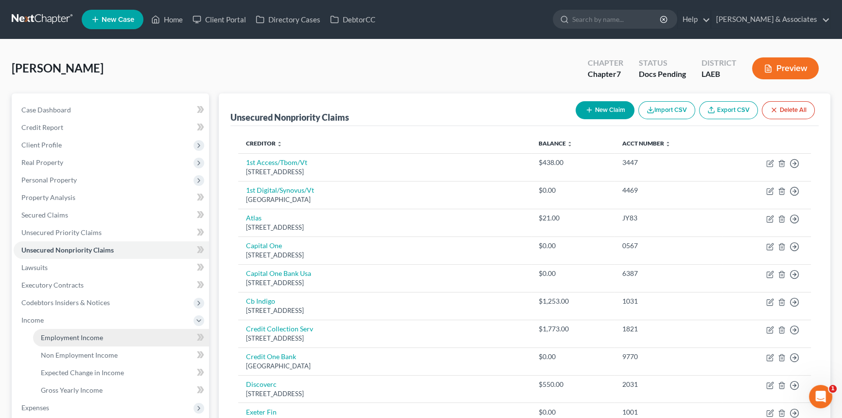
click at [63, 340] on span "Employment Income" at bounding box center [72, 337] width 62 height 8
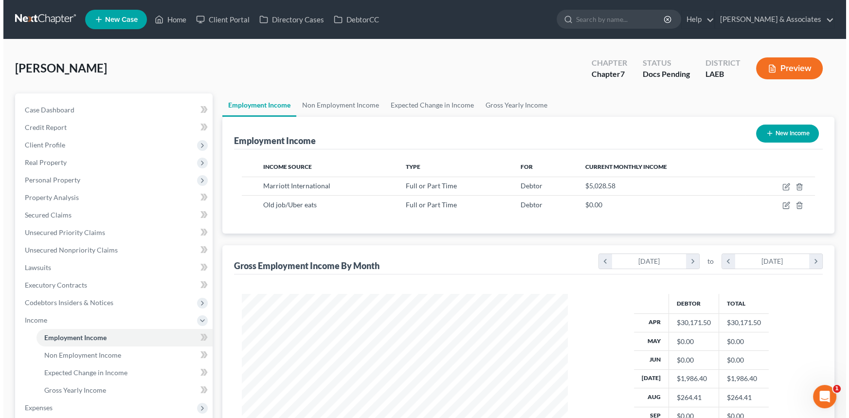
scroll to position [174, 345]
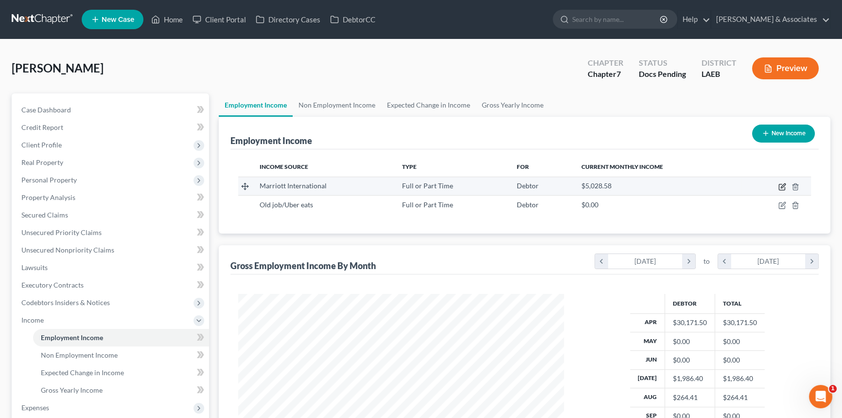
click at [781, 186] on icon "button" at bounding box center [783, 185] width 4 height 4
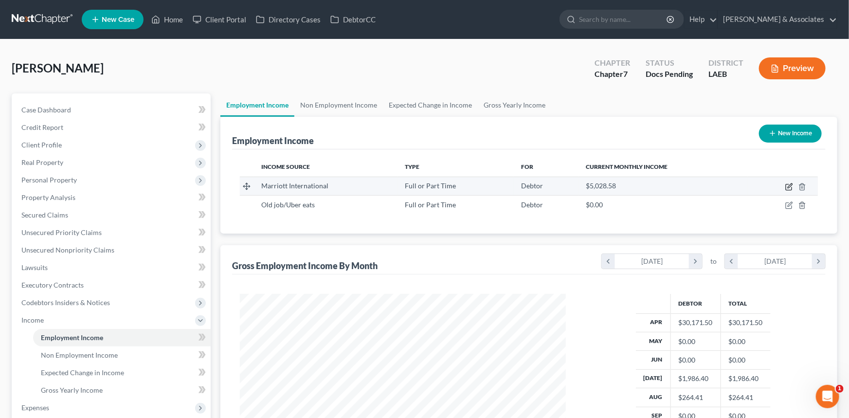
select select "0"
select select "44"
select select "2"
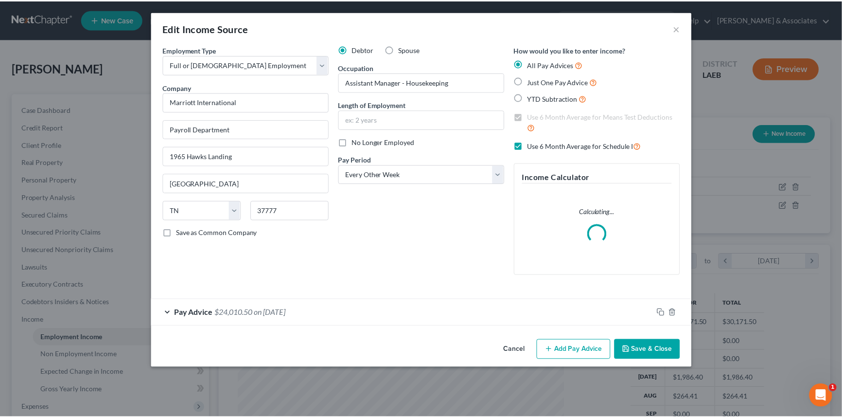
scroll to position [174, 348]
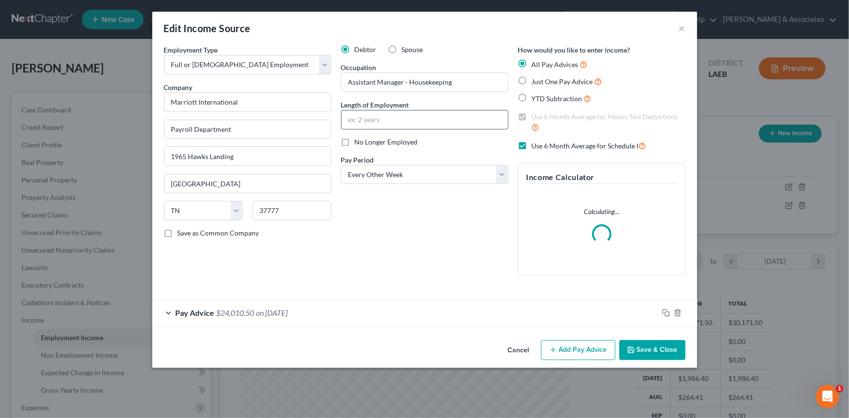
click at [404, 121] on input "text" at bounding box center [424, 119] width 166 height 18
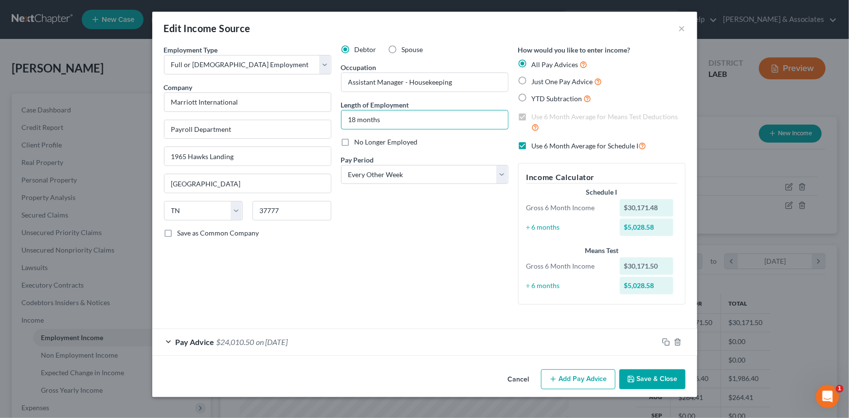
type input "18 months"
click at [654, 388] on button "Save & Close" at bounding box center [652, 379] width 66 height 20
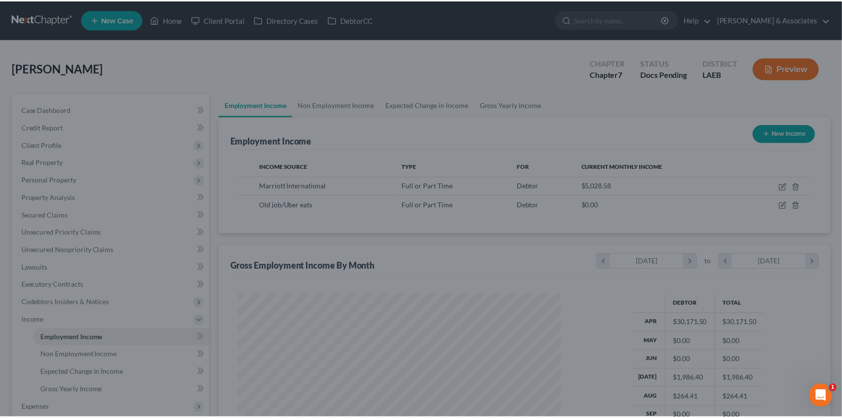
scroll to position [486110, 485939]
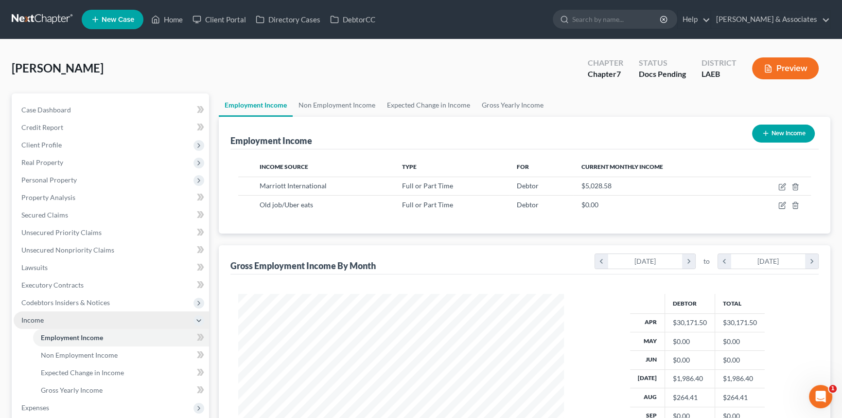
click at [88, 315] on span "Income" at bounding box center [111, 320] width 195 height 18
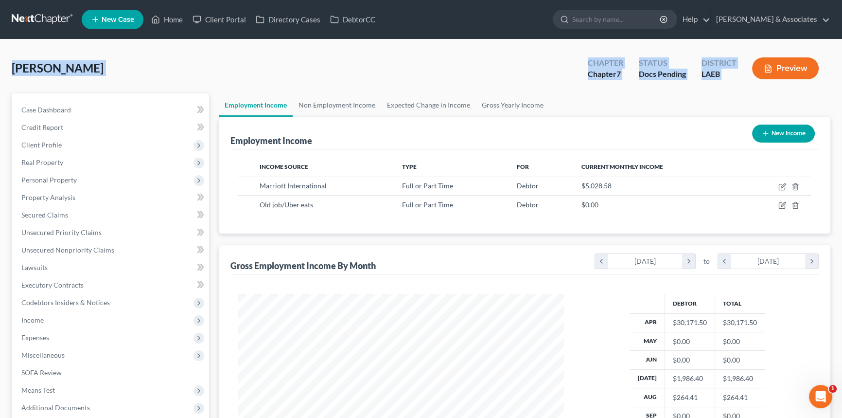
drag, startPoint x: 12, startPoint y: 66, endPoint x: 792, endPoint y: 81, distance: 780.2
click at [792, 81] on div "Hudson, Kacey Upgraded Chapter Chapter 7 Status Docs Pending District LAEB Prev…" at bounding box center [421, 72] width 819 height 42
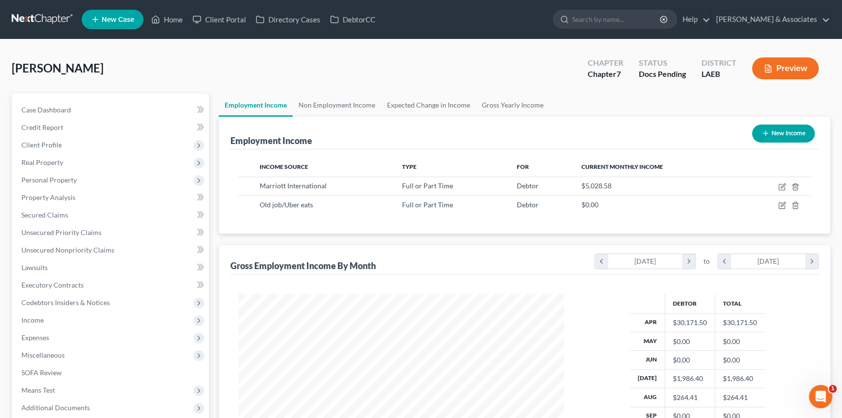
click at [719, 95] on ul "Employment Income Non Employment Income Expected Change in Income Gross Yearly …" at bounding box center [525, 104] width 612 height 23
click at [124, 78] on div "Hudson, Kacey Upgraded Chapter Chapter 7 Status Docs Pending District LAEB Prev…" at bounding box center [421, 72] width 819 height 42
click at [45, 209] on link "Secured Claims" at bounding box center [111, 215] width 195 height 18
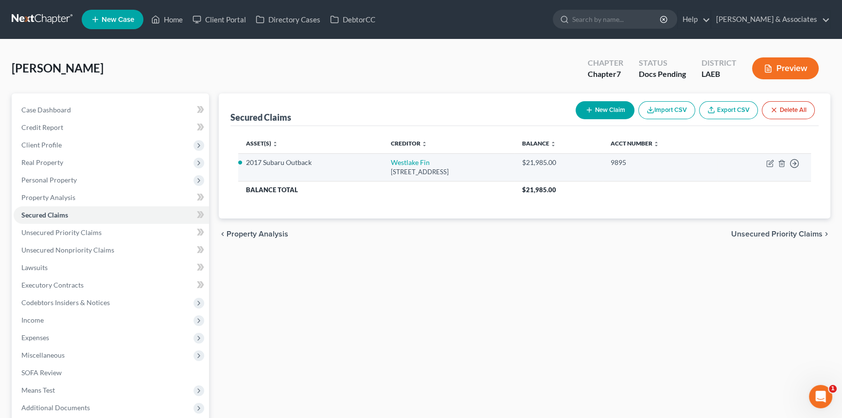
drag, startPoint x: 241, startPoint y: 162, endPoint x: 501, endPoint y: 176, distance: 261.0
click at [501, 176] on tr "2017 Subaru Outback Westlake Fin 4751 Wilshire Bvld, Los Angeles, CA 90010 $21,…" at bounding box center [524, 167] width 573 height 28
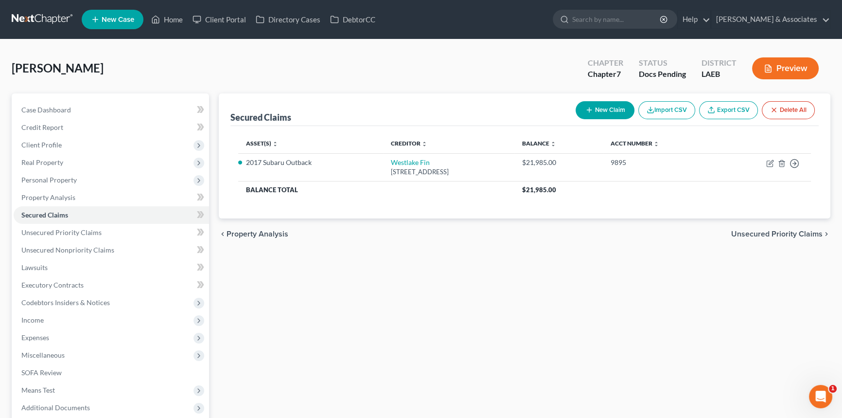
click at [485, 270] on div "Secured Claims New Claim Import CSV Export CSV Delete All Asset(s) expand_more …" at bounding box center [524, 286] width 621 height 387
click at [120, 201] on link "Property Analysis" at bounding box center [111, 198] width 195 height 18
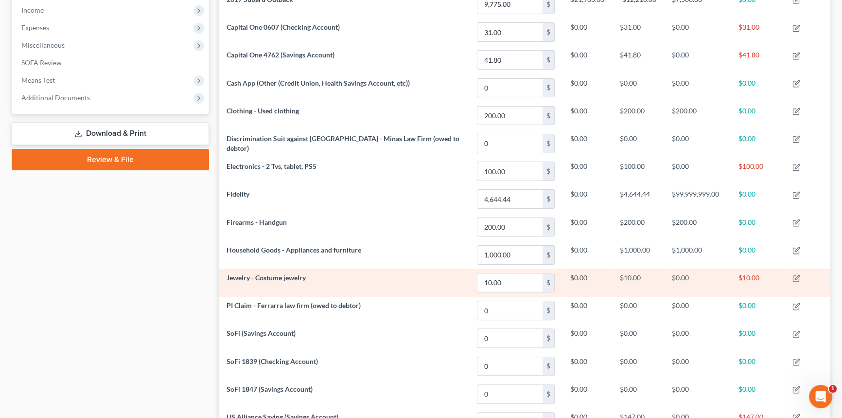
scroll to position [309, 0]
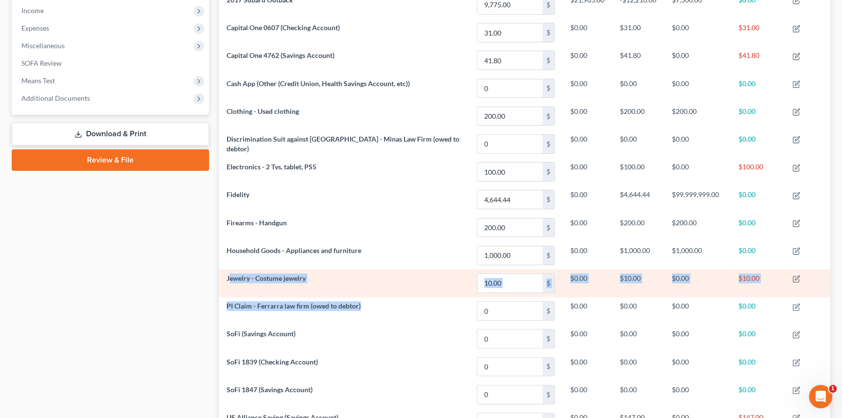
drag, startPoint x: 378, startPoint y: 301, endPoint x: 229, endPoint y: 276, distance: 151.4
click at [229, 276] on tbody "2017 Subaru Outback 9,775.00 $ $21,985.00 -$12,210.00 $7,500.00 $0.00 Capital O…" at bounding box center [525, 213] width 612 height 445
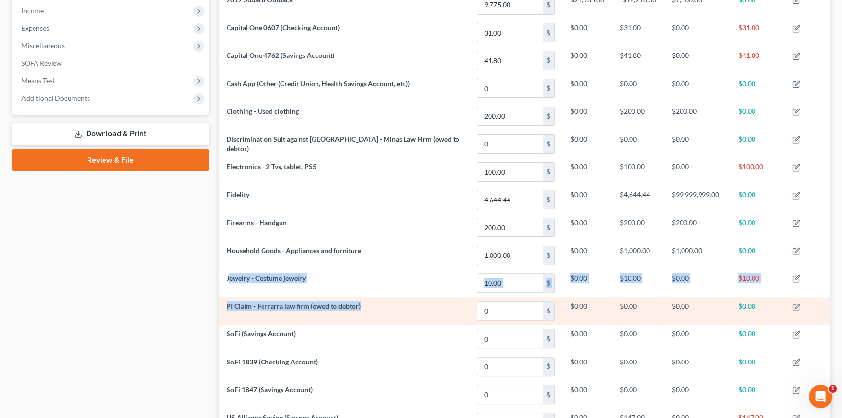
click at [305, 297] on td "PI Claim - Ferrarra law firm (owed to debtor)" at bounding box center [344, 311] width 250 height 28
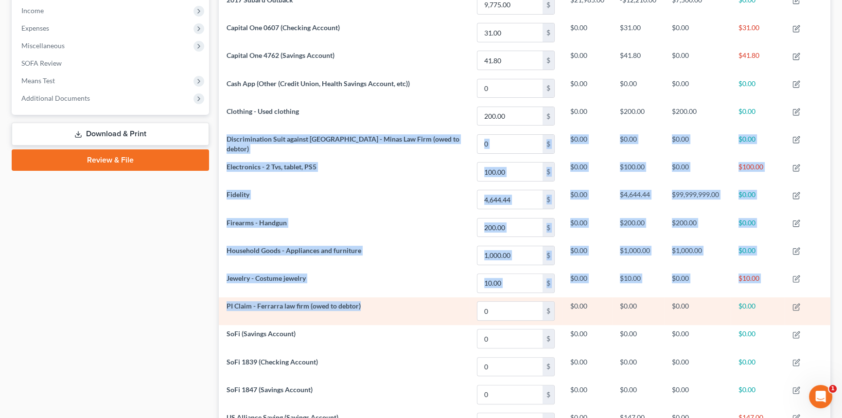
drag, startPoint x: 239, startPoint y: 141, endPoint x: 377, endPoint y: 304, distance: 213.6
click at [377, 304] on tbody "2017 Subaru Outback 9,775.00 $ $21,985.00 -$12,210.00 $7,500.00 $0.00 Capital O…" at bounding box center [525, 213] width 612 height 445
click at [377, 304] on td "PI Claim - Ferrarra law firm (owed to debtor)" at bounding box center [344, 311] width 250 height 28
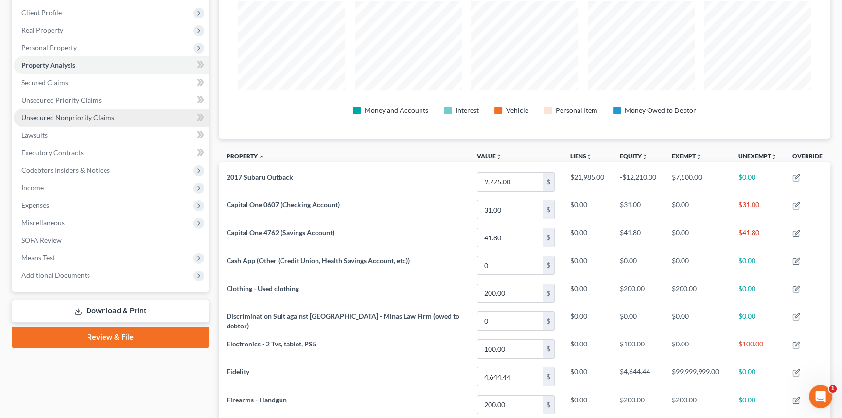
scroll to position [0, 0]
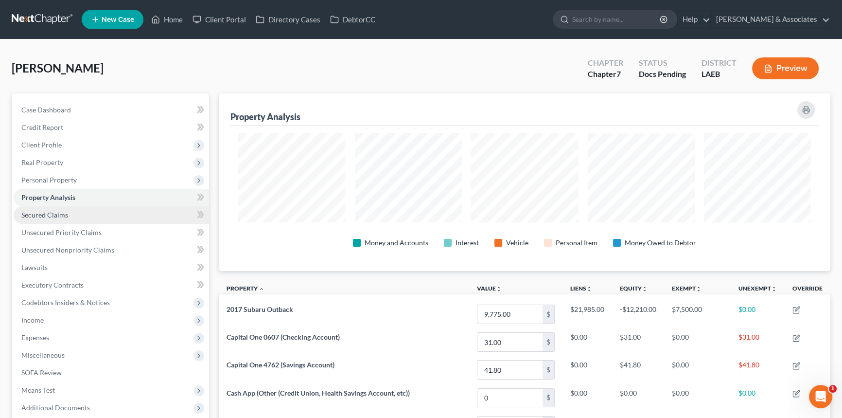
click at [105, 212] on link "Secured Claims" at bounding box center [111, 215] width 195 height 18
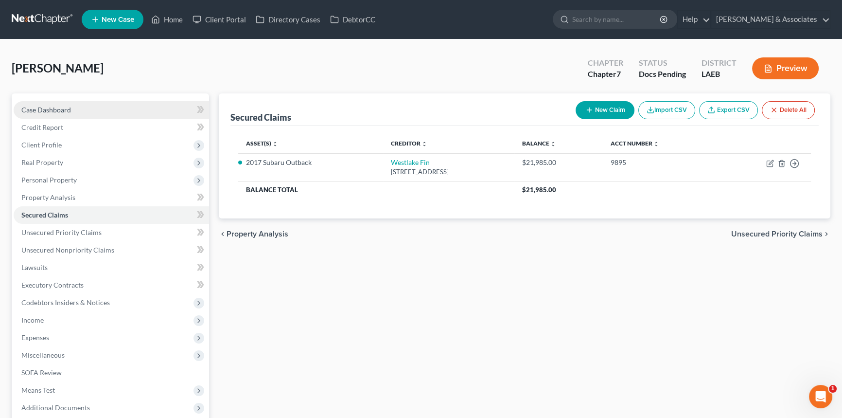
click at [65, 106] on span "Case Dashboard" at bounding box center [46, 110] width 50 height 8
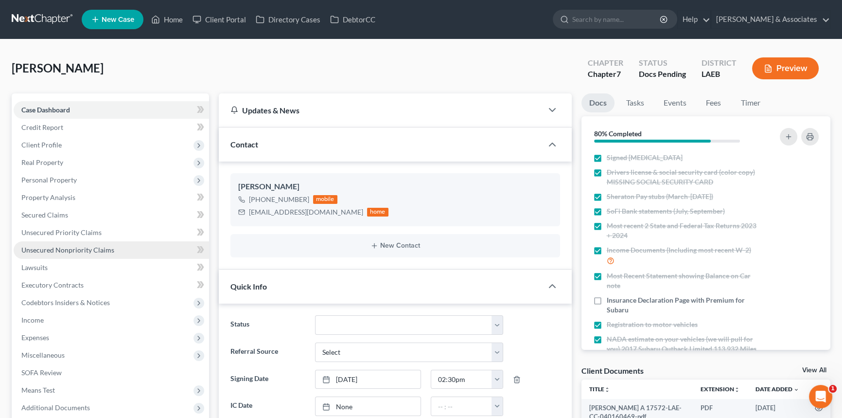
scroll to position [883, 0]
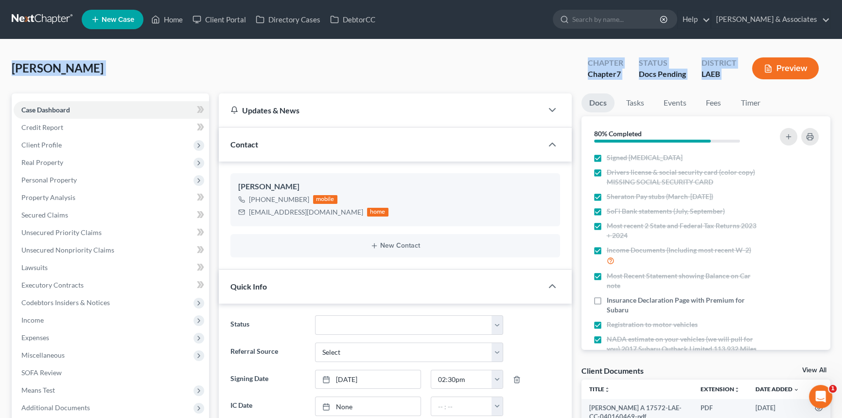
drag, startPoint x: 10, startPoint y: 69, endPoint x: 751, endPoint y: 89, distance: 741.4
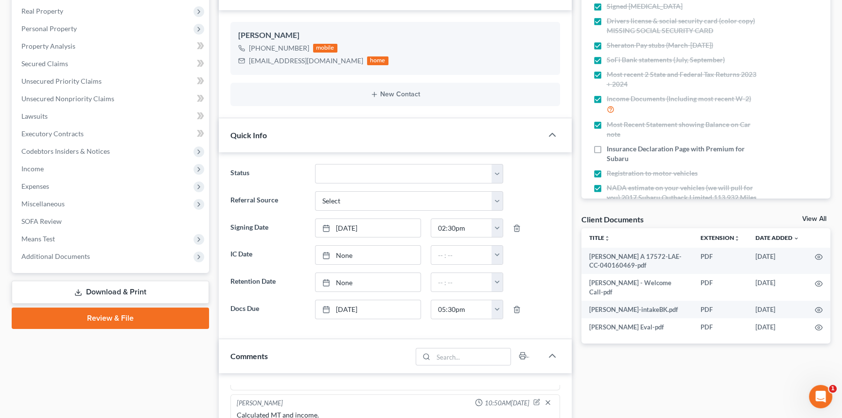
scroll to position [398, 0]
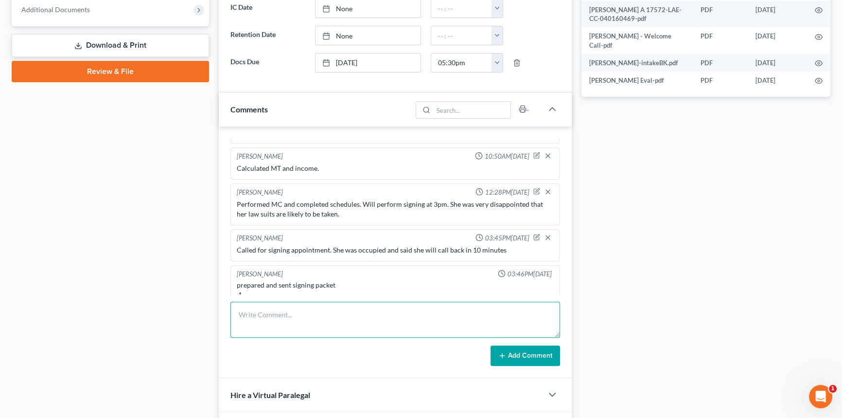
click at [297, 313] on textarea at bounding box center [395, 319] width 330 height 36
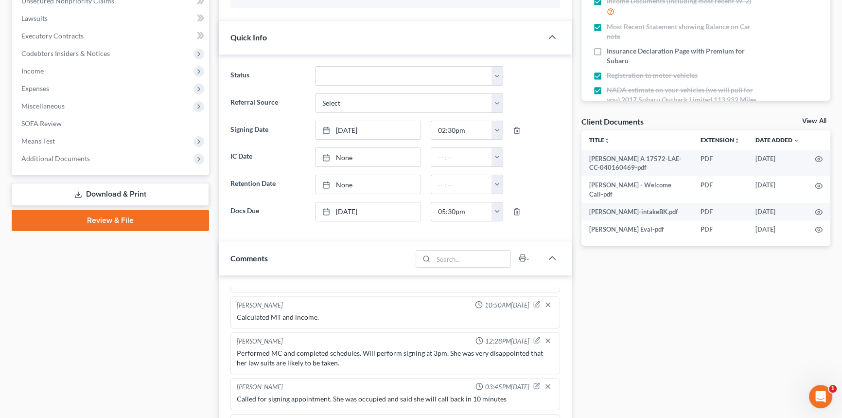
scroll to position [309, 0]
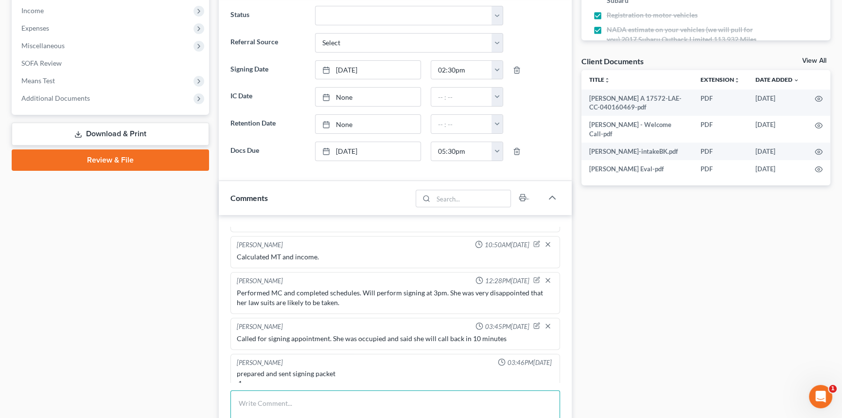
click at [311, 395] on textarea at bounding box center [395, 408] width 330 height 36
drag, startPoint x: 282, startPoint y: 409, endPoint x: 275, endPoint y: 413, distance: 8.5
click at [282, 409] on textarea at bounding box center [395, 408] width 330 height 36
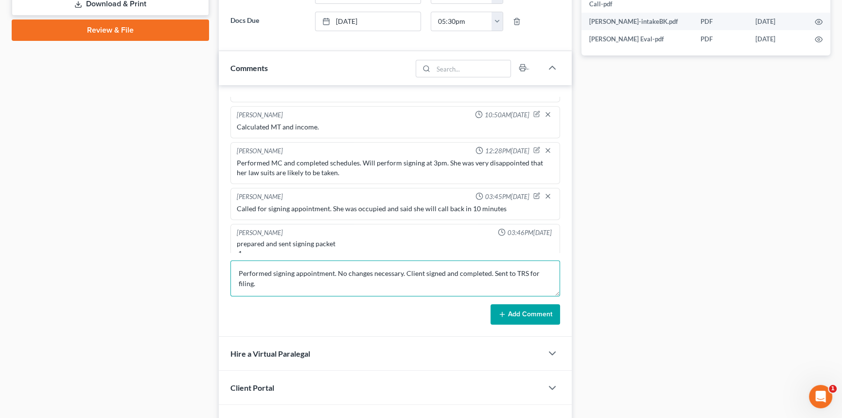
scroll to position [442, 0]
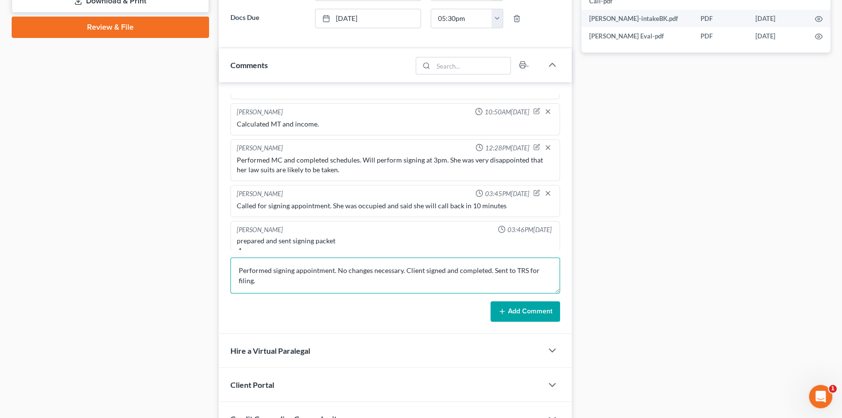
type textarea "Performed signing appointment. No changes necessary. Client signed and complete…"
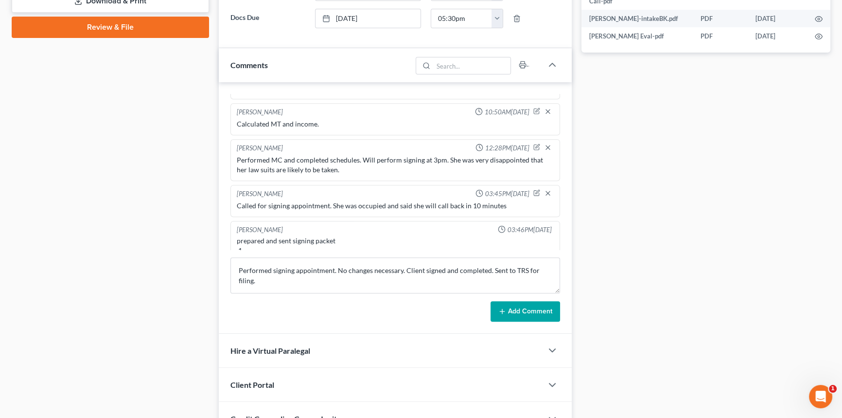
click at [528, 302] on button "Add Comment" at bounding box center [526, 311] width 70 height 20
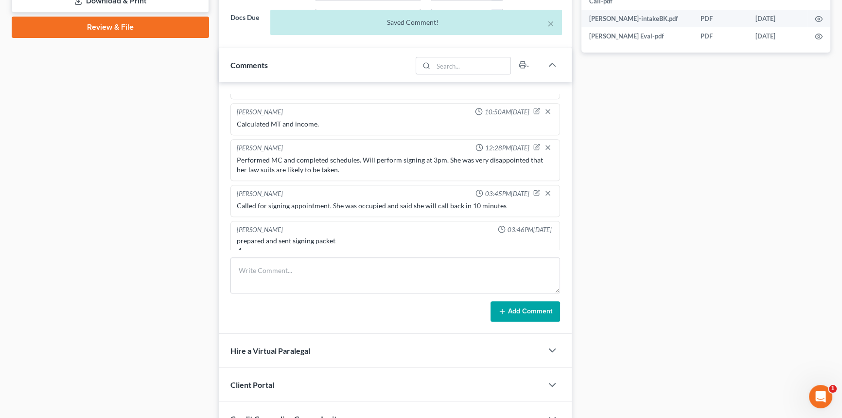
scroll to position [929, 0]
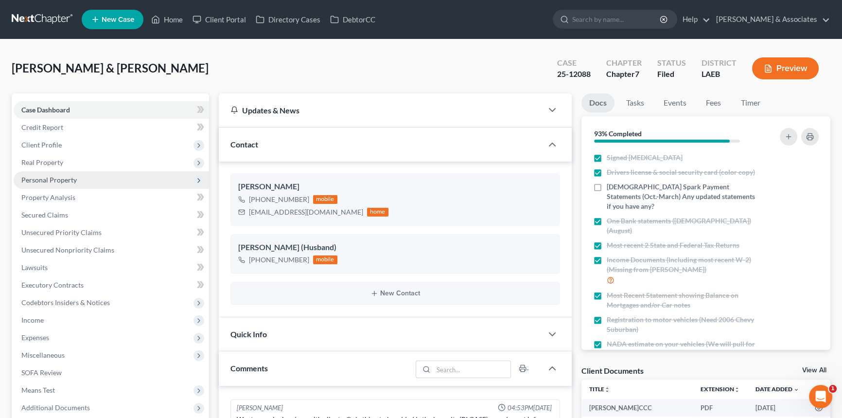
click at [93, 177] on span "Personal Property" at bounding box center [111, 180] width 195 height 18
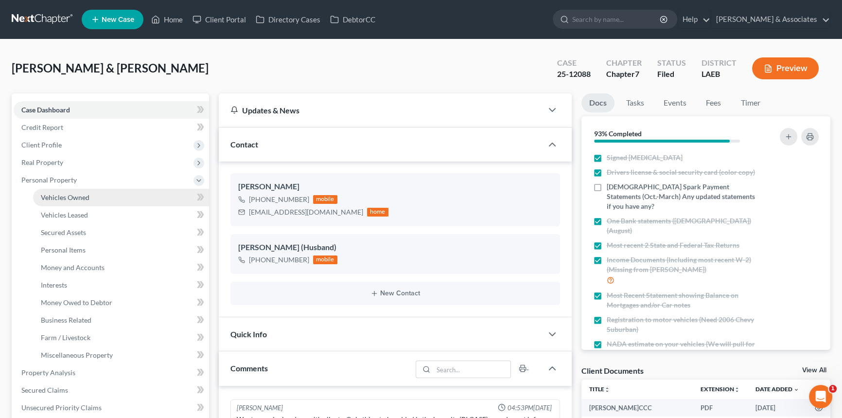
click at [99, 197] on link "Vehicles Owned" at bounding box center [121, 198] width 176 height 18
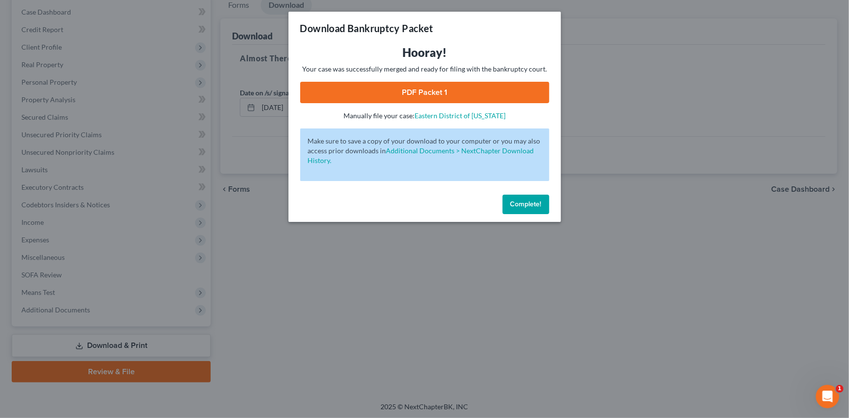
drag, startPoint x: 514, startPoint y: 190, endPoint x: 520, endPoint y: 203, distance: 15.2
click at [514, 194] on div "Download Bankruptcy Packet Hooray! Your case was successfully merged and ready …" at bounding box center [424, 117] width 272 height 210
click at [520, 203] on span "Complete!" at bounding box center [525, 204] width 31 height 8
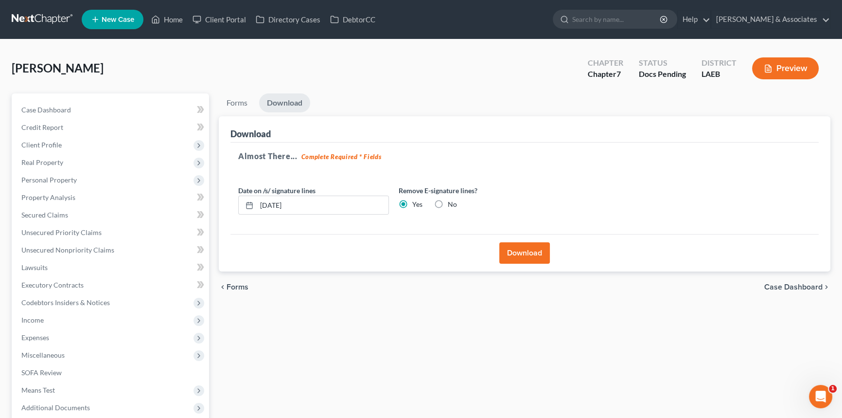
click at [44, 11] on link at bounding box center [43, 20] width 62 height 18
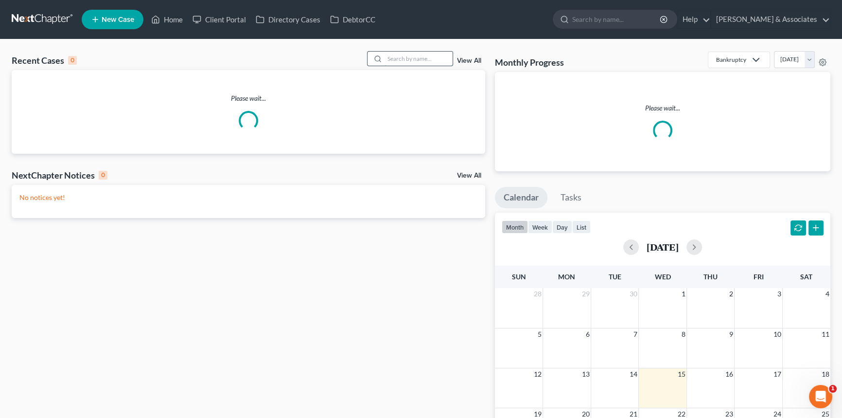
click at [407, 64] on input "search" at bounding box center [419, 59] width 68 height 14
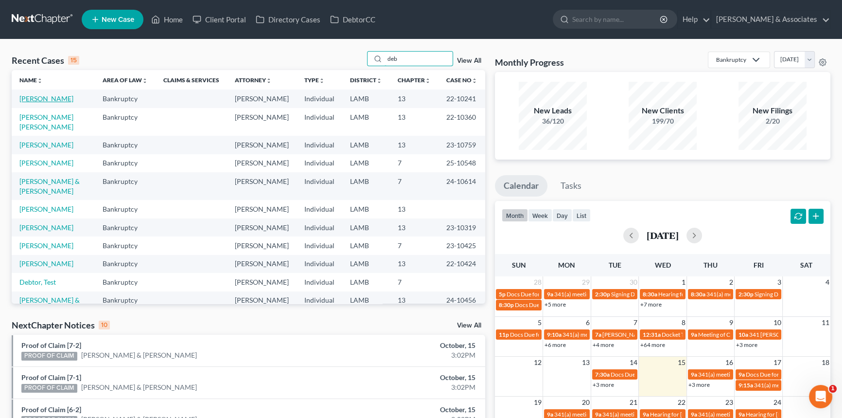
type input "deb"
click at [52, 99] on link "DeBose, Willis" at bounding box center [46, 98] width 54 height 8
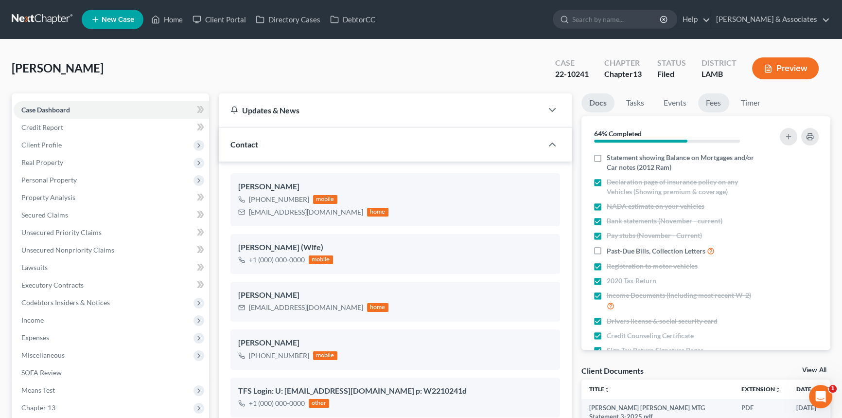
click at [715, 107] on link "Fees" at bounding box center [713, 102] width 31 height 19
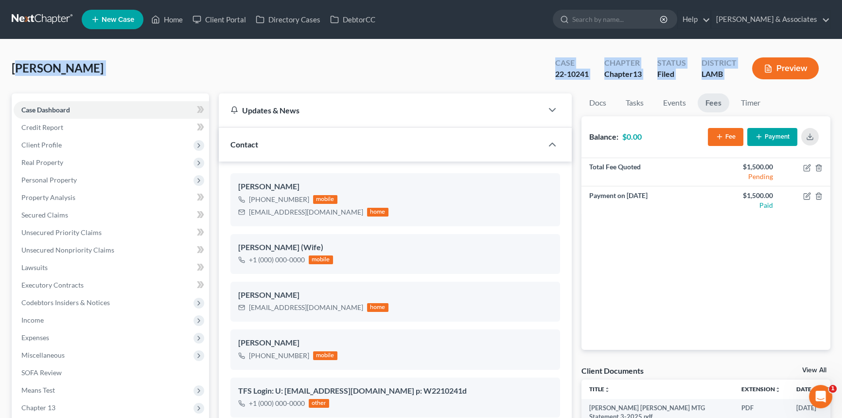
drag, startPoint x: 18, startPoint y: 67, endPoint x: 755, endPoint y: 89, distance: 737.5
click at [755, 89] on div "DeBose, Willis Upgraded Case 22-10241 Chapter Chapter 13 Status Filed District …" at bounding box center [421, 72] width 819 height 42
click at [296, 73] on div "DeBose, Willis Upgraded Case 22-10241 Chapter Chapter 13 Status Filed District …" at bounding box center [421, 72] width 819 height 42
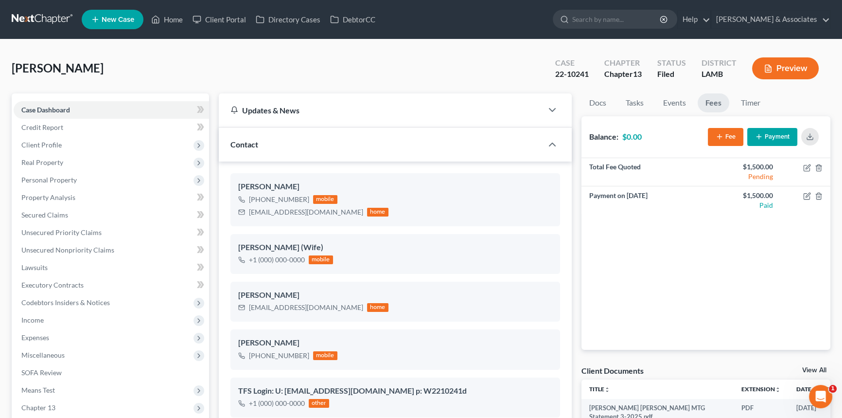
click at [55, 14] on link at bounding box center [43, 20] width 62 height 18
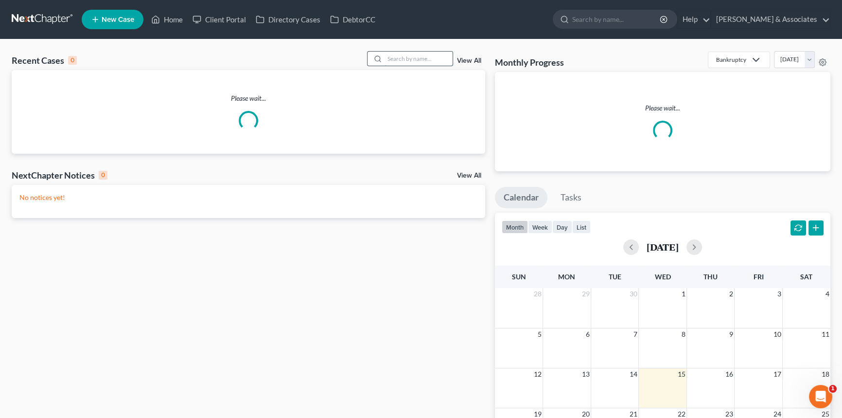
click at [436, 53] on input "search" at bounding box center [419, 59] width 68 height 14
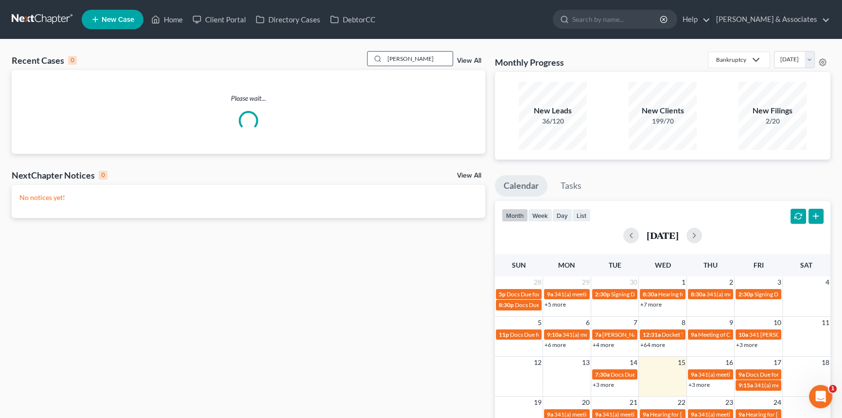
type input "[PERSON_NAME]"
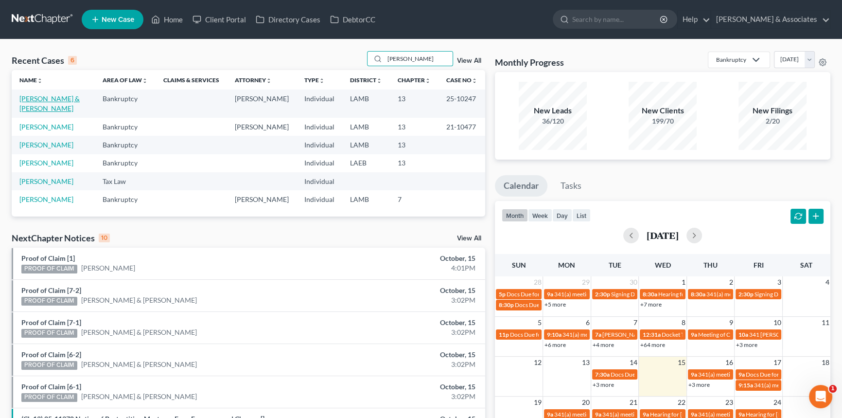
click at [68, 98] on link "[PERSON_NAME] & [PERSON_NAME]" at bounding box center [49, 103] width 60 height 18
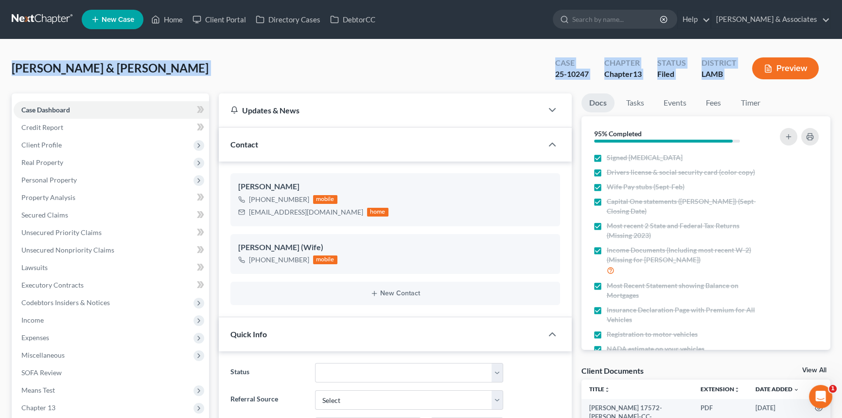
drag, startPoint x: 8, startPoint y: 63, endPoint x: 754, endPoint y: 77, distance: 745.6
click at [745, 80] on div "Preview" at bounding box center [788, 69] width 86 height 29
drag, startPoint x: 746, startPoint y: 82, endPoint x: 5, endPoint y: 72, distance: 740.7
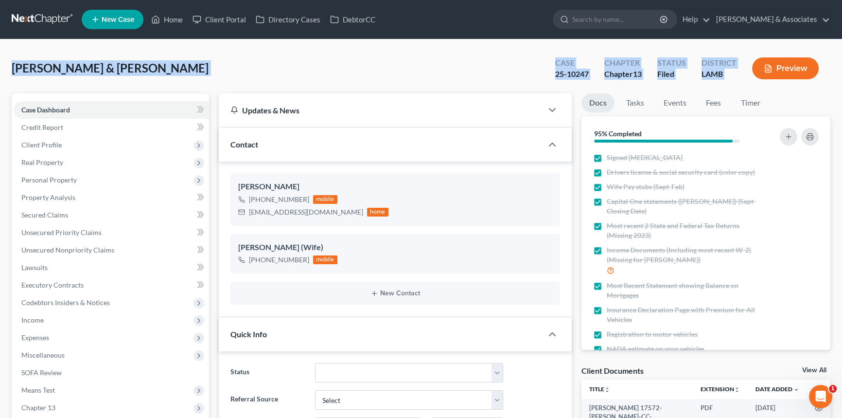
drag, startPoint x: 5, startPoint y: 72, endPoint x: 776, endPoint y: 86, distance: 770.9
click at [209, 86] on div "[PERSON_NAME] & [PERSON_NAME] Upgraded Case 25-10247 Chapter Chapter 13 Status …" at bounding box center [421, 72] width 819 height 42
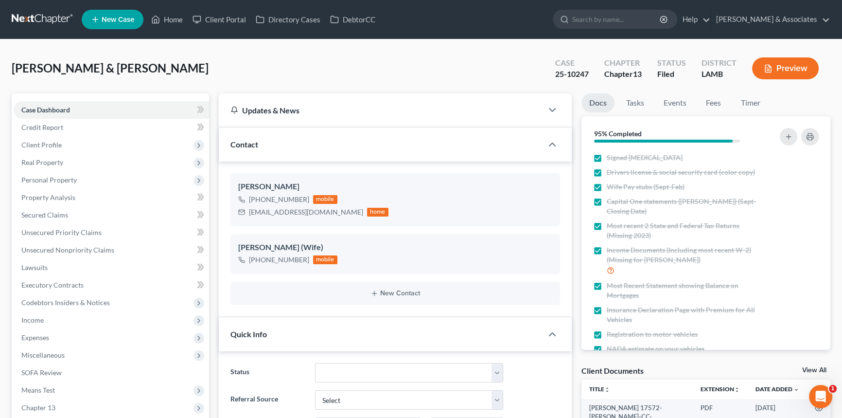
click at [443, 63] on div "[PERSON_NAME] & [PERSON_NAME] Upgraded Case 25-10247 Chapter Chapter 13 Status …" at bounding box center [421, 72] width 819 height 42
click at [201, 64] on div "[PERSON_NAME] & [PERSON_NAME] Upgraded Case 25-10247 Chapter Chapter 13 Status …" at bounding box center [421, 72] width 819 height 42
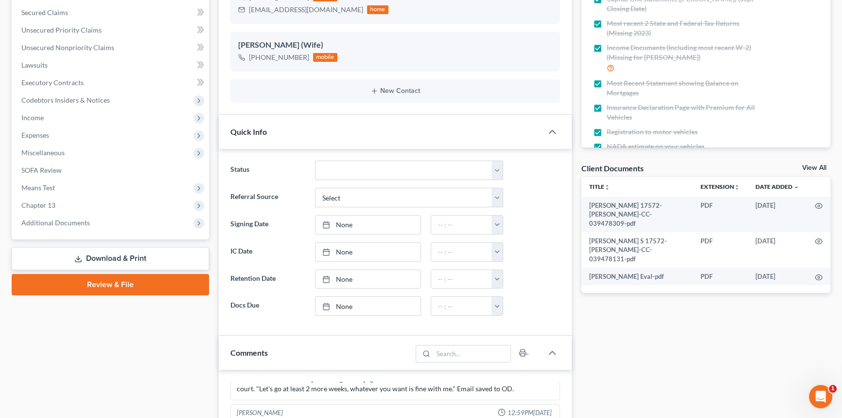
scroll to position [221, 0]
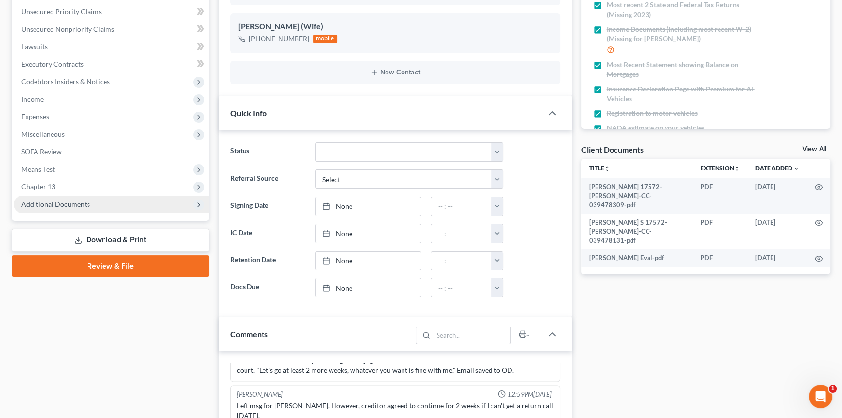
click at [99, 201] on span "Additional Documents" at bounding box center [111, 204] width 195 height 18
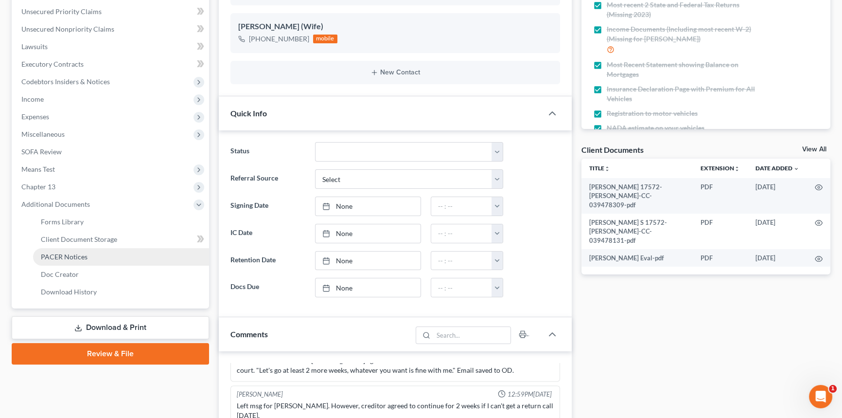
click at [98, 255] on link "PACER Notices" at bounding box center [121, 257] width 176 height 18
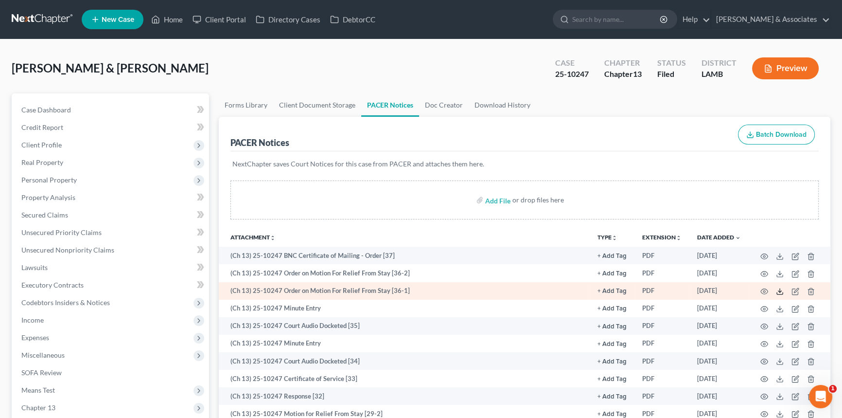
click at [779, 288] on icon at bounding box center [780, 291] width 8 height 8
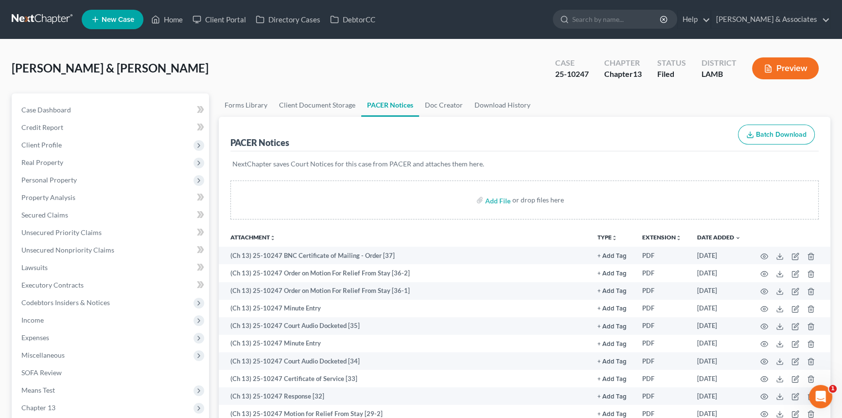
drag, startPoint x: 39, startPoint y: 29, endPoint x: 38, endPoint y: 22, distance: 6.3
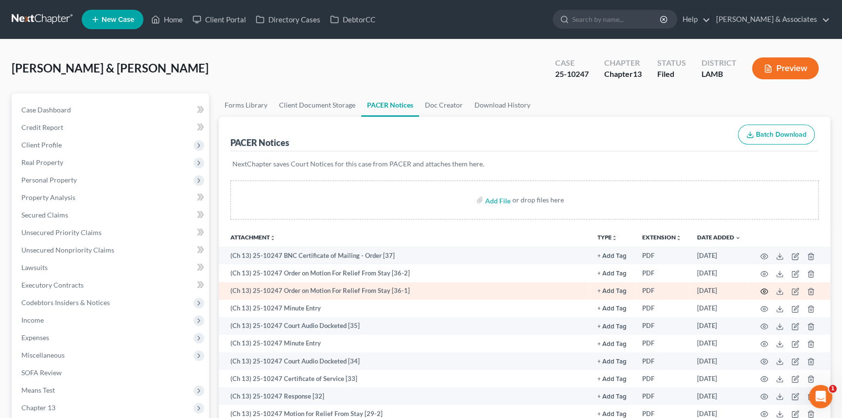
click at [764, 288] on icon "button" at bounding box center [765, 291] width 8 height 8
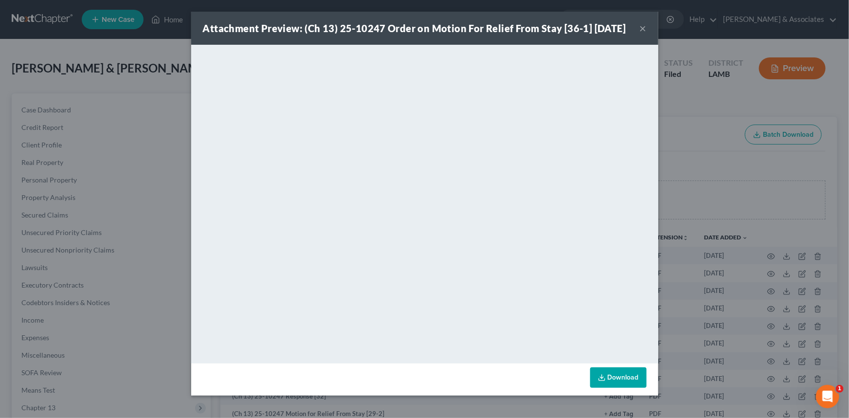
click at [644, 41] on div "Attachment Preview: (Ch 13) 25-10247 Order on Motion For Relief From Stay [36-1…" at bounding box center [424, 28] width 467 height 33
click at [639, 34] on button "×" at bounding box center [642, 28] width 7 height 12
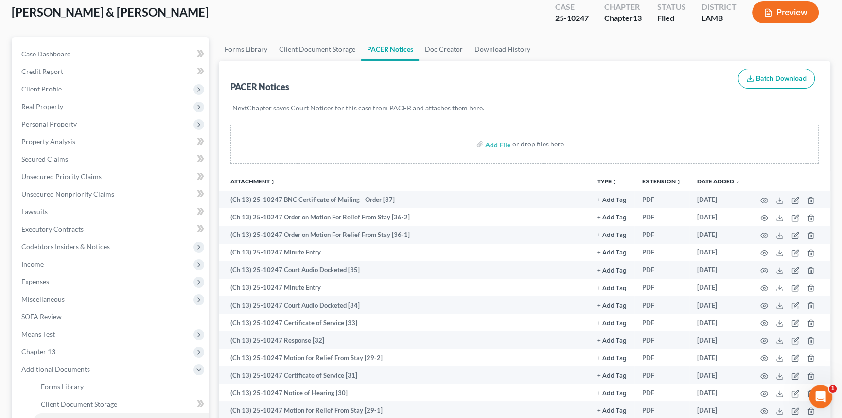
scroll to position [177, 0]
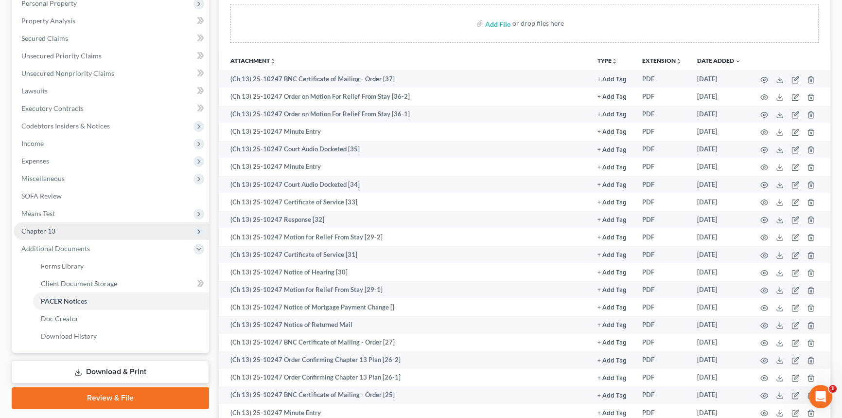
click at [72, 224] on span "Chapter 13" at bounding box center [111, 231] width 195 height 18
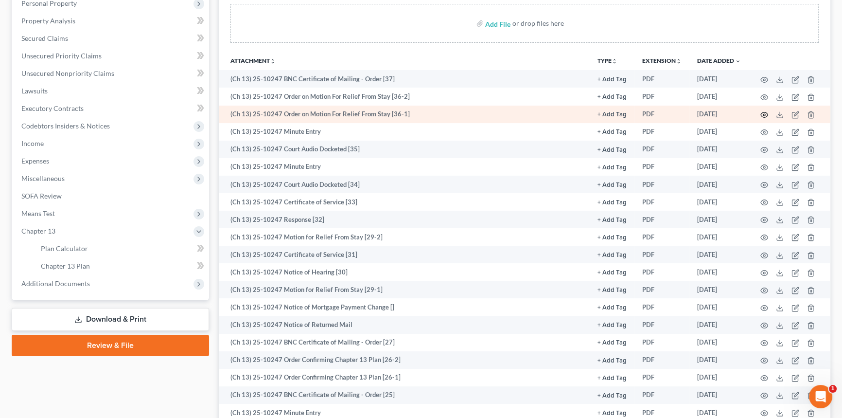
click at [763, 114] on circle "button" at bounding box center [764, 115] width 2 height 2
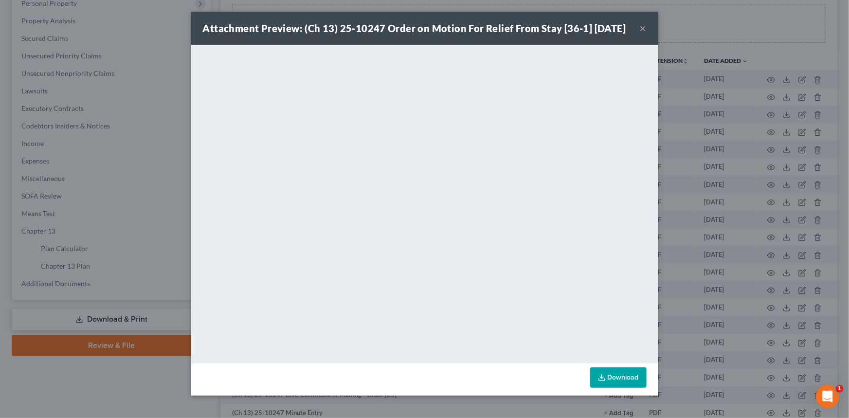
click at [639, 34] on button "×" at bounding box center [642, 28] width 7 height 12
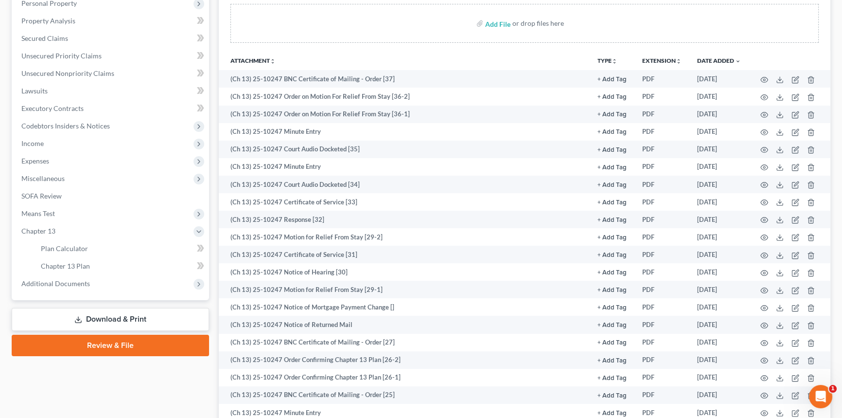
drag, startPoint x: 29, startPoint y: 159, endPoint x: 49, endPoint y: 174, distance: 25.0
click at [29, 160] on span "Expenses" at bounding box center [35, 161] width 28 height 8
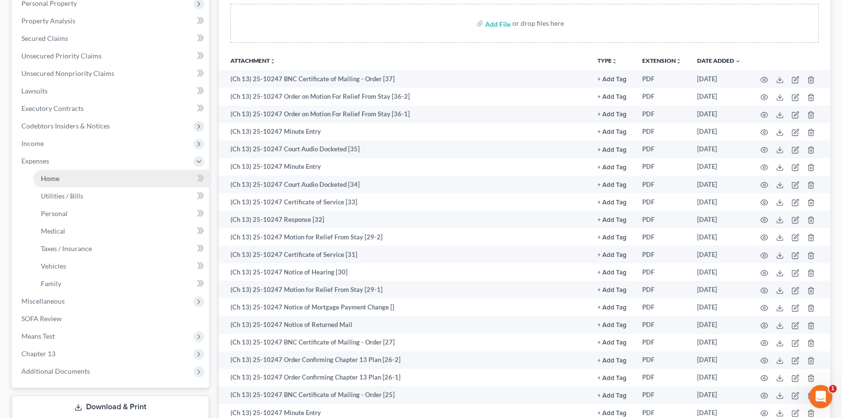
click at [53, 177] on span "Home" at bounding box center [50, 178] width 18 height 8
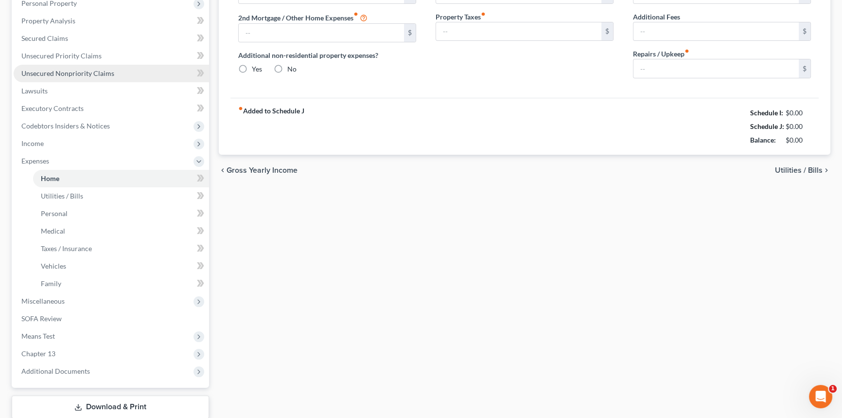
type input "1,058.00"
type input "0.00"
radio input "true"
type input "0.00"
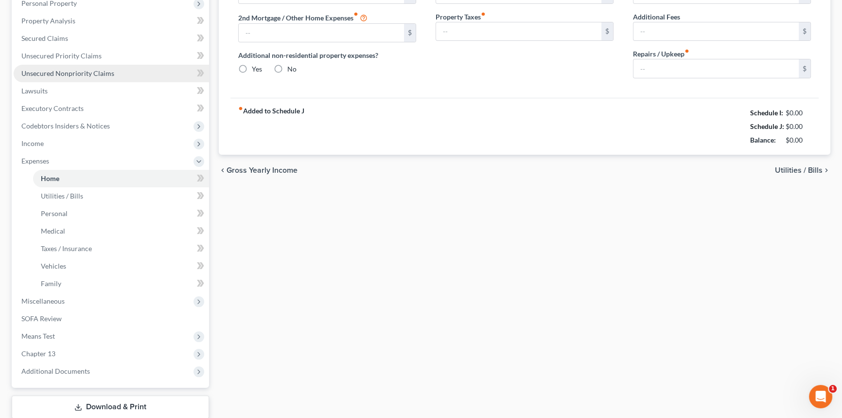
type input "0.00"
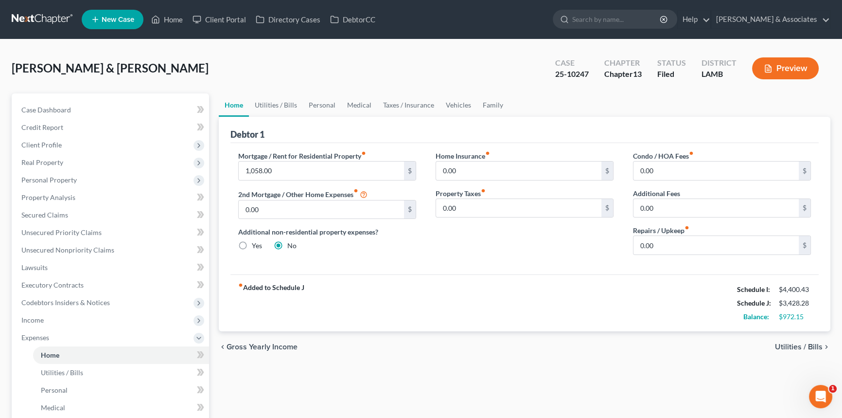
click at [447, 368] on div "Home Utilities / Bills Personal Medical Taxes / Insurance Vehicles Family Debto…" at bounding box center [524, 356] width 621 height 527
click at [268, 107] on link "Utilities / Bills" at bounding box center [276, 104] width 54 height 23
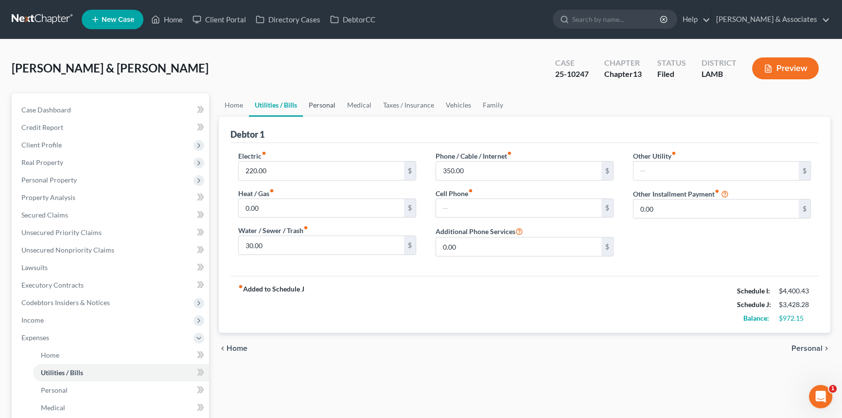
click at [325, 102] on link "Personal" at bounding box center [322, 104] width 38 height 23
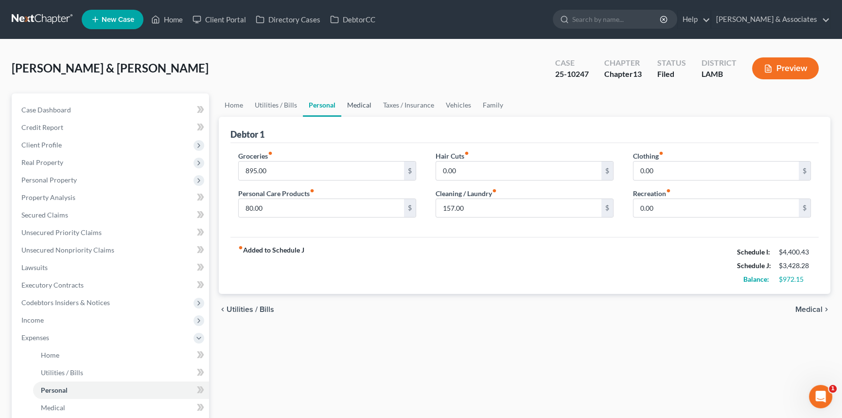
click at [353, 93] on link "Medical" at bounding box center [359, 104] width 36 height 23
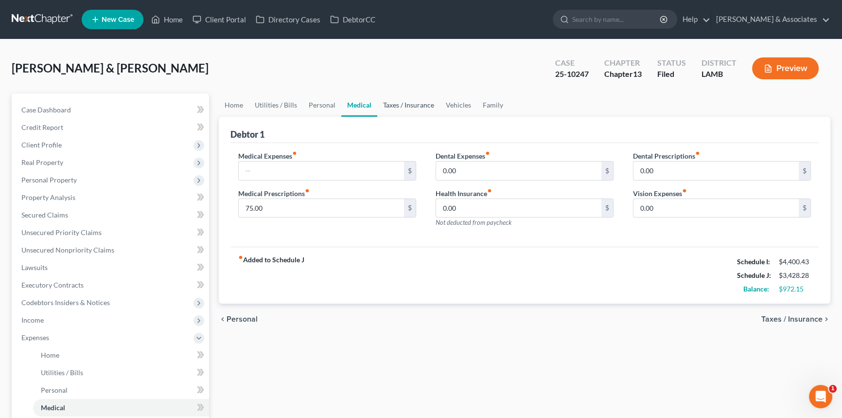
click at [389, 103] on link "Taxes / Insurance" at bounding box center [408, 104] width 63 height 23
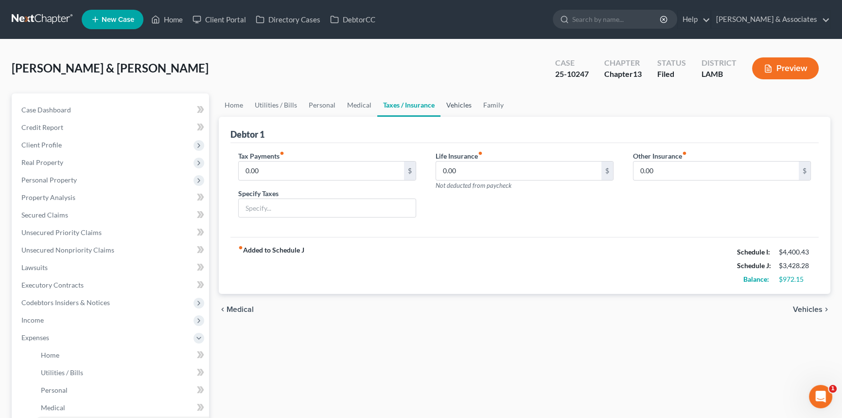
click at [454, 106] on link "Vehicles" at bounding box center [459, 104] width 37 height 23
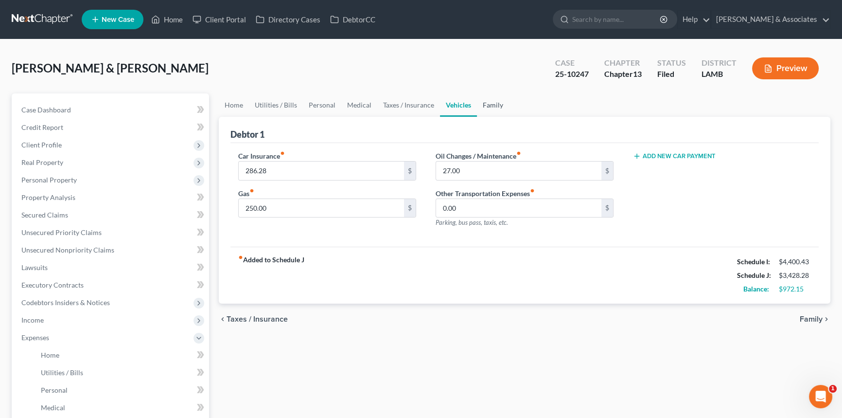
click at [489, 106] on link "Family" at bounding box center [493, 104] width 32 height 23
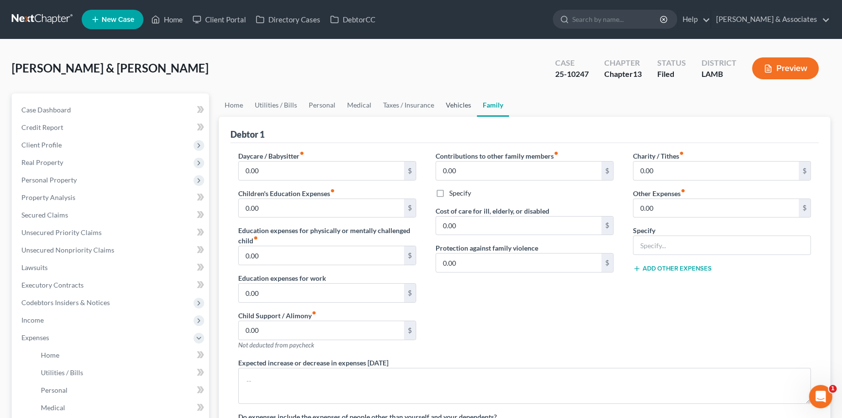
click at [446, 108] on link "Vehicles" at bounding box center [458, 104] width 37 height 23
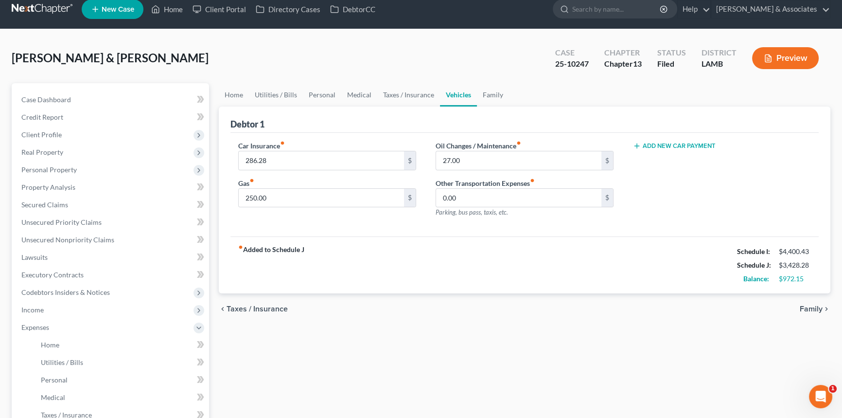
scroll to position [44, 0]
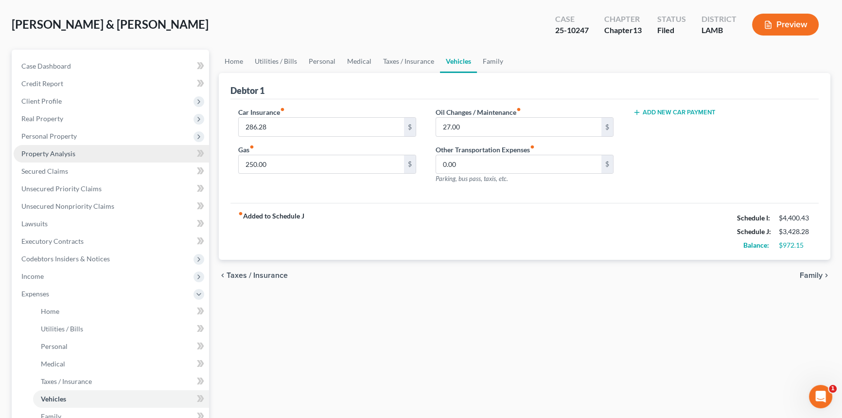
click at [60, 149] on span "Property Analysis" at bounding box center [48, 153] width 54 height 8
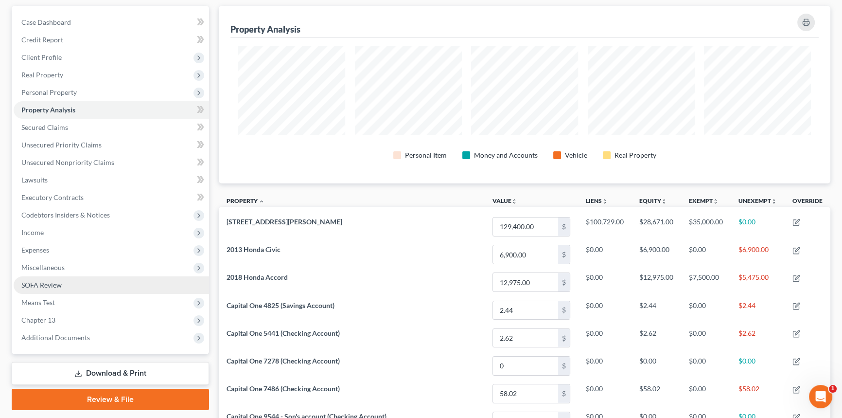
scroll to position [88, 0]
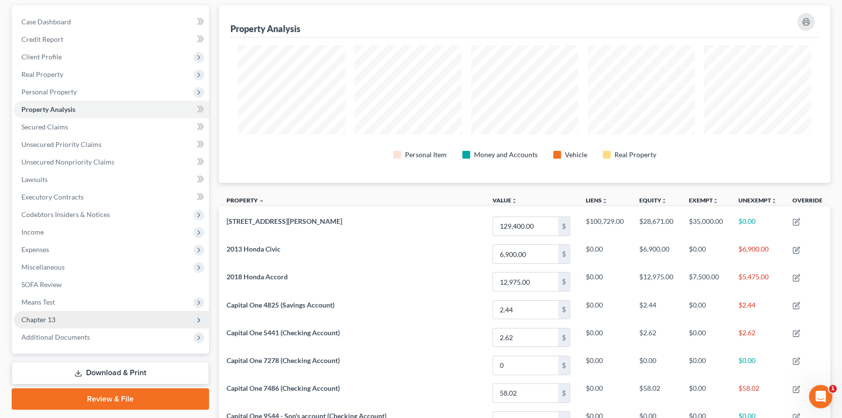
click at [43, 318] on span "Chapter 13" at bounding box center [38, 319] width 34 height 8
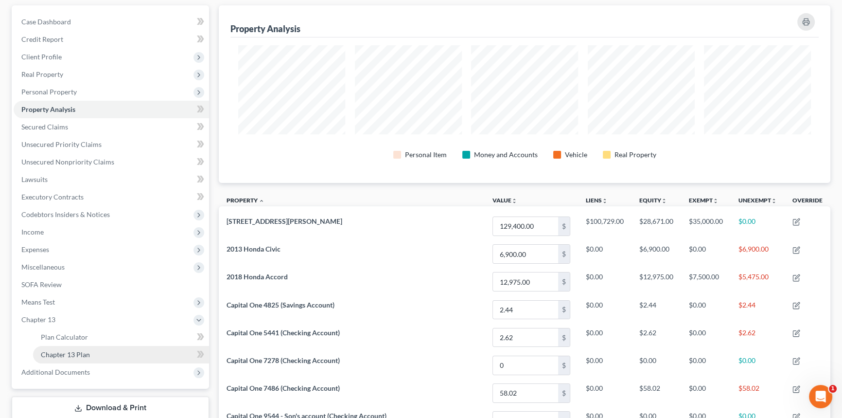
click at [89, 354] on span "Chapter 13 Plan" at bounding box center [65, 354] width 49 height 8
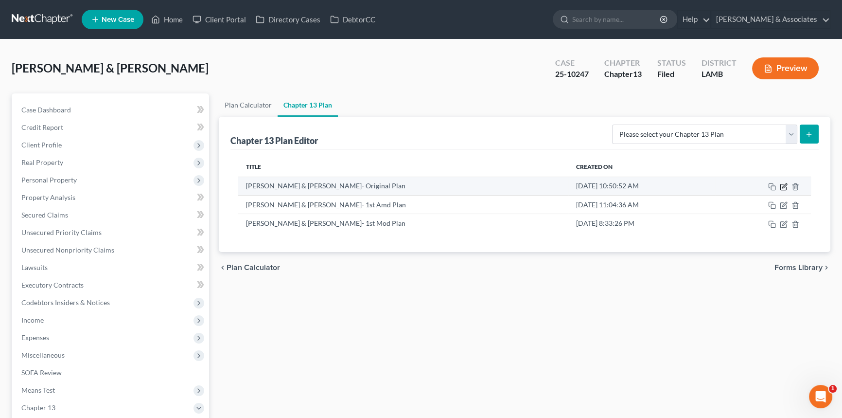
click at [785, 186] on icon "button" at bounding box center [784, 187] width 8 height 8
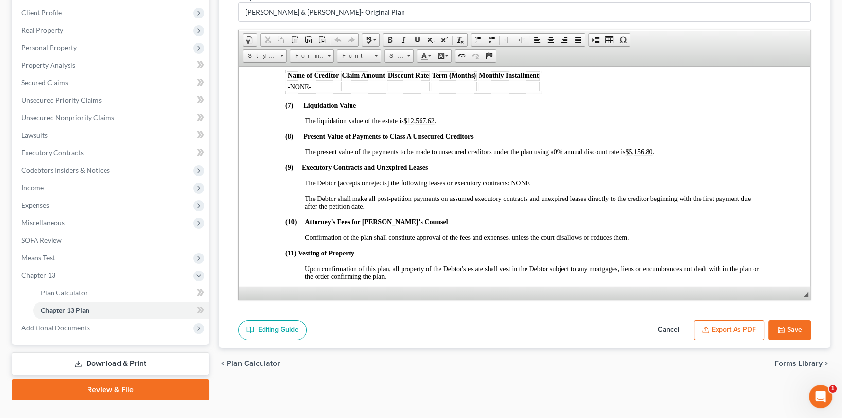
scroll to position [1945, 0]
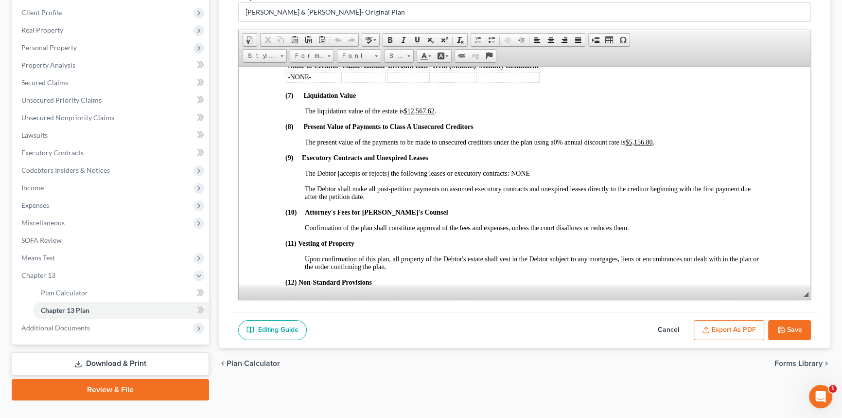
click at [664, 327] on button "Cancel" at bounding box center [668, 330] width 43 height 20
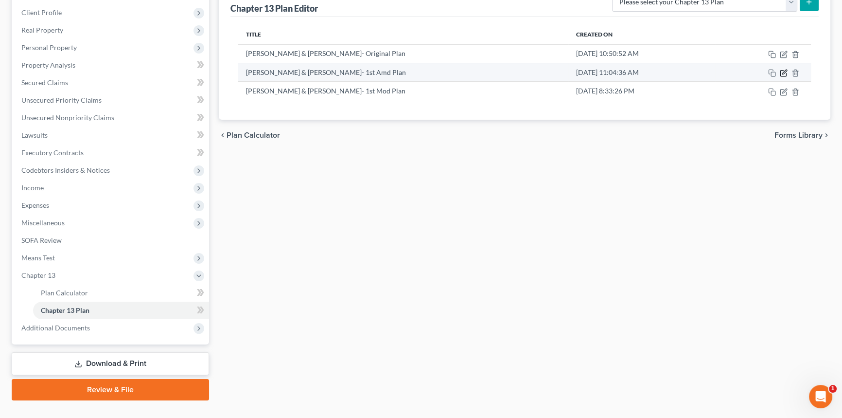
click at [782, 73] on icon "button" at bounding box center [784, 73] width 8 height 8
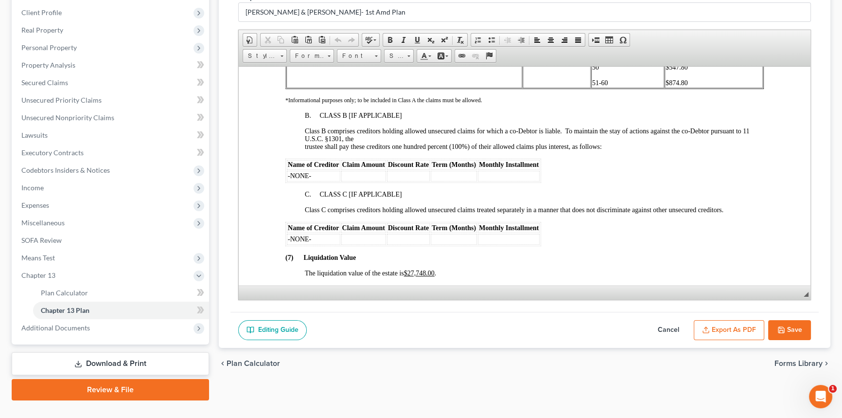
scroll to position [2033, 0]
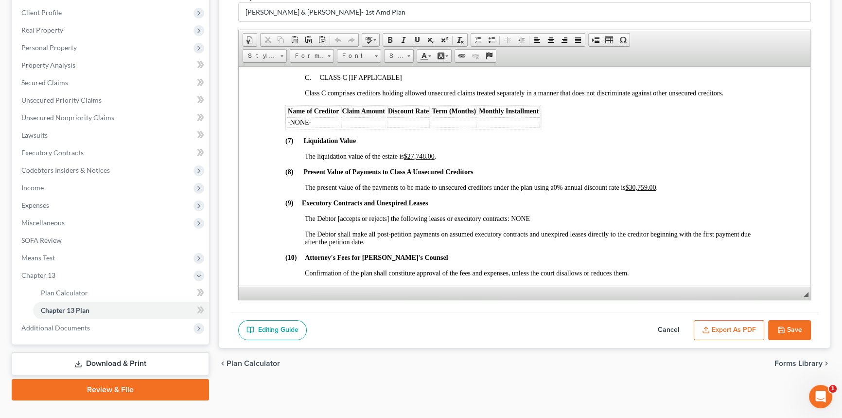
click at [658, 322] on button "Cancel" at bounding box center [668, 330] width 43 height 20
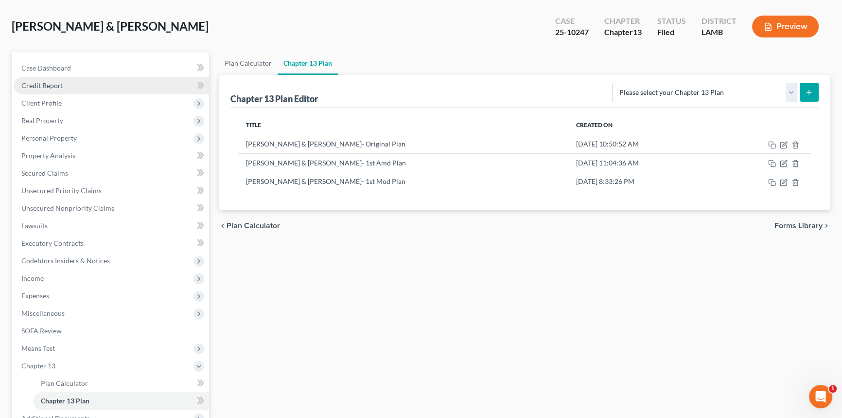
scroll to position [0, 0]
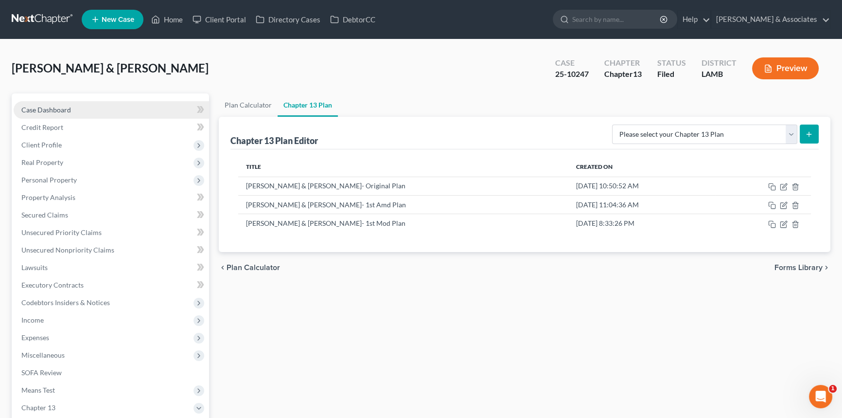
click at [92, 105] on link "Case Dashboard" at bounding box center [111, 110] width 195 height 18
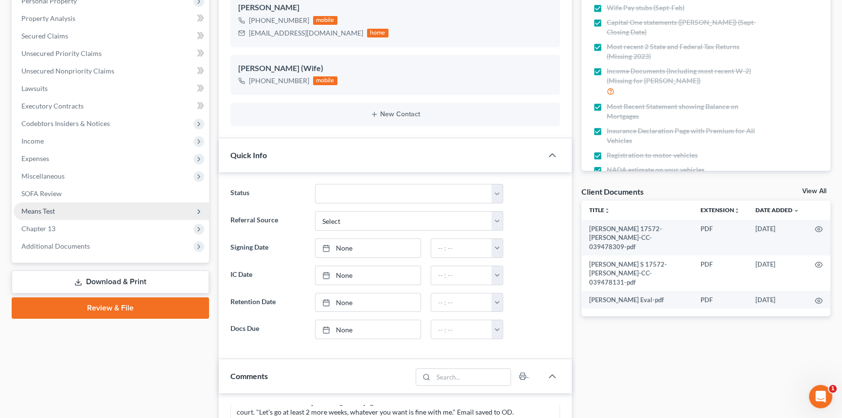
scroll to position [177, 0]
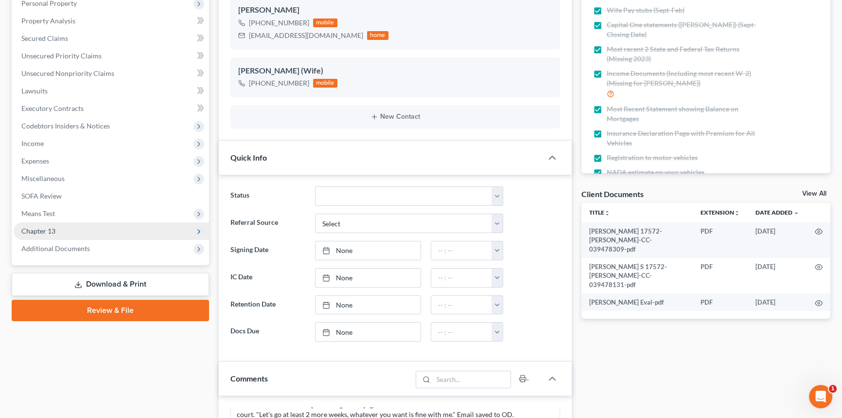
click at [77, 228] on span "Chapter 13" at bounding box center [111, 231] width 195 height 18
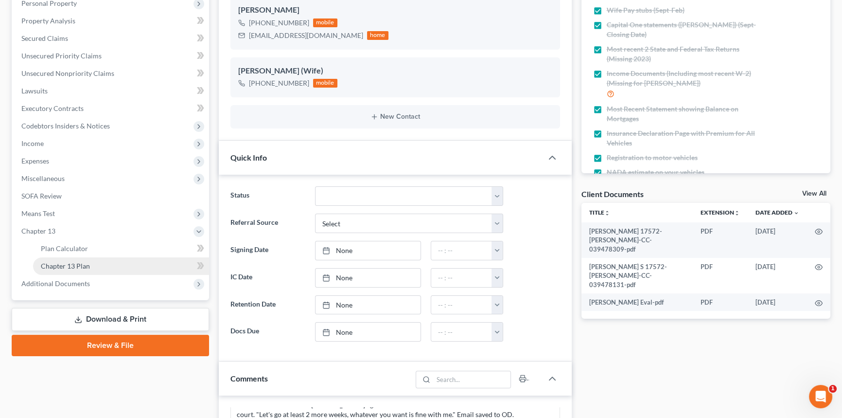
click at [88, 263] on span "Chapter 13 Plan" at bounding box center [65, 266] width 49 height 8
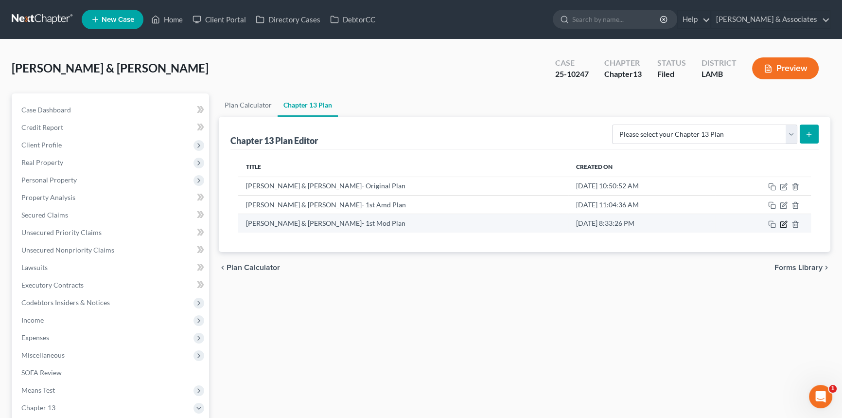
click at [782, 224] on icon "button" at bounding box center [784, 224] width 8 height 8
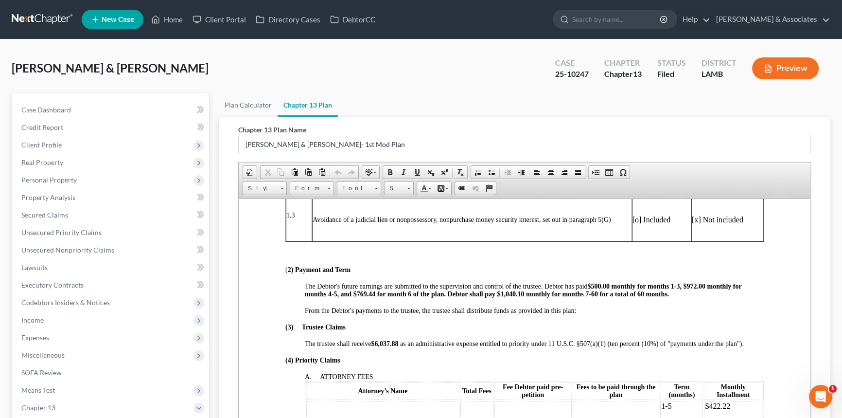
scroll to position [354, 0]
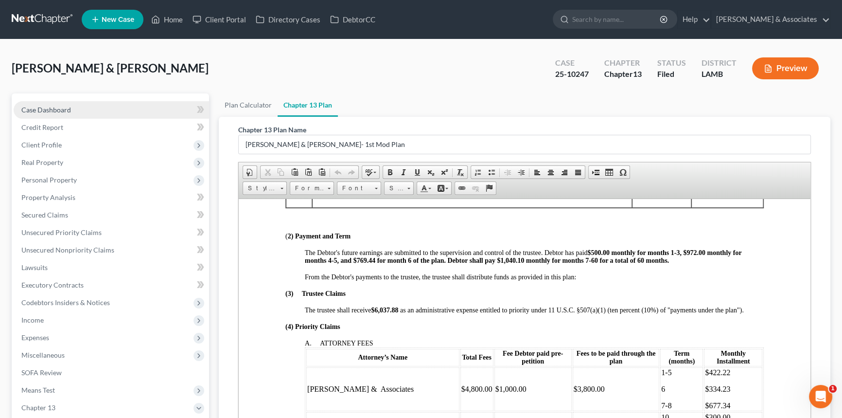
click at [48, 106] on span "Case Dashboard" at bounding box center [46, 110] width 50 height 8
select select "8"
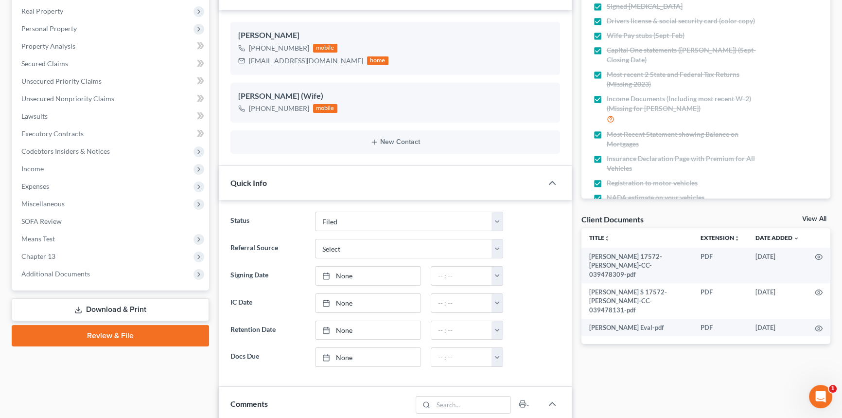
scroll to position [354, 0]
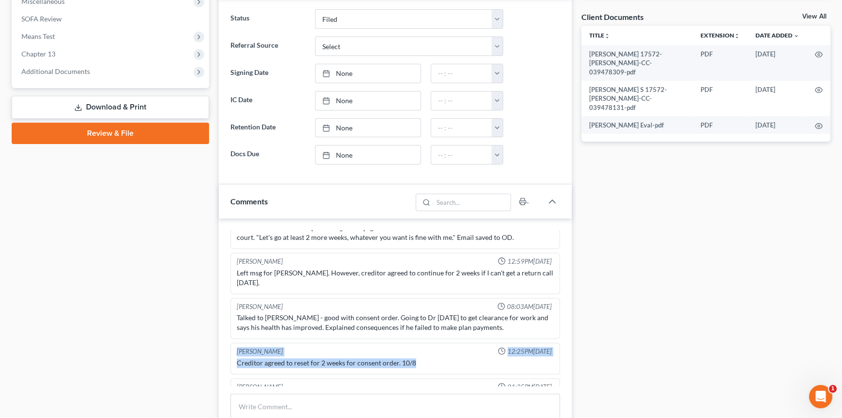
drag, startPoint x: 423, startPoint y: 343, endPoint x: 235, endPoint y: 325, distance: 188.6
click at [235, 342] on div "Lauren Harrell 12:25PM, 09/24/2025 Creditor agreed to reset for 2 weeks for con…" at bounding box center [395, 358] width 330 height 32
click at [235, 347] on div "Lauren Harrell 12:25PM, 09/24/2025" at bounding box center [395, 351] width 321 height 9
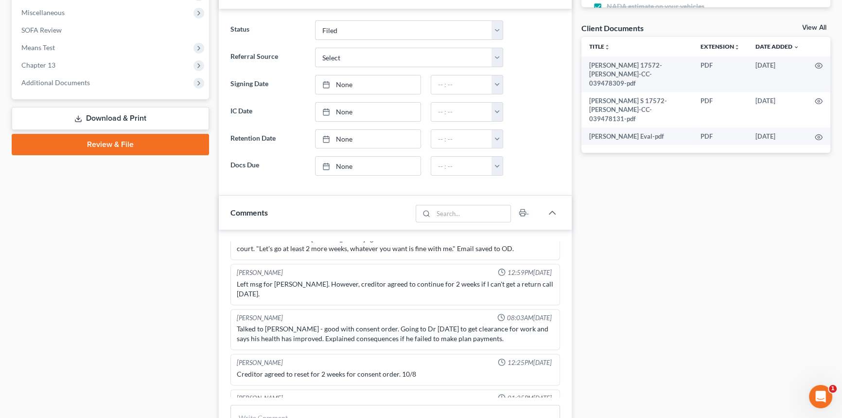
scroll to position [309, 0]
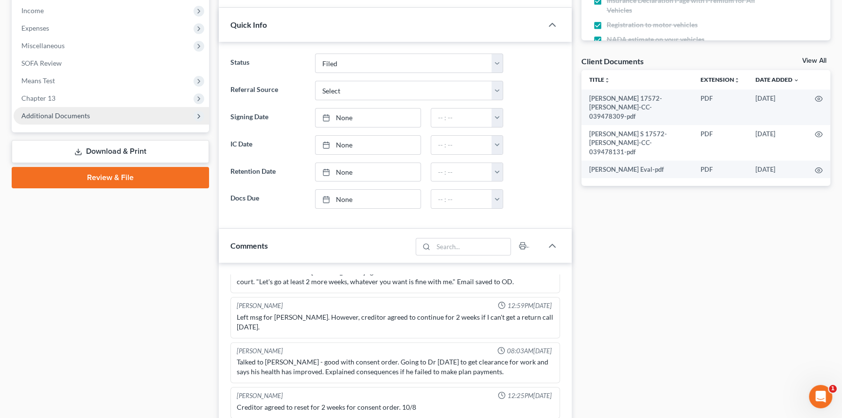
click at [85, 115] on span "Additional Documents" at bounding box center [55, 115] width 69 height 8
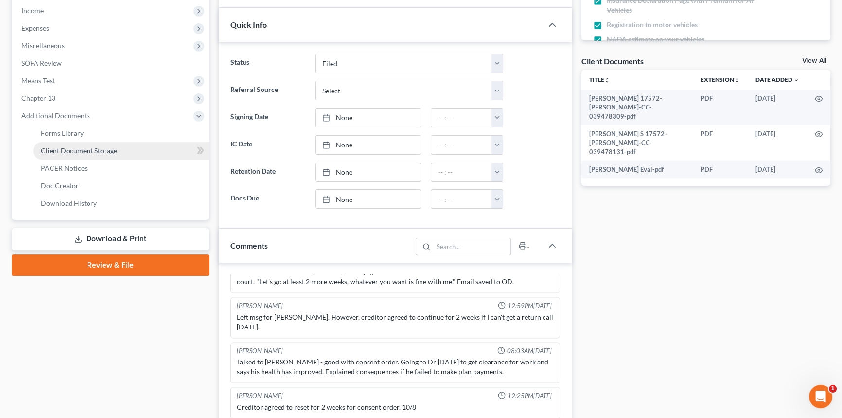
click at [88, 156] on link "Client Document Storage" at bounding box center [121, 151] width 176 height 18
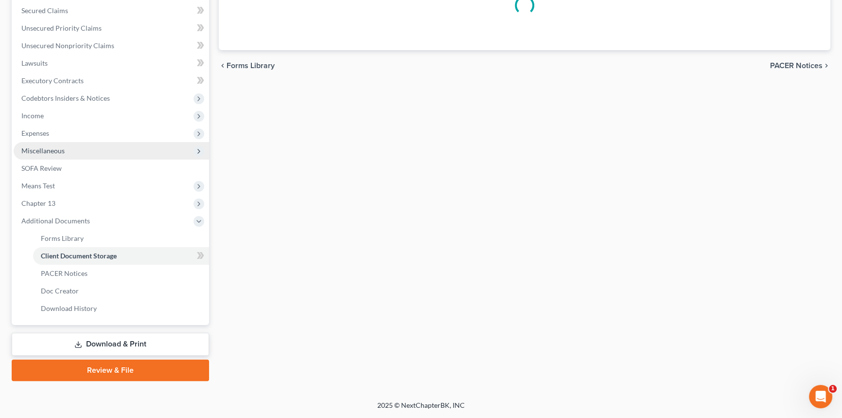
scroll to position [202, 0]
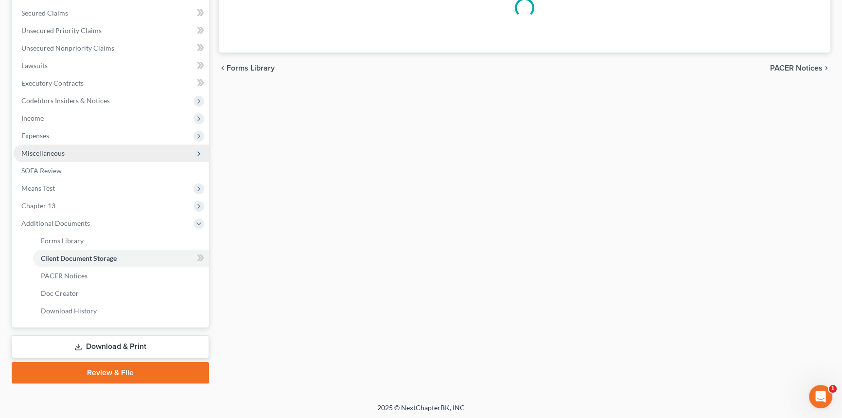
select select "13"
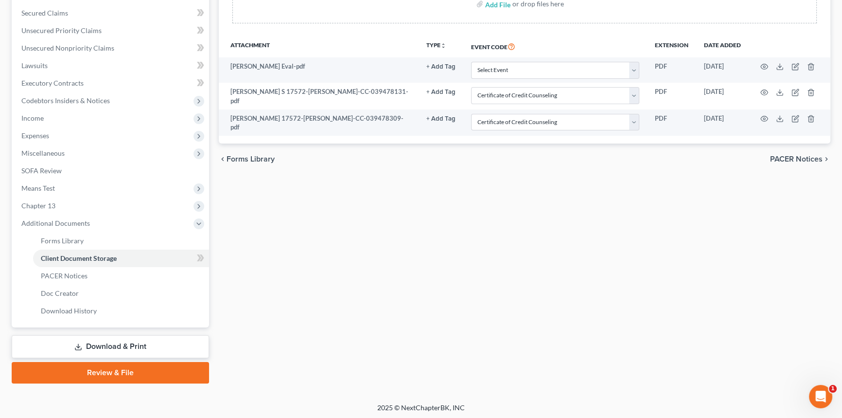
scroll to position [0, 0]
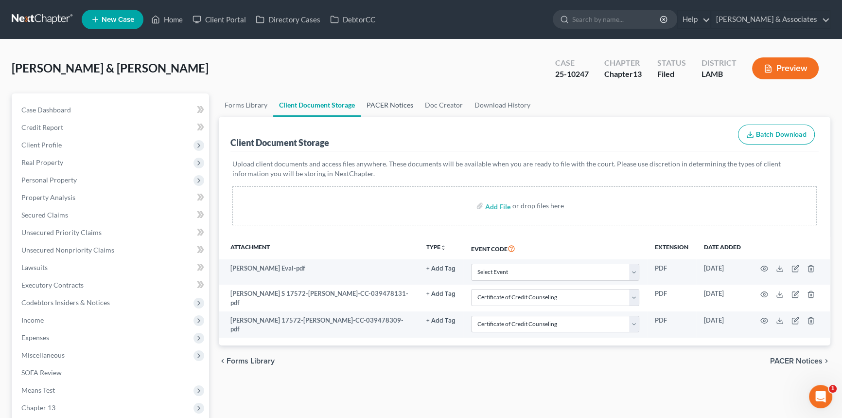
click at [388, 96] on link "PACER Notices" at bounding box center [390, 104] width 58 height 23
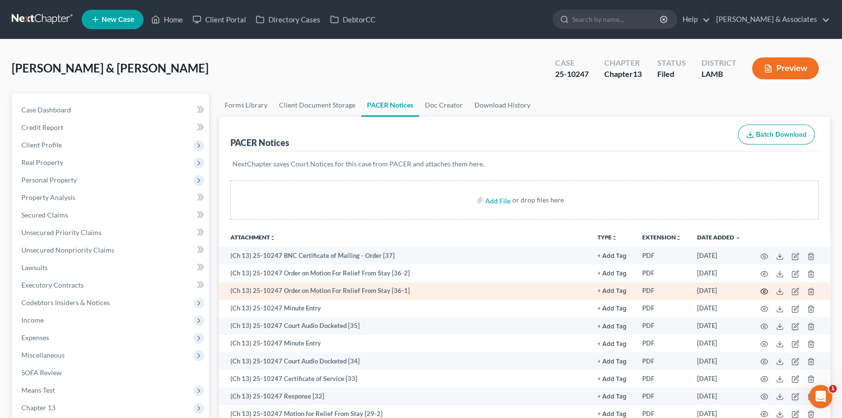
click at [761, 291] on icon "button" at bounding box center [764, 291] width 7 height 5
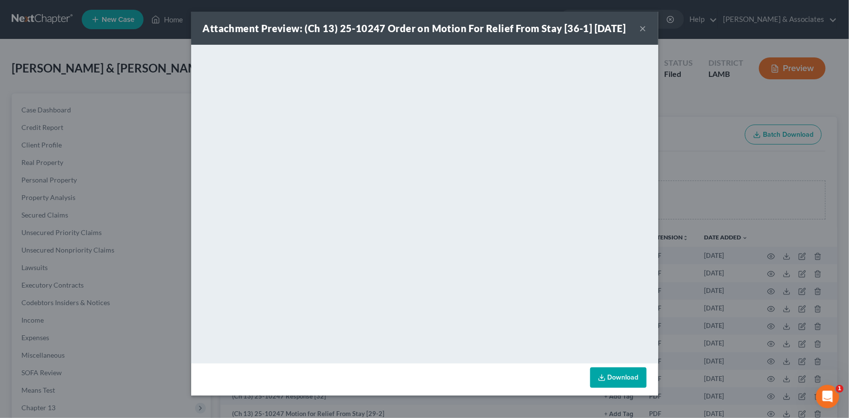
click at [639, 34] on button "×" at bounding box center [642, 28] width 7 height 12
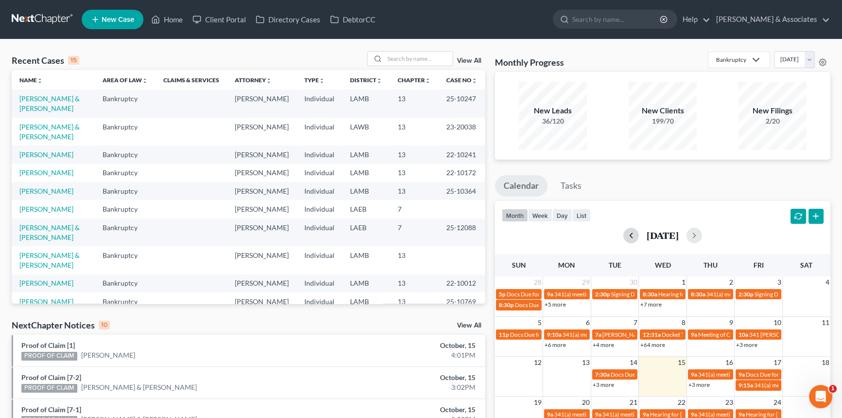
click at [623, 237] on button "button" at bounding box center [631, 236] width 16 height 16
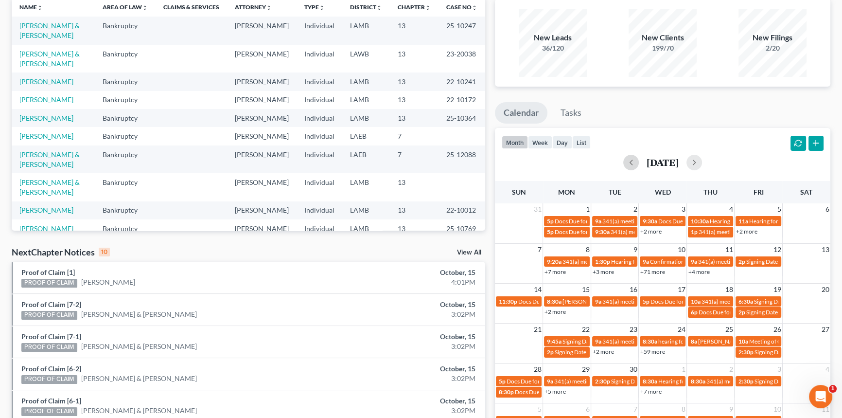
scroll to position [88, 0]
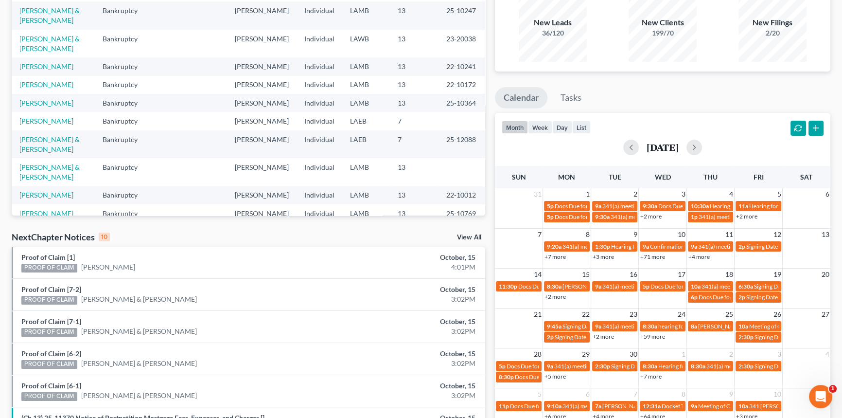
click at [664, 253] on link "+71 more" at bounding box center [652, 256] width 25 height 7
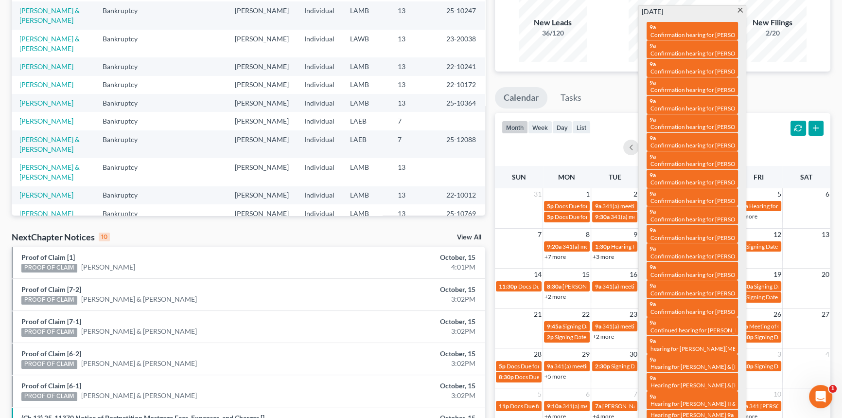
click at [608, 116] on div "month week day list [DATE]" at bounding box center [662, 136] width 345 height 47
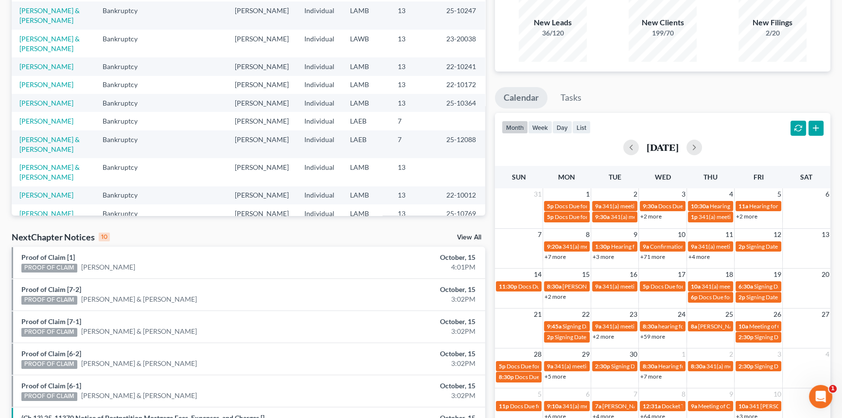
click at [661, 257] on link "+71 more" at bounding box center [652, 256] width 25 height 7
click at [618, 117] on div "month week day list [DATE]" at bounding box center [662, 136] width 345 height 47
click at [623, 145] on button "button" at bounding box center [631, 148] width 16 height 16
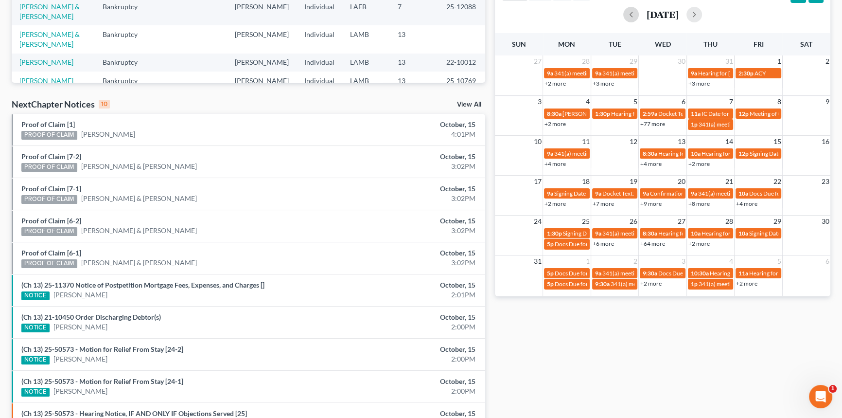
scroll to position [0, 0]
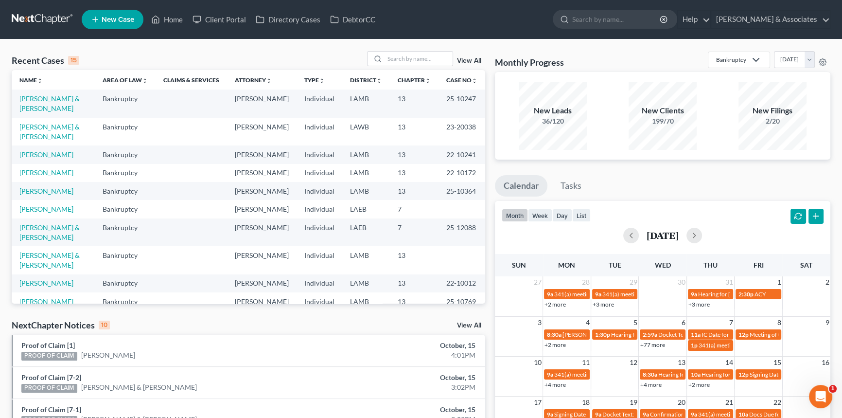
drag, startPoint x: 687, startPoint y: 235, endPoint x: 636, endPoint y: 231, distance: 51.7
click at [636, 231] on div "[DATE]" at bounding box center [663, 236] width 322 height 16
click at [647, 231] on h2 "[DATE]" at bounding box center [663, 235] width 32 height 10
drag, startPoint x: 635, startPoint y: 236, endPoint x: 693, endPoint y: 234, distance: 58.4
click at [693, 234] on div "[DATE]" at bounding box center [663, 236] width 322 height 16
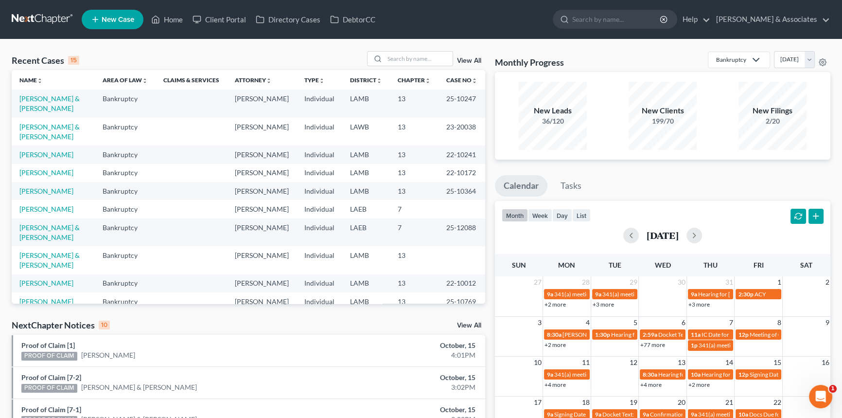
click at [693, 234] on div "[DATE]" at bounding box center [663, 236] width 322 height 16
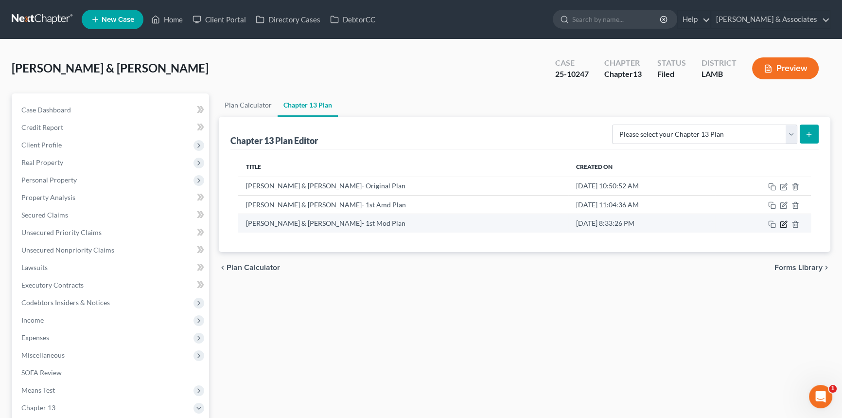
click at [783, 227] on icon "button" at bounding box center [784, 224] width 8 height 8
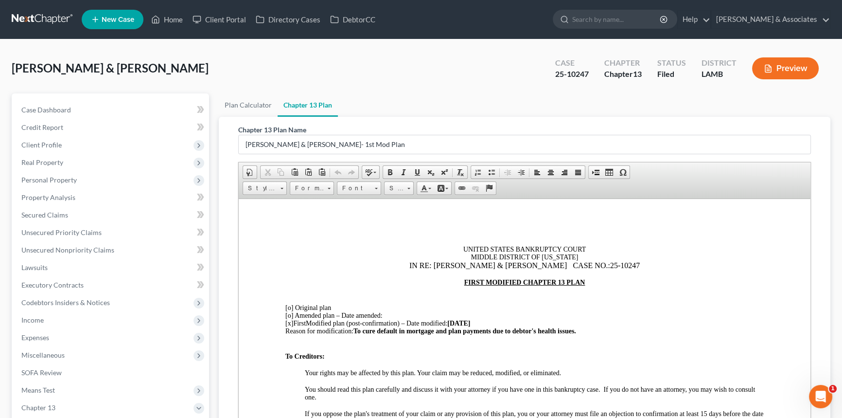
click at [509, 275] on div at bounding box center [524, 273] width 479 height 9
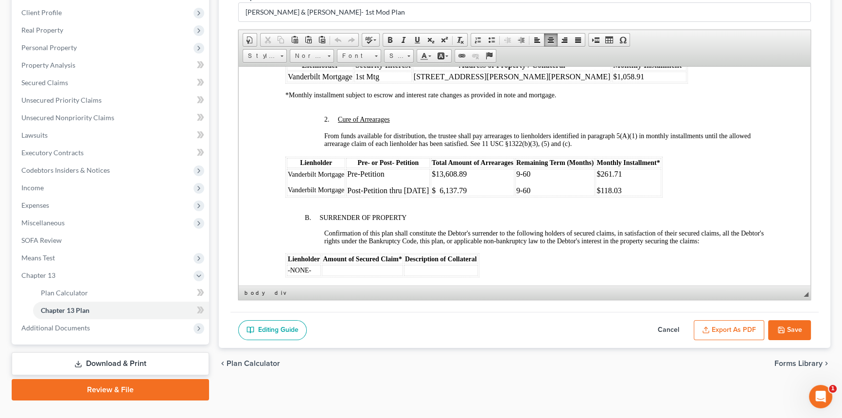
scroll to position [1016, 0]
click at [430, 195] on td "Pre-Petition Post-Petition thru [DATE]" at bounding box center [388, 181] width 84 height 27
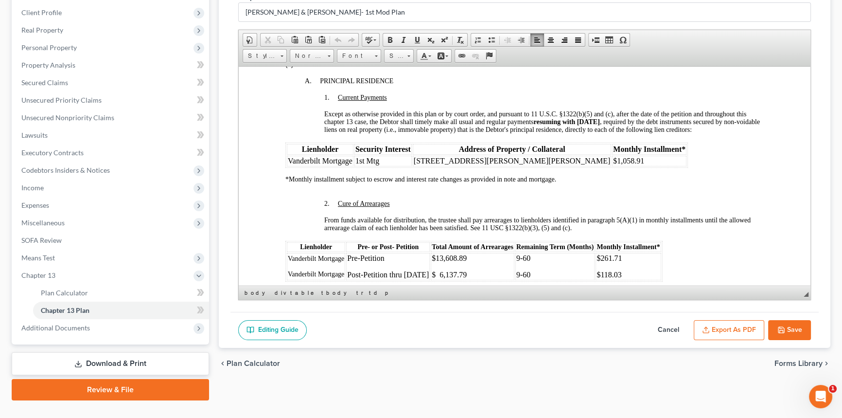
scroll to position [928, 0]
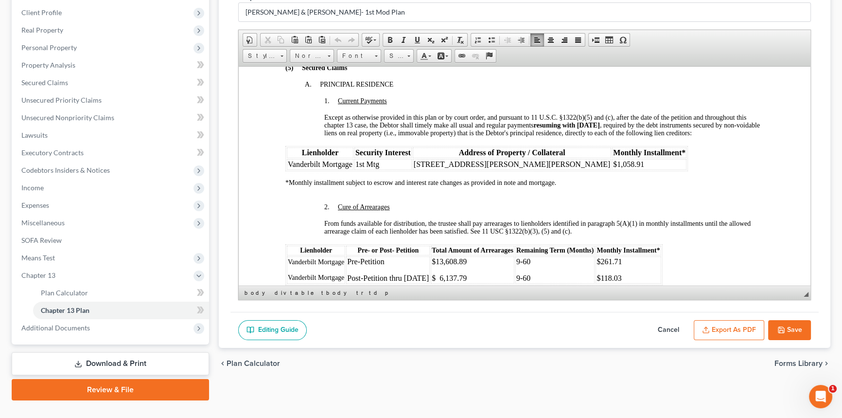
click at [430, 226] on div "(5) Secured Claims A. PRINCIPAL RESIDENCE 1. Current Payments Except as otherwi…" at bounding box center [524, 179] width 479 height 230
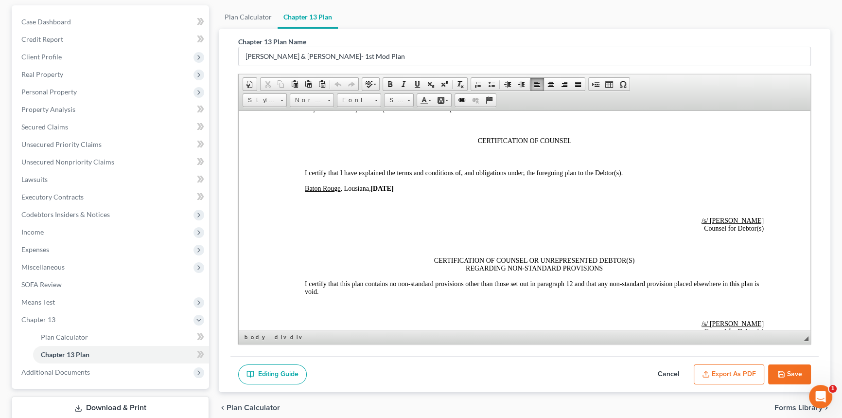
scroll to position [2387, 0]
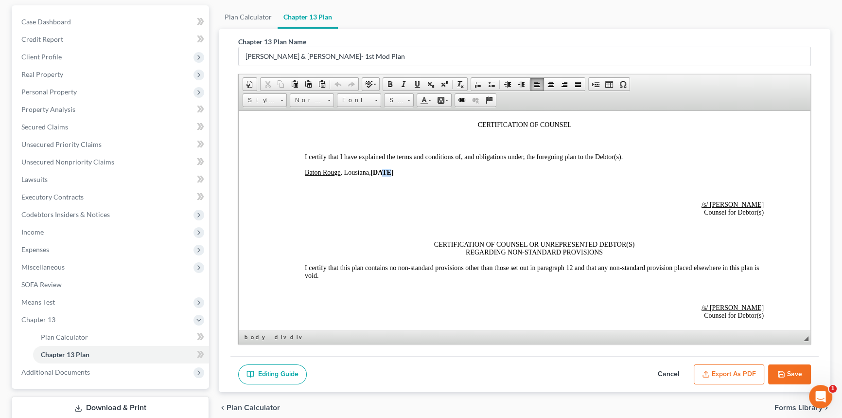
click at [386, 176] on strong "[DATE]" at bounding box center [382, 171] width 23 height 7
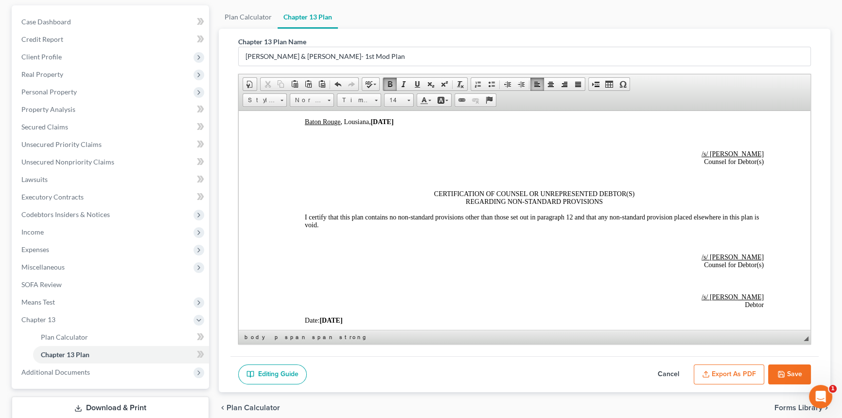
scroll to position [2519, 0]
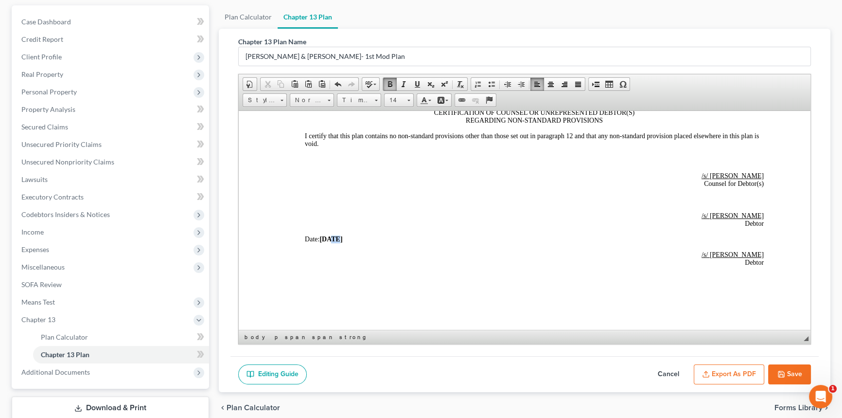
drag, startPoint x: 331, startPoint y: 299, endPoint x: 336, endPoint y: 299, distance: 4.9
click at [336, 242] on strong "[DATE]" at bounding box center [330, 238] width 23 height 7
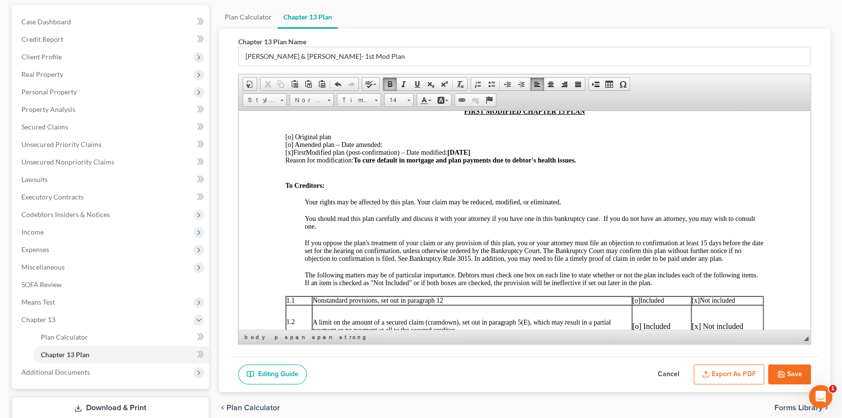
scroll to position [0, 0]
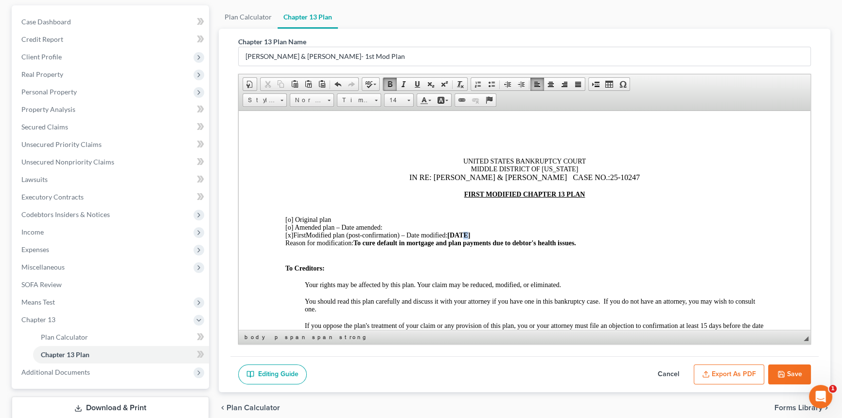
click at [468, 237] on strong "[DATE]" at bounding box center [458, 234] width 23 height 7
click at [596, 193] on div "FIRST MODIFIED CHAPTER 13 PLAN" at bounding box center [524, 194] width 479 height 8
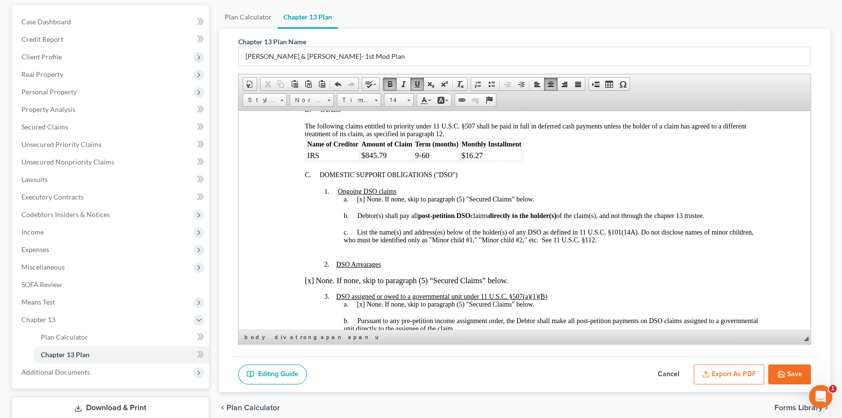
scroll to position [663, 0]
click at [783, 374] on icon "button" at bounding box center [782, 374] width 6 height 6
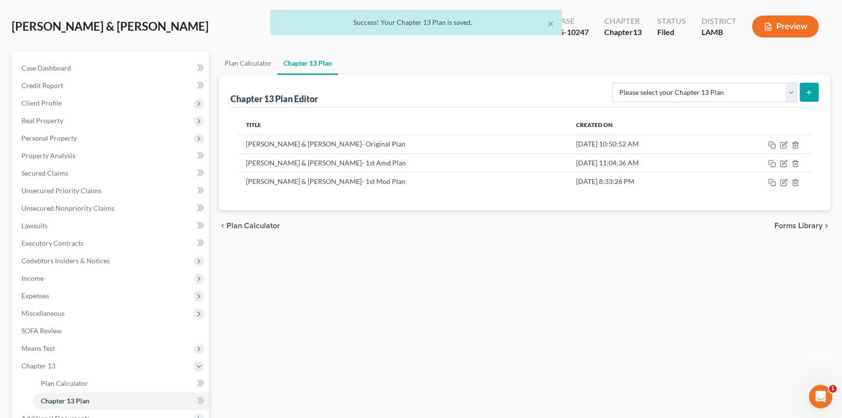
scroll to position [0, 0]
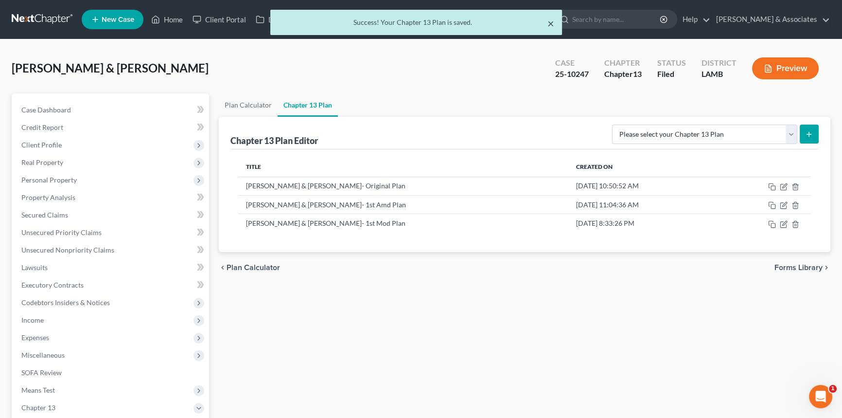
click at [553, 20] on button "×" at bounding box center [551, 24] width 7 height 12
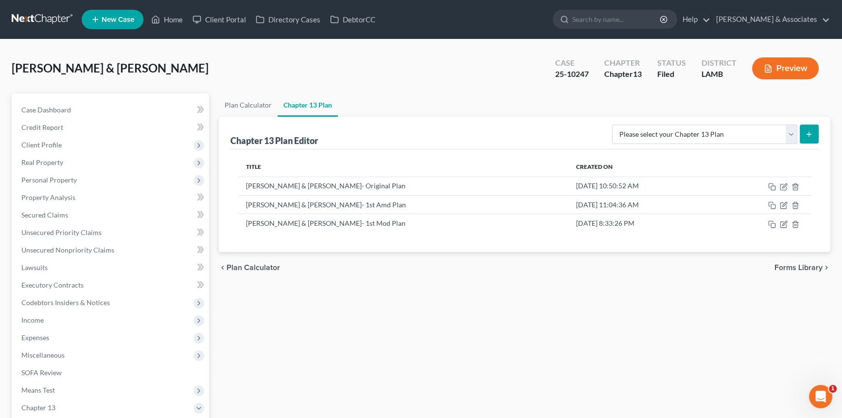
drag, startPoint x: 204, startPoint y: 72, endPoint x: 194, endPoint y: 72, distance: 10.2
click at [204, 72] on div "[PERSON_NAME] & [PERSON_NAME] Upgraded Case 25-10247 Chapter Chapter 13 Status …" at bounding box center [421, 72] width 819 height 42
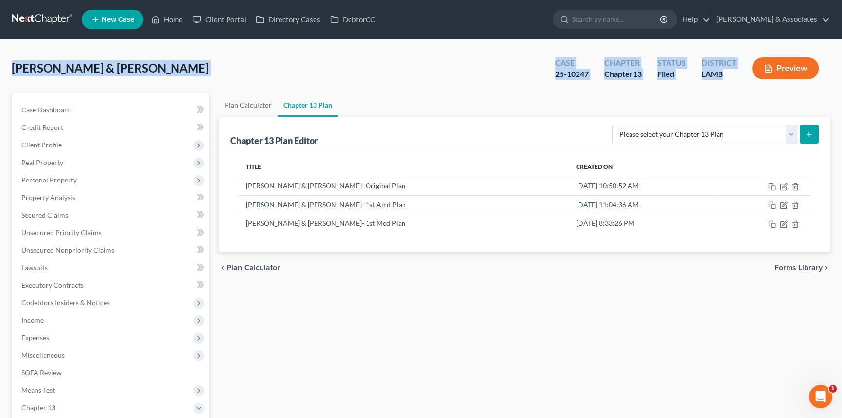
drag, startPoint x: 734, startPoint y: 76, endPoint x: 3, endPoint y: 65, distance: 731.5
click at [2, 64] on div "[PERSON_NAME] & [PERSON_NAME] Upgraded Case 25-10247 Chapter Chapter 13 Status …" at bounding box center [421, 295] width 842 height 513
click at [14, 71] on span "[PERSON_NAME] & [PERSON_NAME]" at bounding box center [110, 68] width 197 height 14
drag, startPoint x: 12, startPoint y: 71, endPoint x: 761, endPoint y: 77, distance: 748.9
click at [761, 77] on div "[PERSON_NAME] & [PERSON_NAME] Upgraded Case 25-10247 Chapter Chapter 13 Status …" at bounding box center [421, 72] width 819 height 42
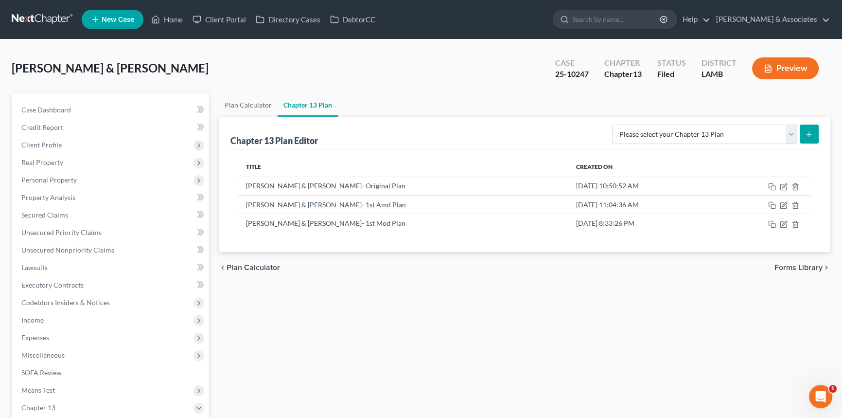
click at [593, 324] on div "Plan Calculator Chapter 13 Plan Chapter 13 Plan Editor Please select your Chapt…" at bounding box center [524, 312] width 621 height 439
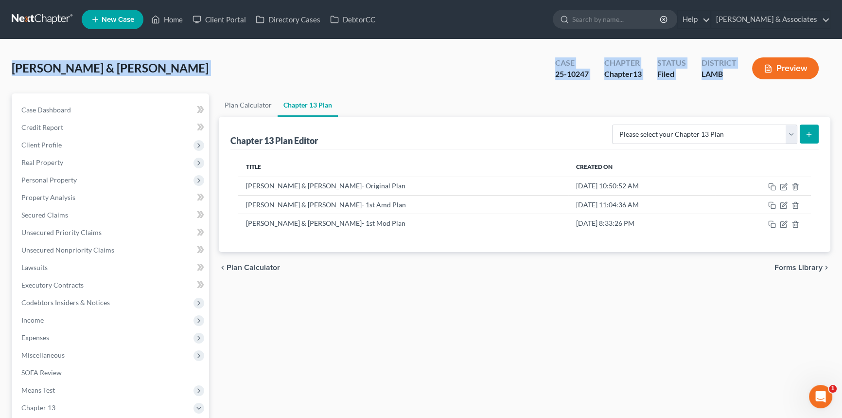
drag, startPoint x: 738, startPoint y: 79, endPoint x: 0, endPoint y: 79, distance: 738.2
click at [0, 79] on div "[PERSON_NAME] & [PERSON_NAME] Upgraded Case 25-10247 Chapter Chapter 13 Status …" at bounding box center [421, 295] width 842 height 513
drag, startPoint x: 10, startPoint y: 68, endPoint x: 780, endPoint y: 86, distance: 770.5
click at [780, 86] on div "[PERSON_NAME] & [PERSON_NAME] Upgraded Case 25-10247 Chapter Chapter 13 Status …" at bounding box center [421, 295] width 842 height 513
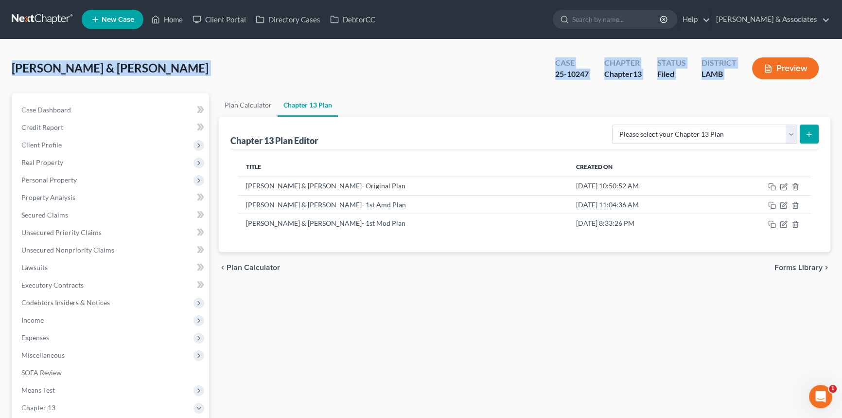
click at [766, 90] on div "[PERSON_NAME] & [PERSON_NAME] Upgraded Case 25-10247 Chapter Chapter 13 Status …" at bounding box center [421, 72] width 819 height 42
drag, startPoint x: 721, startPoint y: 77, endPoint x: 13, endPoint y: 74, distance: 708.0
click at [13, 74] on div "[PERSON_NAME] & [PERSON_NAME] Upgraded Case 25-10247 Chapter Chapter 13 Status …" at bounding box center [421, 72] width 819 height 42
click at [13, 74] on span "[PERSON_NAME] & [PERSON_NAME]" at bounding box center [110, 68] width 197 height 14
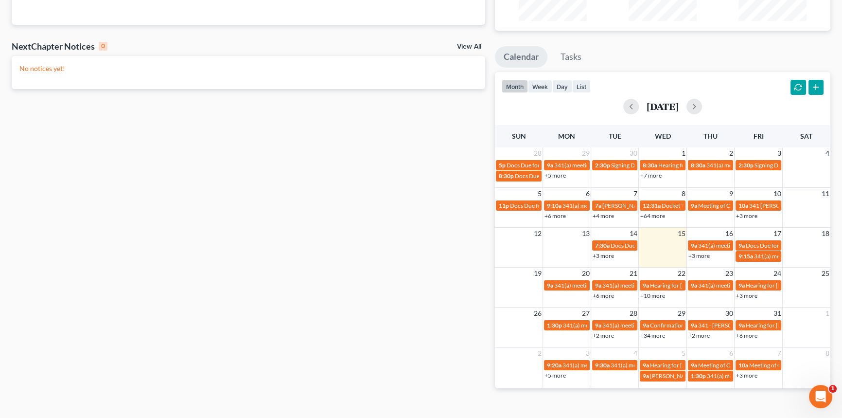
scroll to position [132, 0]
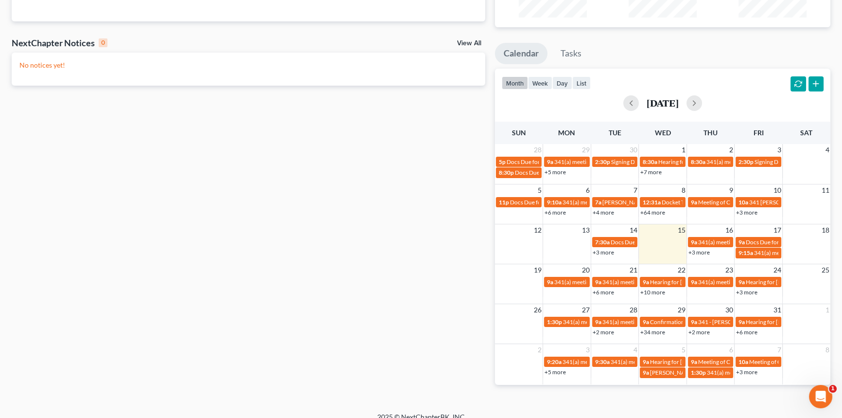
click at [702, 251] on link "+3 more" at bounding box center [699, 251] width 21 height 7
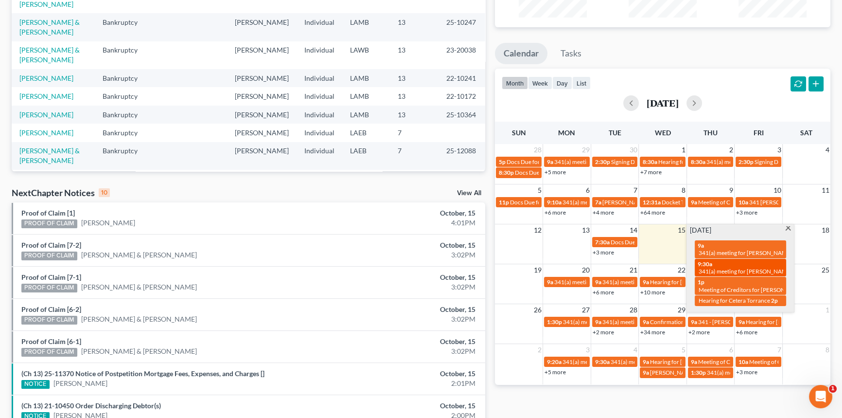
click at [716, 271] on span "341(a) meeting for [PERSON_NAME] & [DEMOGRAPHIC_DATA][PERSON_NAME]" at bounding box center [804, 270] width 210 height 7
select select "Days"
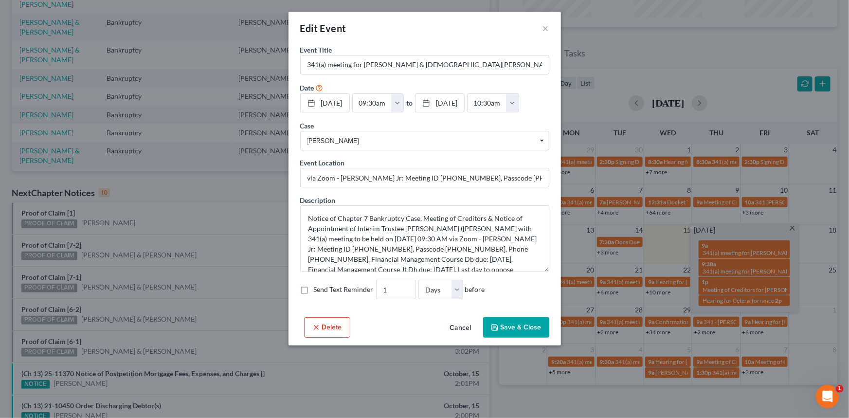
click at [466, 337] on button "Cancel" at bounding box center [460, 327] width 37 height 19
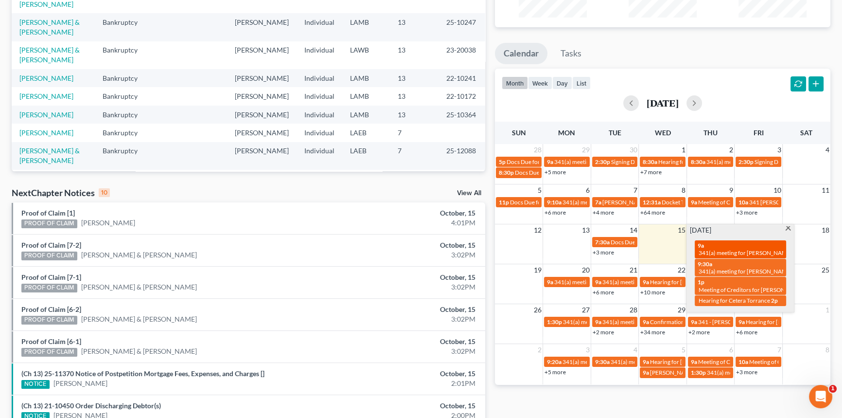
click at [740, 249] on span "341(a) meeting for Varlie Tucker" at bounding box center [746, 252] width 94 height 7
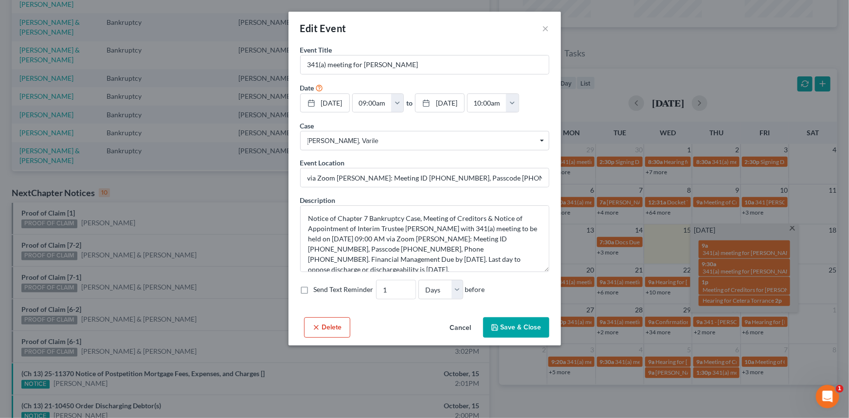
click at [465, 337] on button "Cancel" at bounding box center [460, 327] width 37 height 19
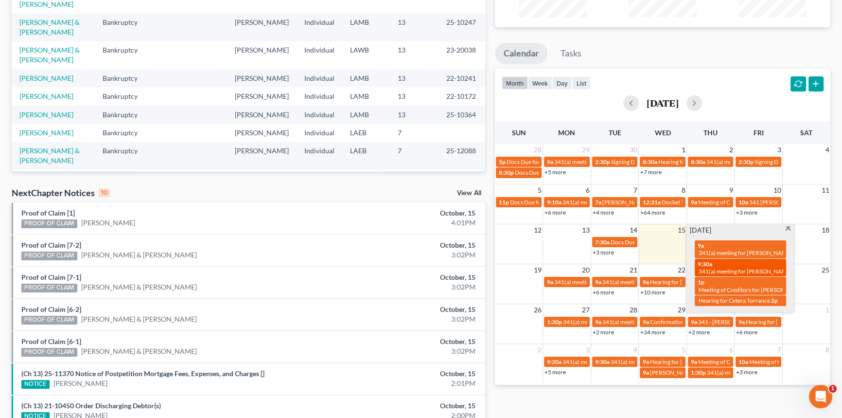
click at [763, 268] on span "341(a) meeting for Donald Arnold III & Tabbatha Arnold" at bounding box center [804, 270] width 210 height 7
select select "Days"
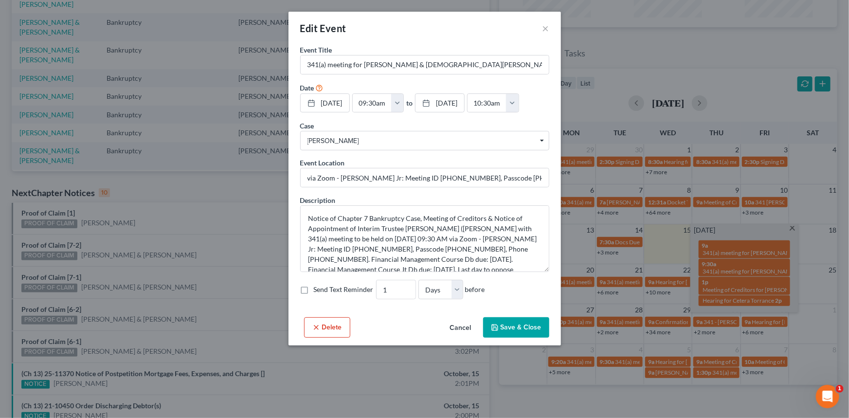
click at [458, 337] on button "Cancel" at bounding box center [460, 327] width 37 height 19
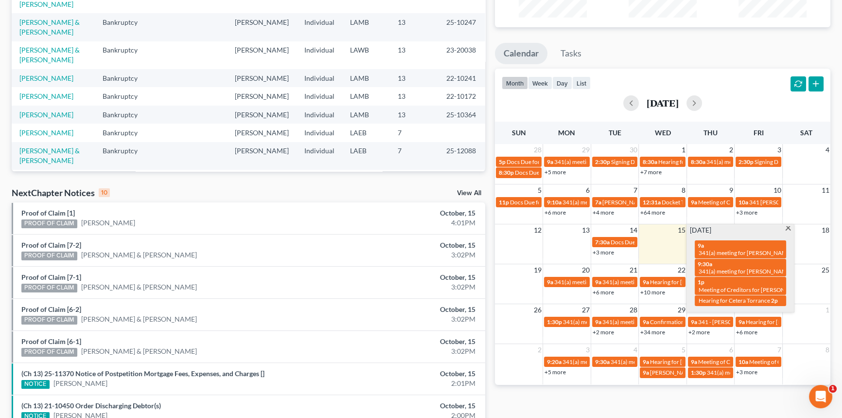
click at [736, 289] on span "Meeting of Creditors for [PERSON_NAME] & [PERSON_NAME]" at bounding box center [779, 289] width 160 height 7
select select "Days"
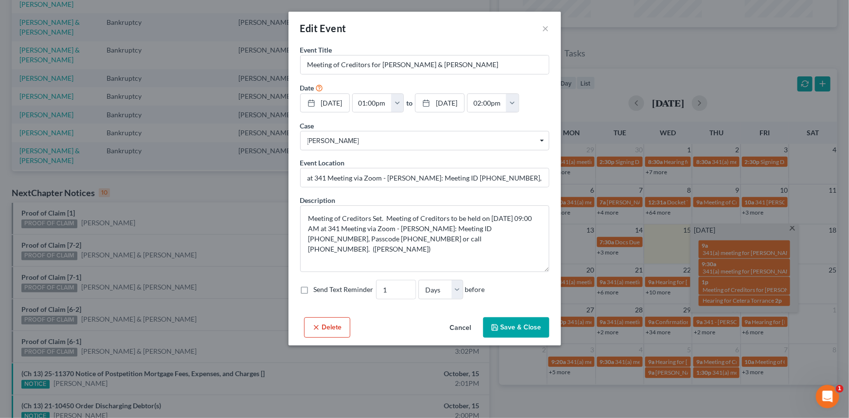
click at [462, 337] on button "Cancel" at bounding box center [460, 327] width 37 height 19
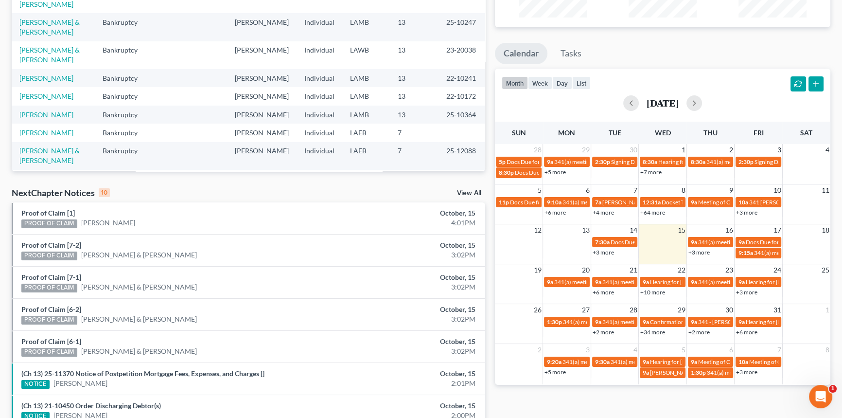
click at [375, 184] on div "Recent Cases 15 View All Name unfold_more expand_more expand_less Area of Law u…" at bounding box center [248, 229] width 483 height 620
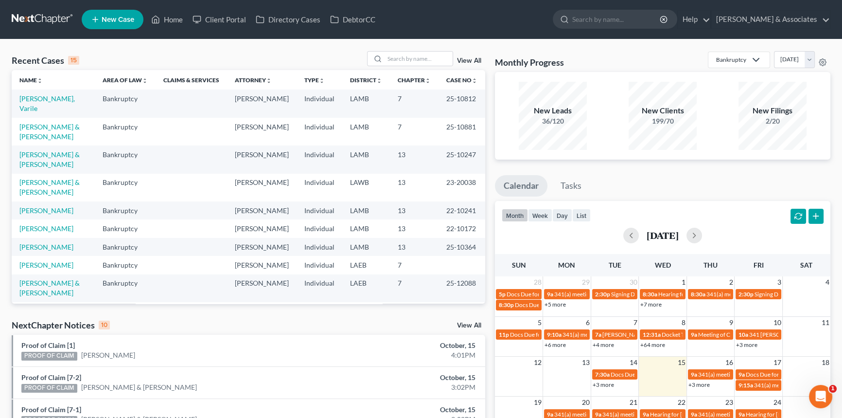
click at [263, 53] on div "Recent Cases 15 View All" at bounding box center [249, 60] width 474 height 19
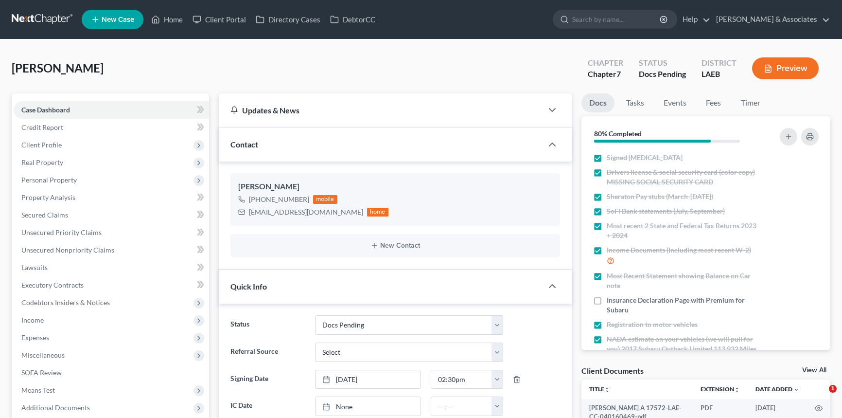
select select "6"
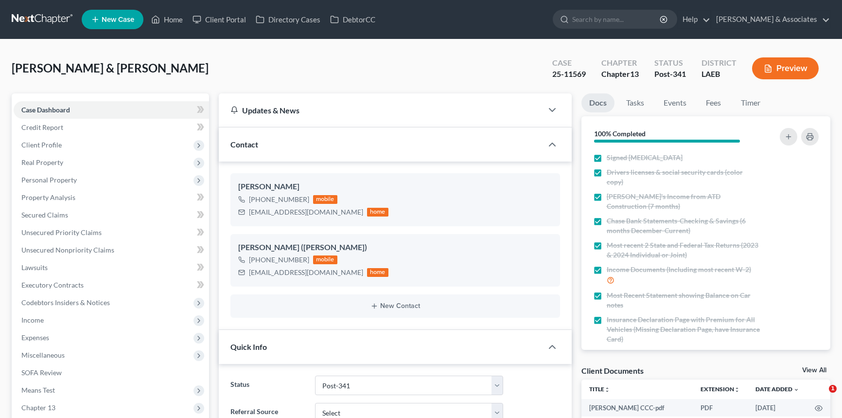
select select "19"
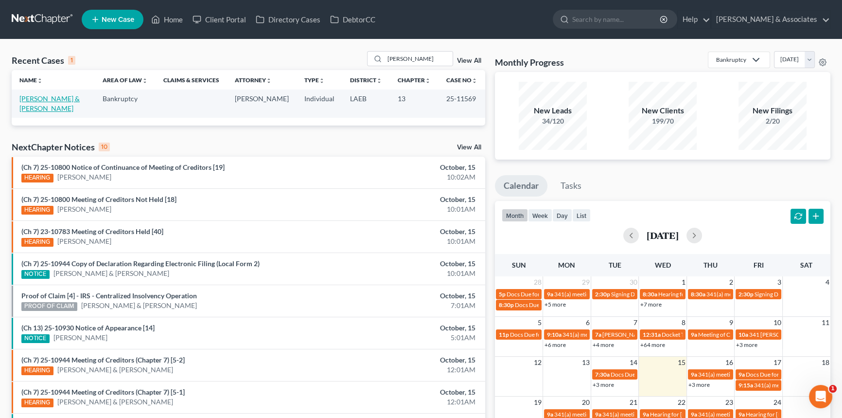
click at [65, 96] on link "[PERSON_NAME] & [PERSON_NAME]" at bounding box center [49, 103] width 60 height 18
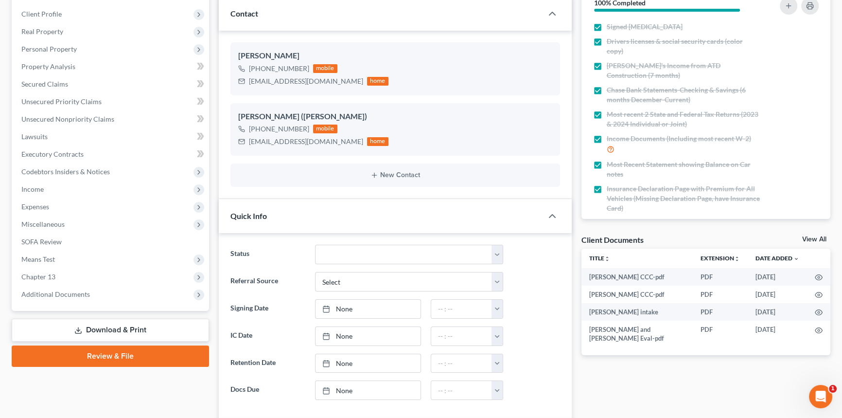
scroll to position [132, 0]
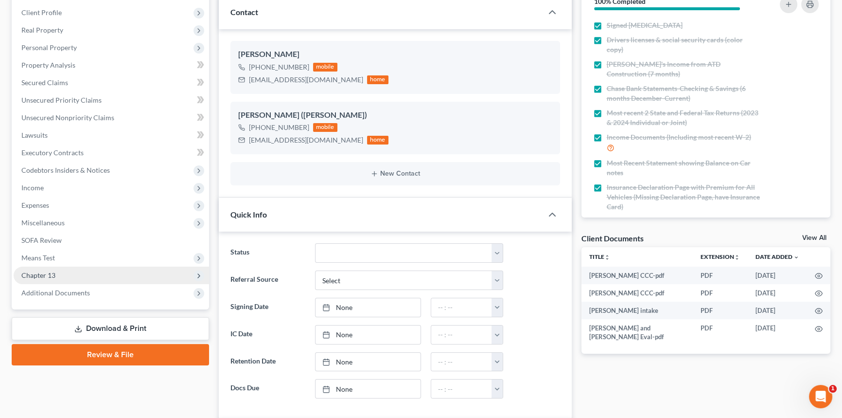
click at [59, 273] on span "Chapter 13" at bounding box center [111, 275] width 195 height 18
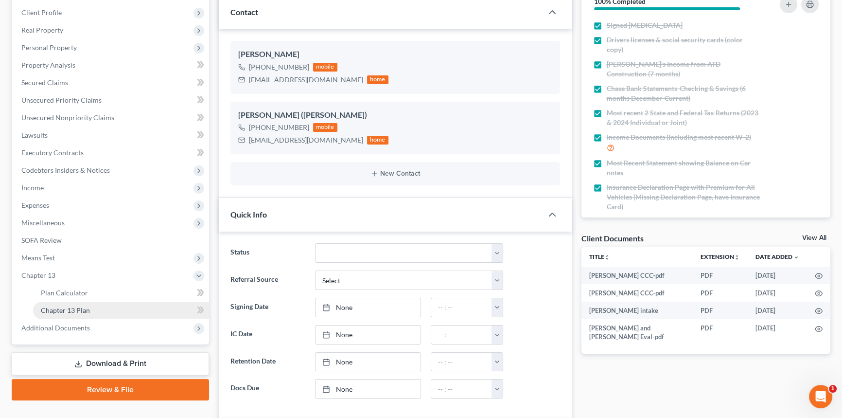
click at [76, 302] on link "Chapter 13 Plan" at bounding box center [121, 310] width 176 height 18
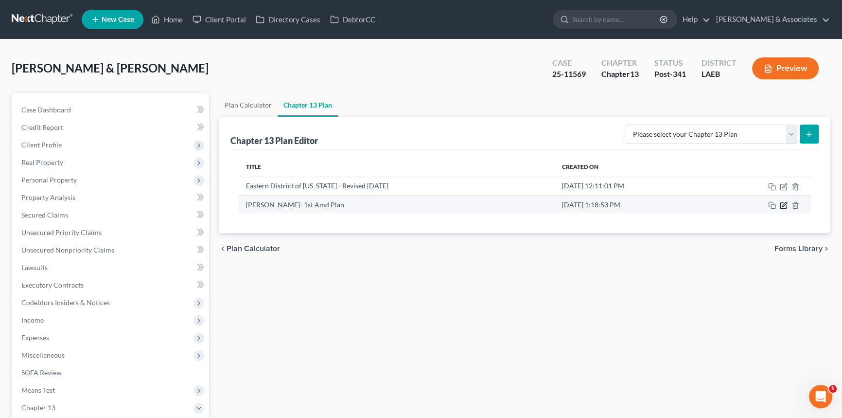
click at [782, 208] on icon "button" at bounding box center [784, 205] width 8 height 8
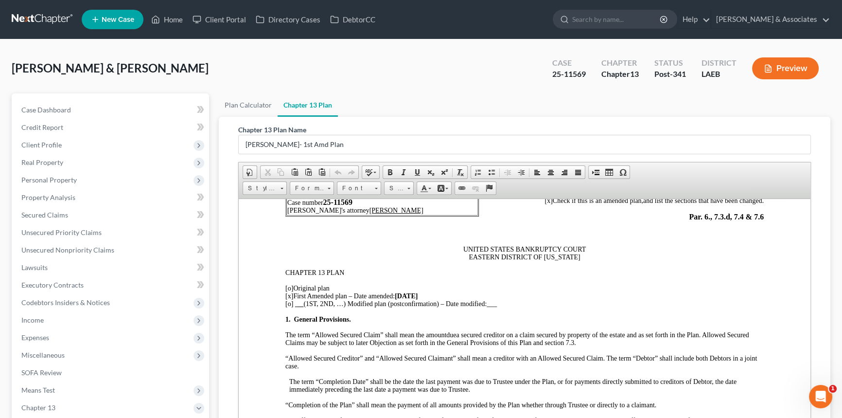
scroll to position [88, 0]
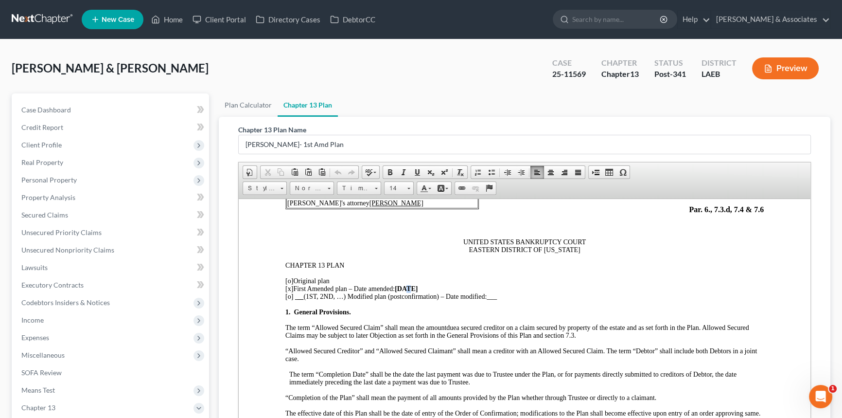
click at [406, 290] on strong "10/05/25" at bounding box center [406, 287] width 23 height 7
